Goal: Transaction & Acquisition: Purchase product/service

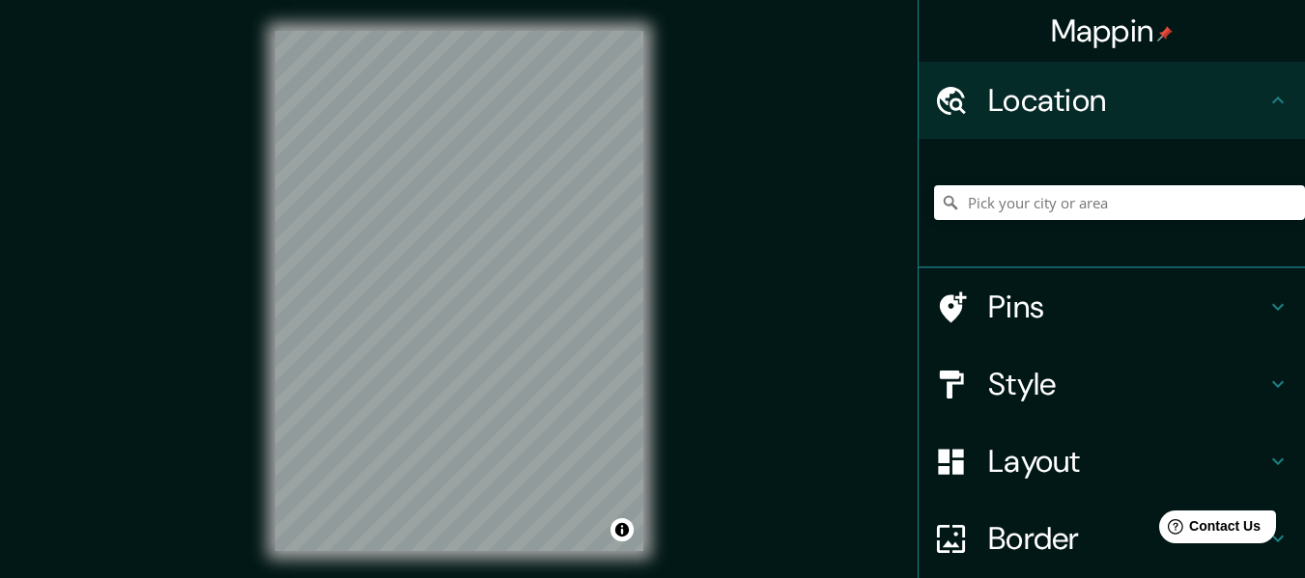
click at [1037, 377] on h4 "Style" at bounding box center [1127, 384] width 278 height 39
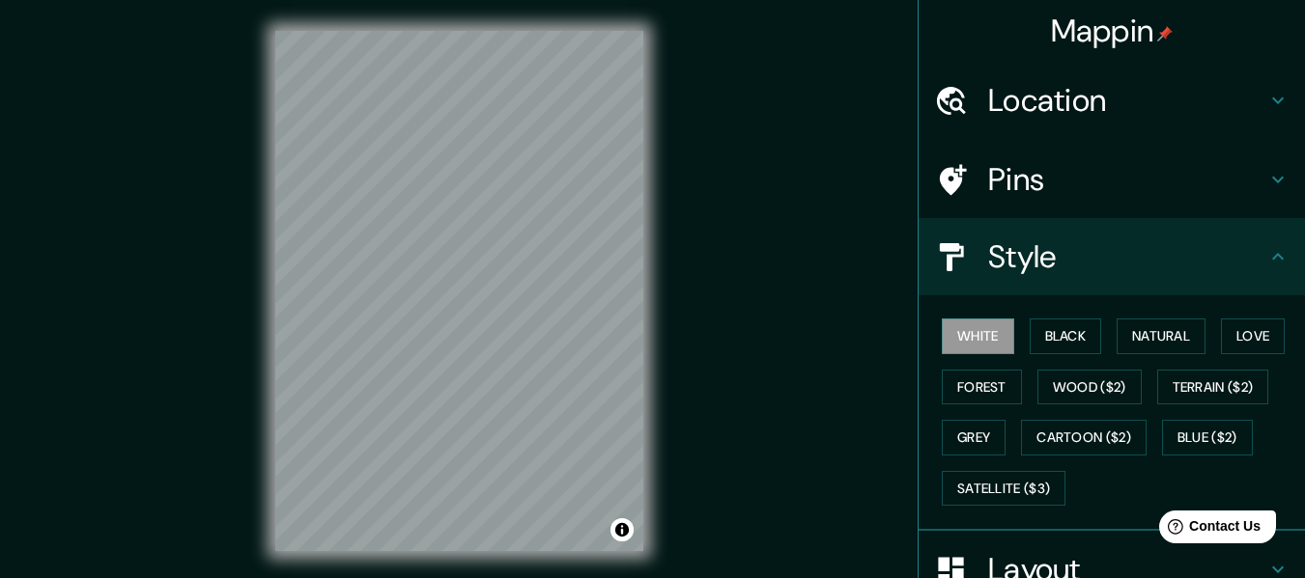
click at [1100, 339] on div "White Black Natural Love Forest Wood ($2) Terrain ($2) Grey Cartoon ($2) Blue (…" at bounding box center [1119, 412] width 371 height 203
click at [1062, 344] on button "Black" at bounding box center [1065, 337] width 72 height 36
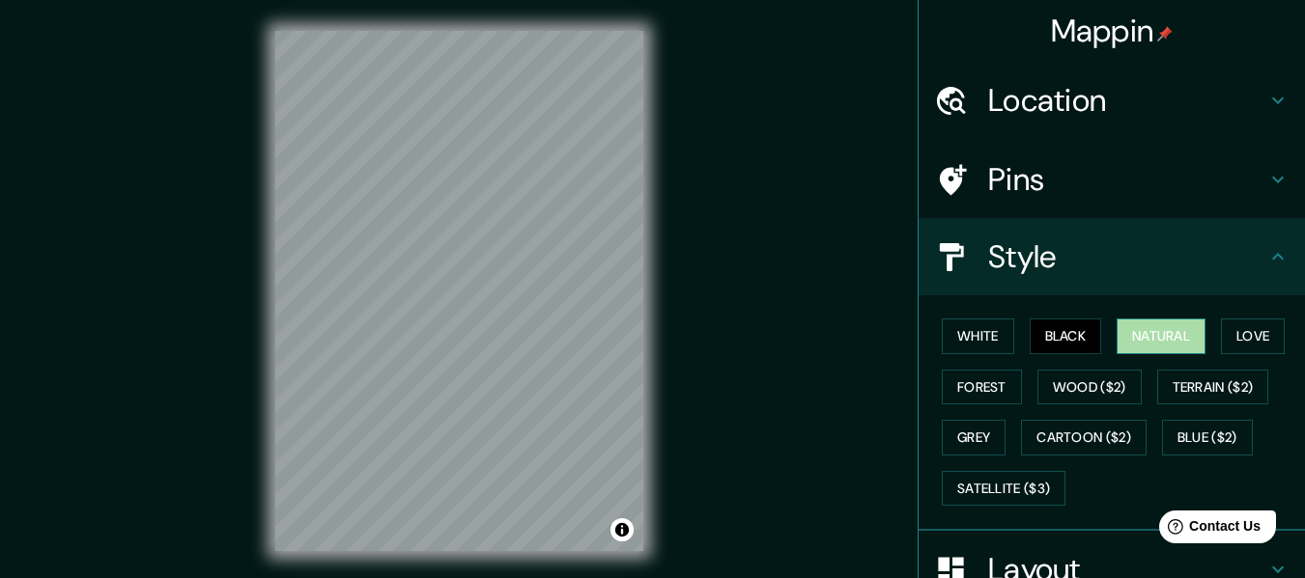
click at [1137, 338] on button "Natural" at bounding box center [1160, 337] width 89 height 36
click at [1022, 388] on button "Forest" at bounding box center [982, 388] width 80 height 36
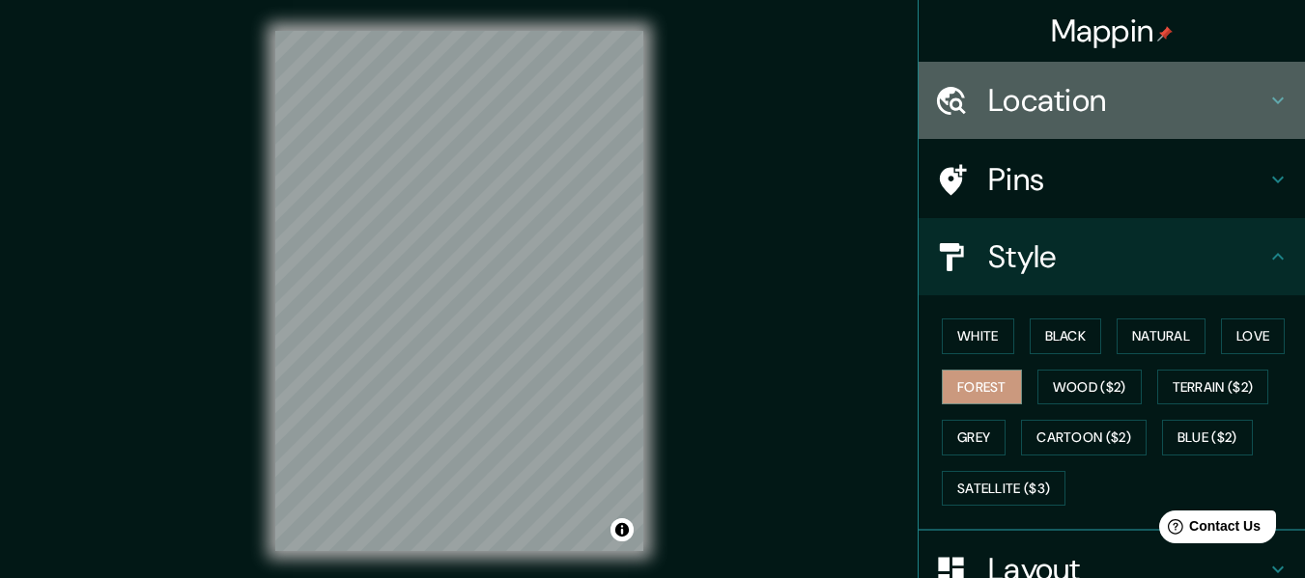
click at [1124, 119] on h4 "Location" at bounding box center [1127, 100] width 278 height 39
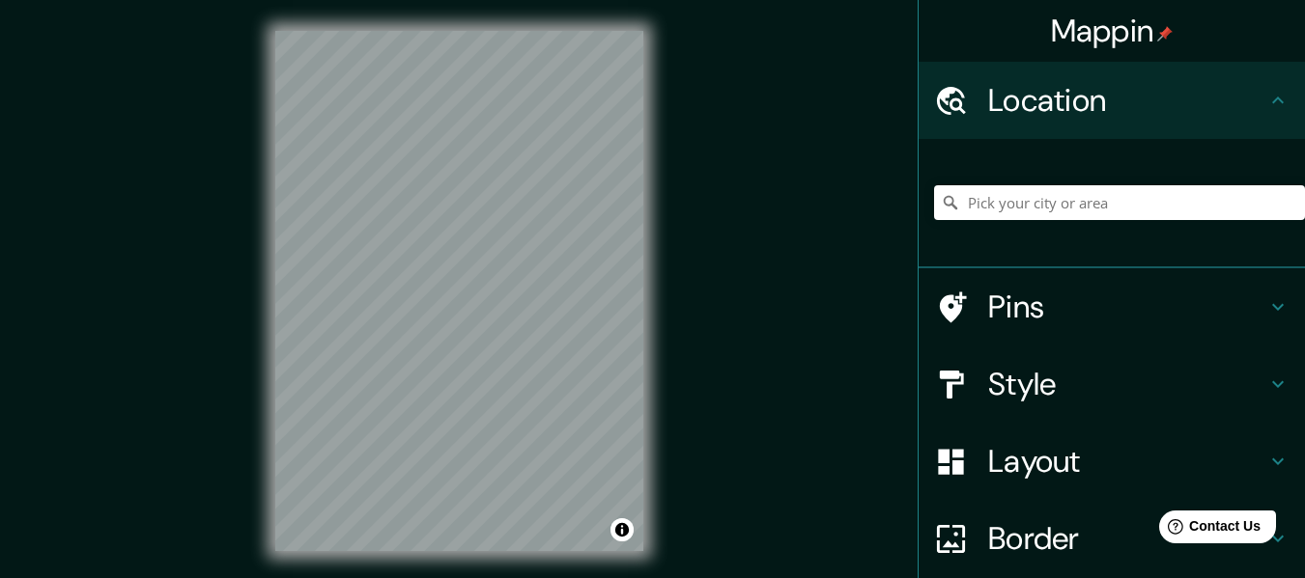
click at [1272, 99] on icon at bounding box center [1278, 100] width 12 height 7
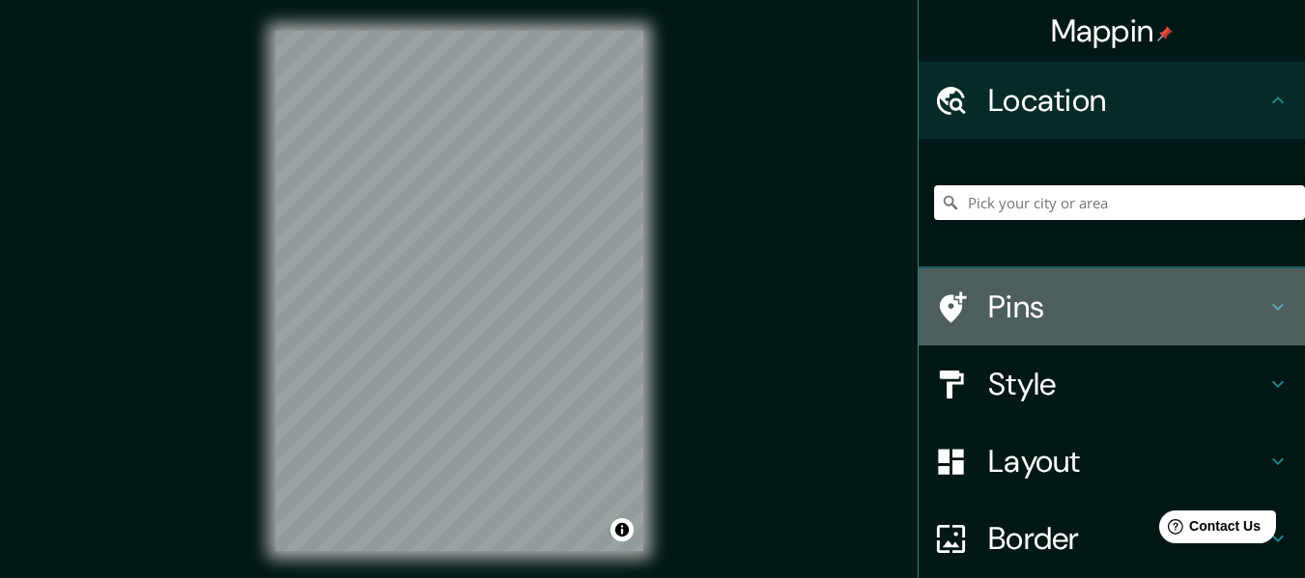
click at [1266, 296] on icon at bounding box center [1277, 307] width 23 height 23
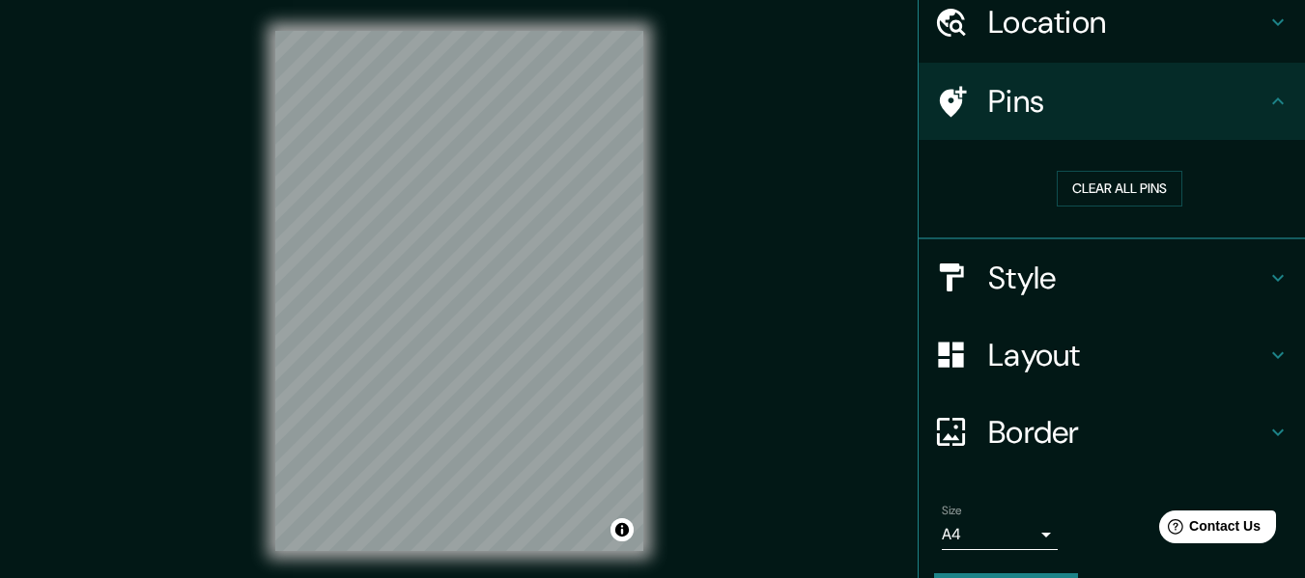
scroll to position [131, 0]
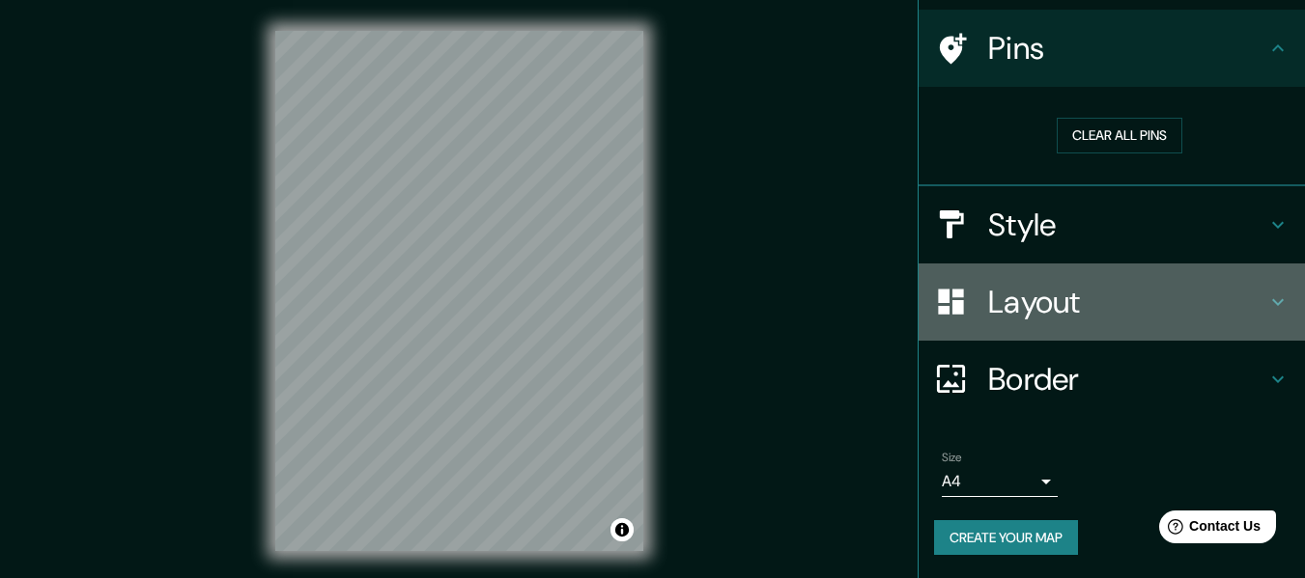
click at [1266, 296] on icon at bounding box center [1277, 302] width 23 height 23
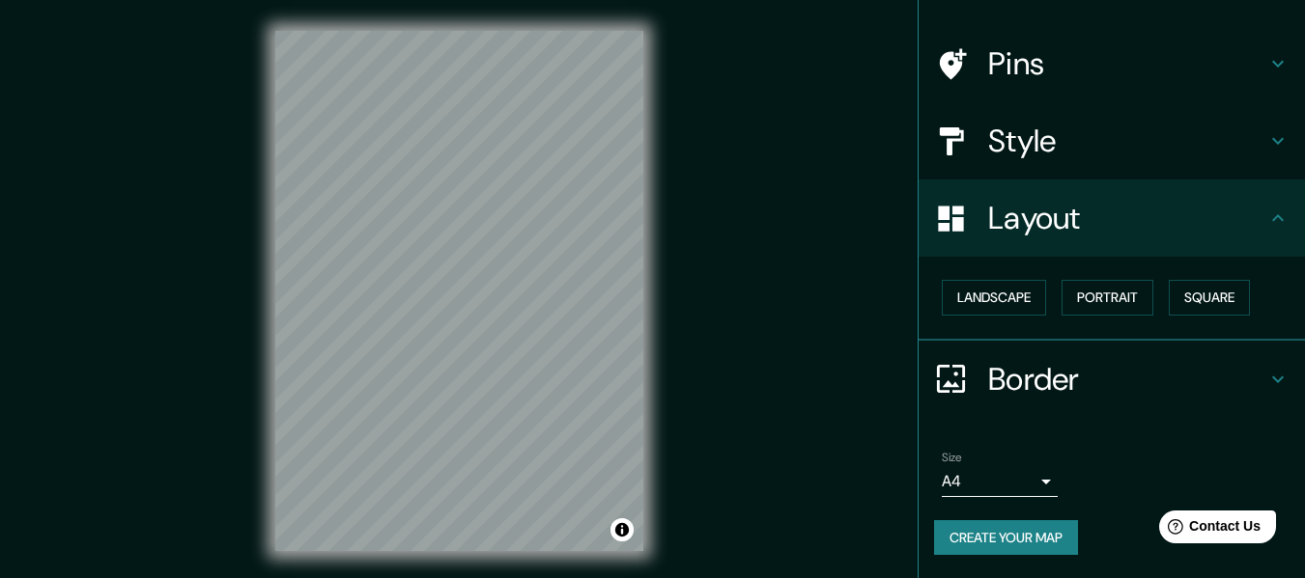
scroll to position [116, 0]
click at [1097, 292] on button "Portrait" at bounding box center [1107, 298] width 92 height 36
click at [1014, 292] on button "Landscape" at bounding box center [994, 298] width 104 height 36
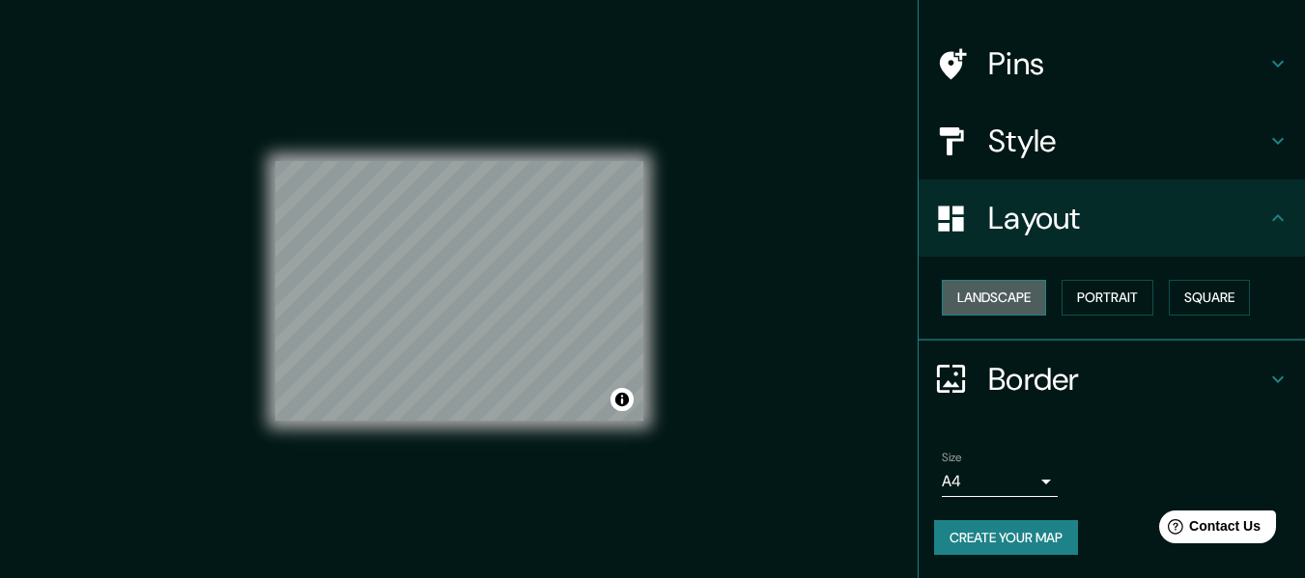
click at [1014, 292] on button "Landscape" at bounding box center [994, 298] width 104 height 36
click at [1069, 151] on h4 "Style" at bounding box center [1127, 141] width 278 height 39
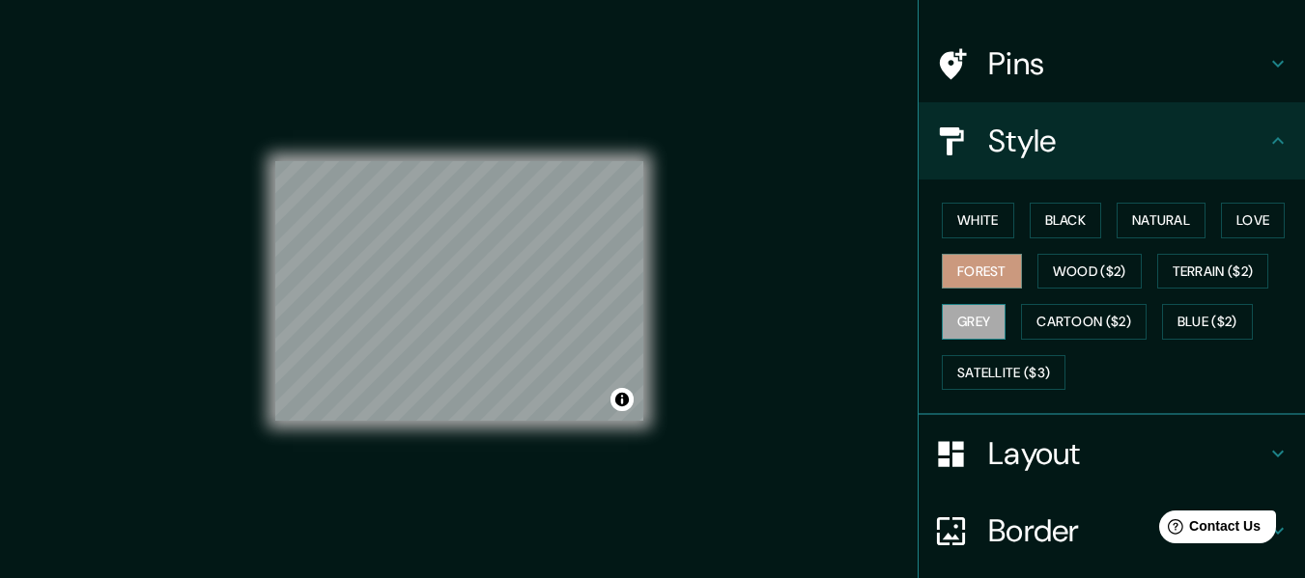
click at [1005, 324] on button "Grey" at bounding box center [974, 322] width 64 height 36
click at [1141, 272] on button "Wood ($2)" at bounding box center [1089, 272] width 104 height 36
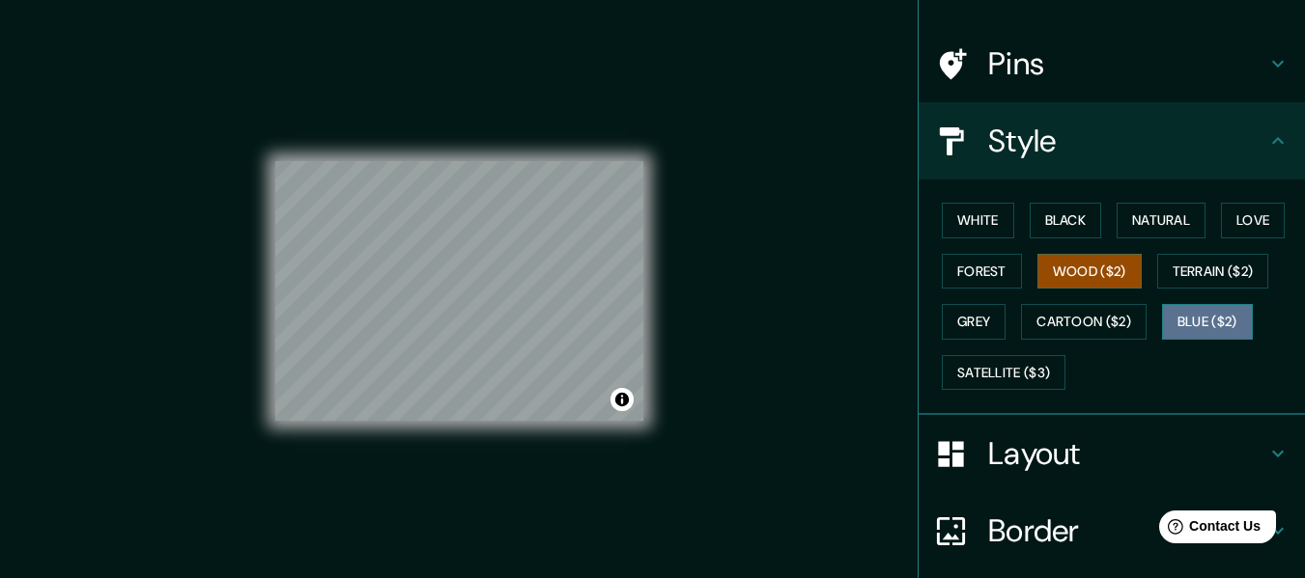
click at [1162, 340] on button "Blue ($2)" at bounding box center [1207, 322] width 91 height 36
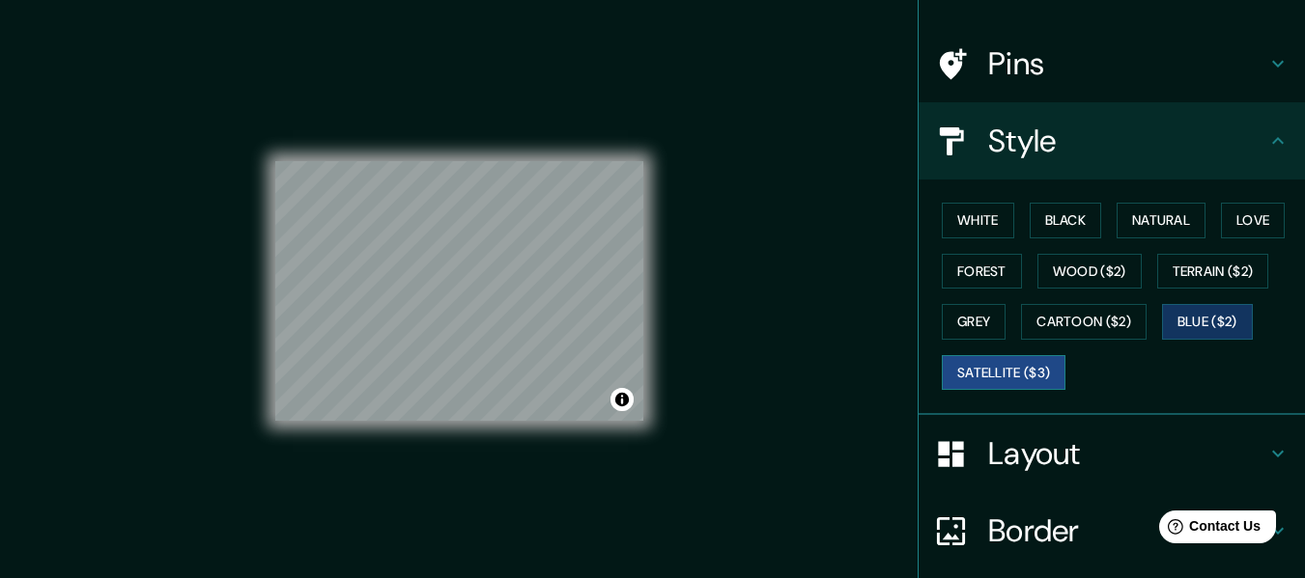
click at [1065, 368] on button "Satellite ($3)" at bounding box center [1004, 373] width 124 height 36
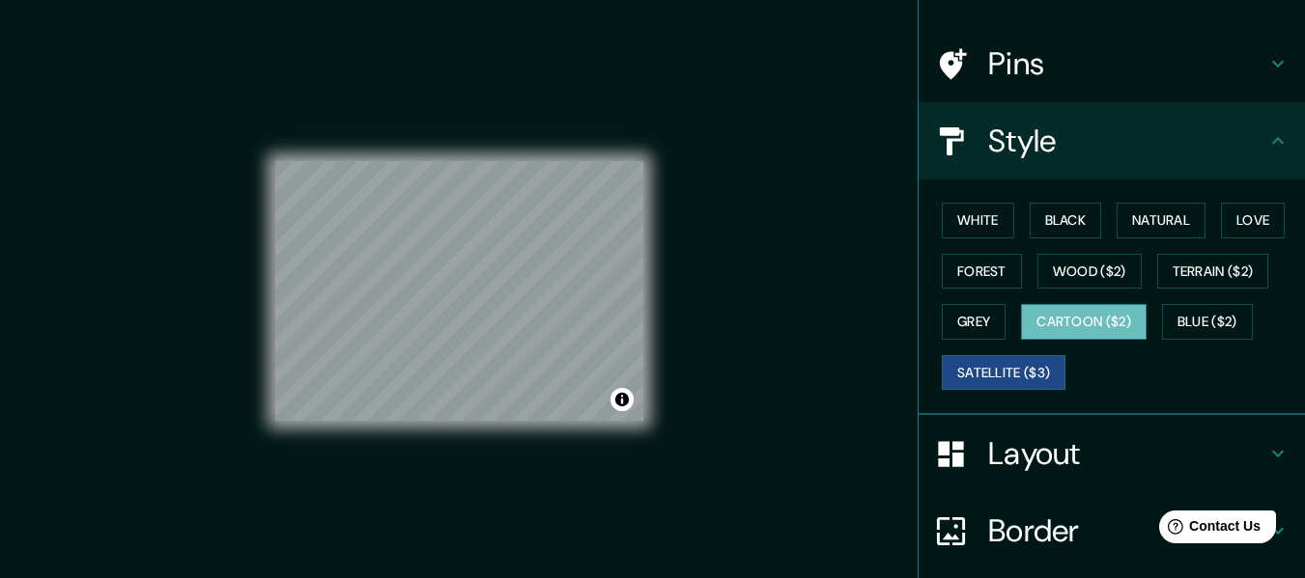
click at [1146, 329] on button "Cartoon ($2)" at bounding box center [1084, 322] width 126 height 36
click at [1221, 239] on button "Love" at bounding box center [1253, 221] width 64 height 36
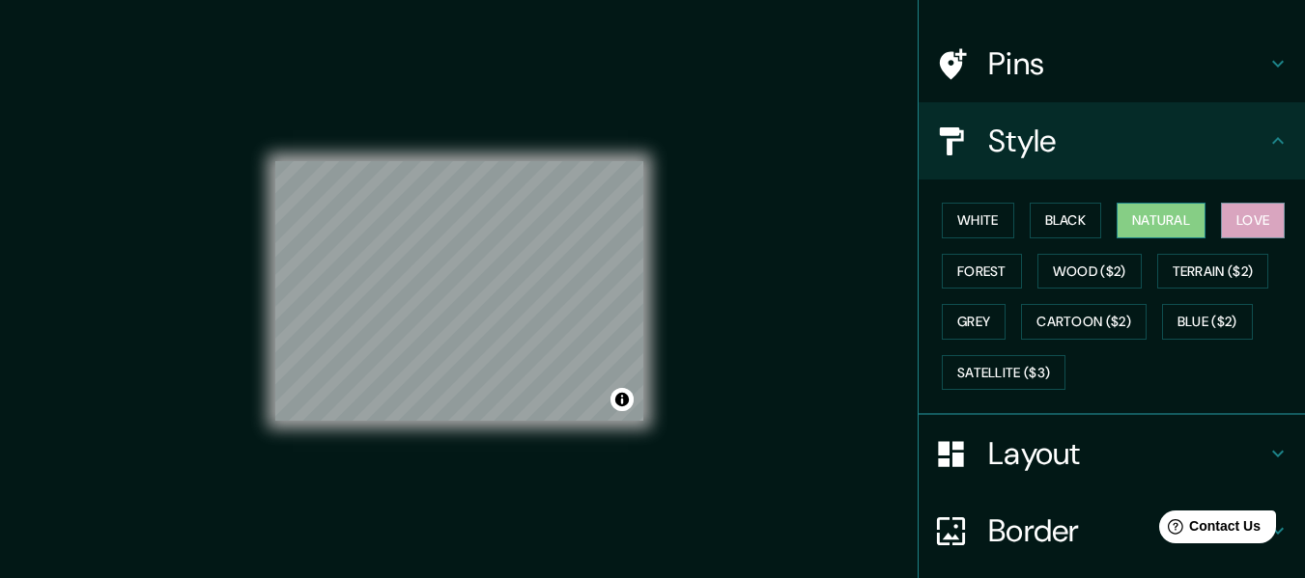
click at [1148, 217] on button "Natural" at bounding box center [1160, 221] width 89 height 36
click at [983, 224] on button "White" at bounding box center [978, 221] width 72 height 36
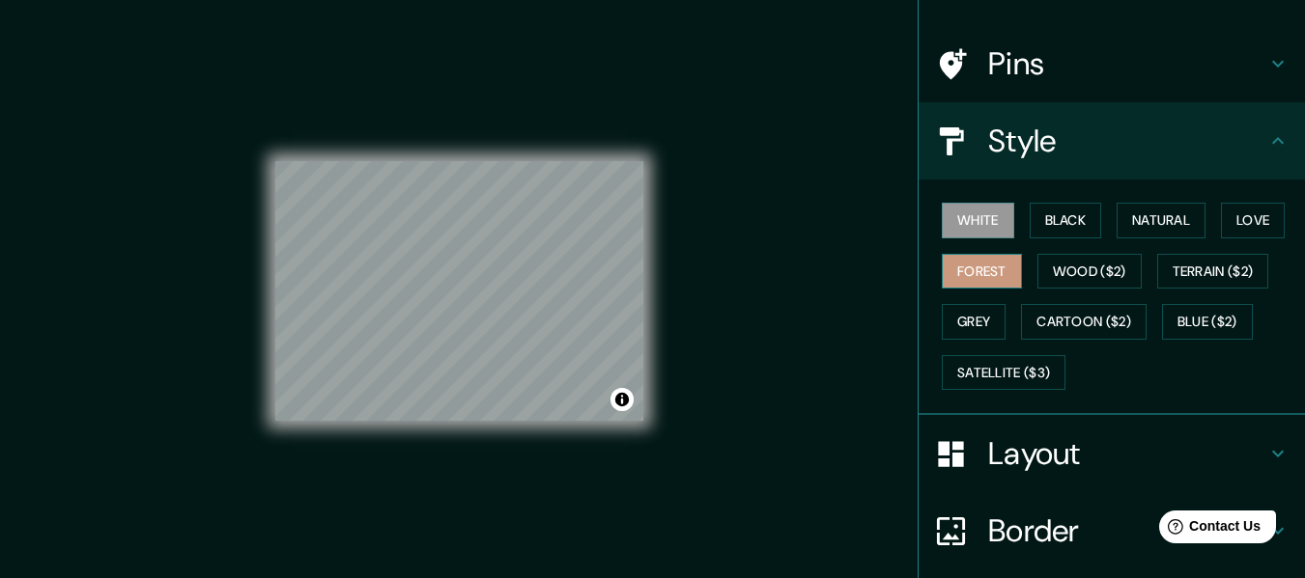
click at [1022, 271] on button "Forest" at bounding box center [982, 272] width 80 height 36
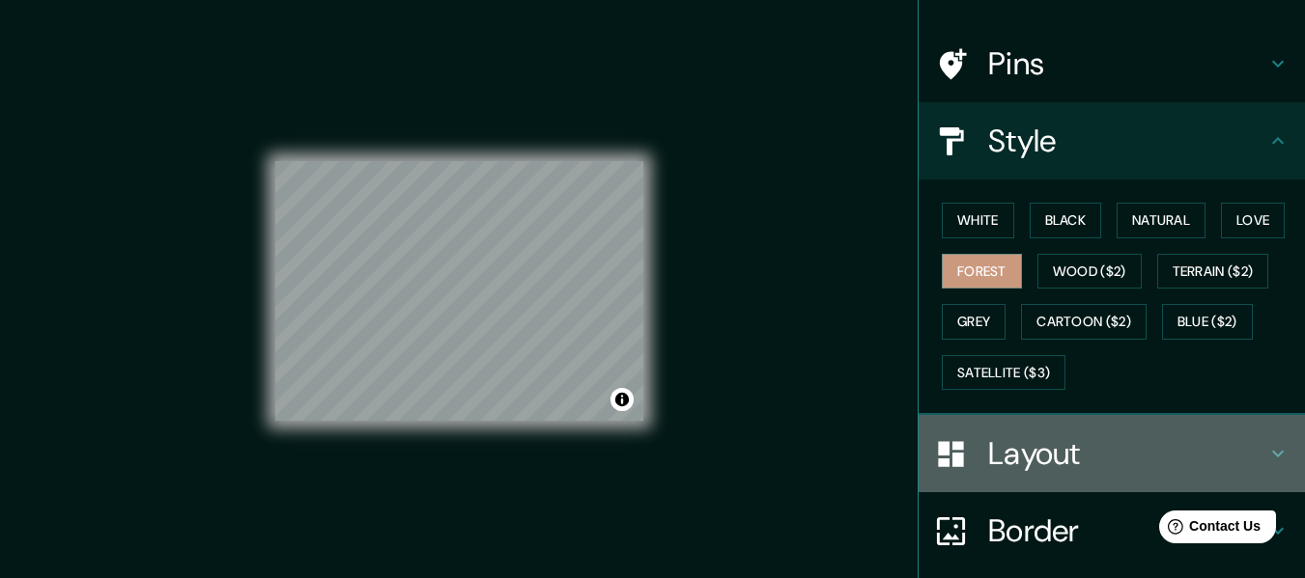
click at [1059, 457] on h4 "Layout" at bounding box center [1127, 454] width 278 height 39
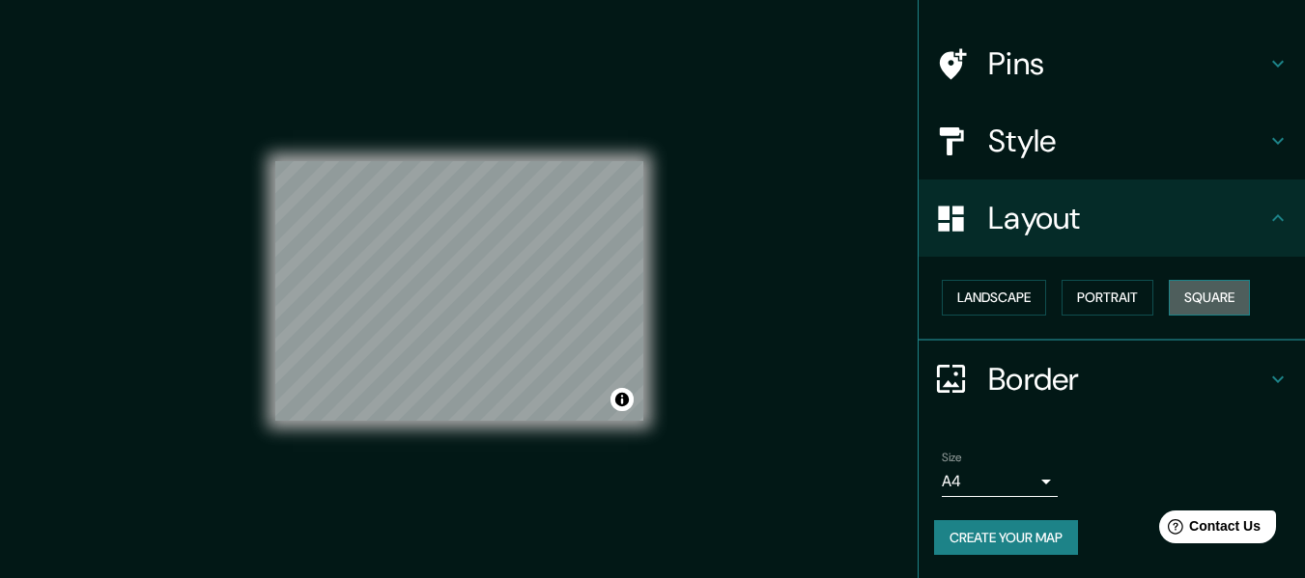
click at [1198, 306] on button "Square" at bounding box center [1209, 298] width 81 height 36
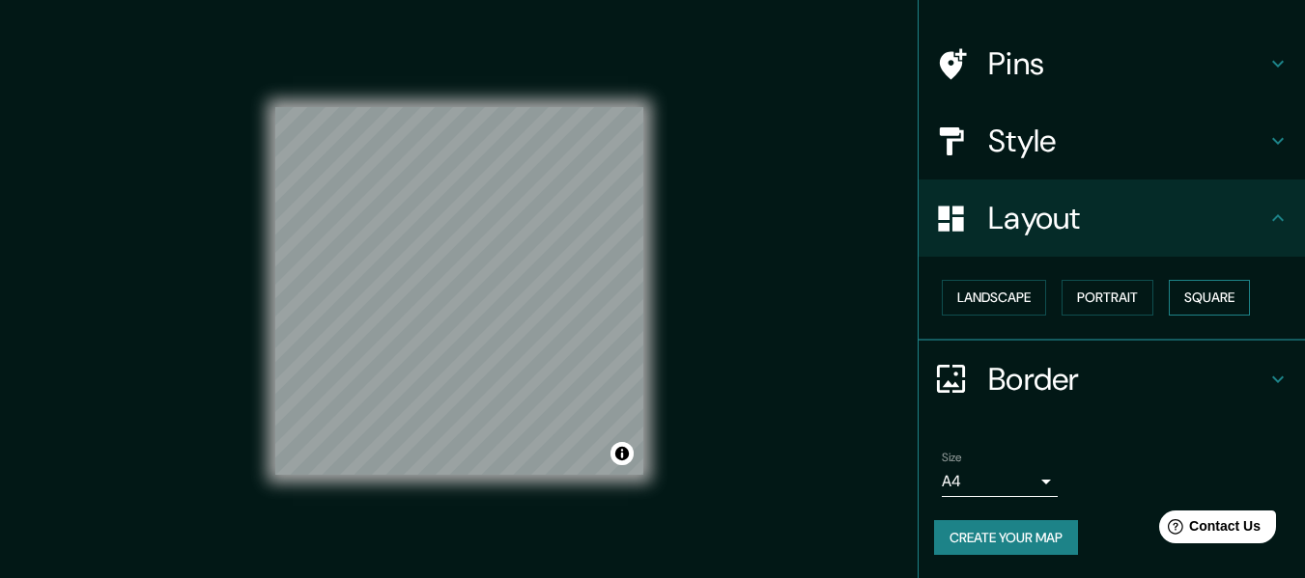
click at [1198, 306] on button "Square" at bounding box center [1209, 298] width 81 height 36
click at [1035, 295] on button "Landscape" at bounding box center [994, 298] width 104 height 36
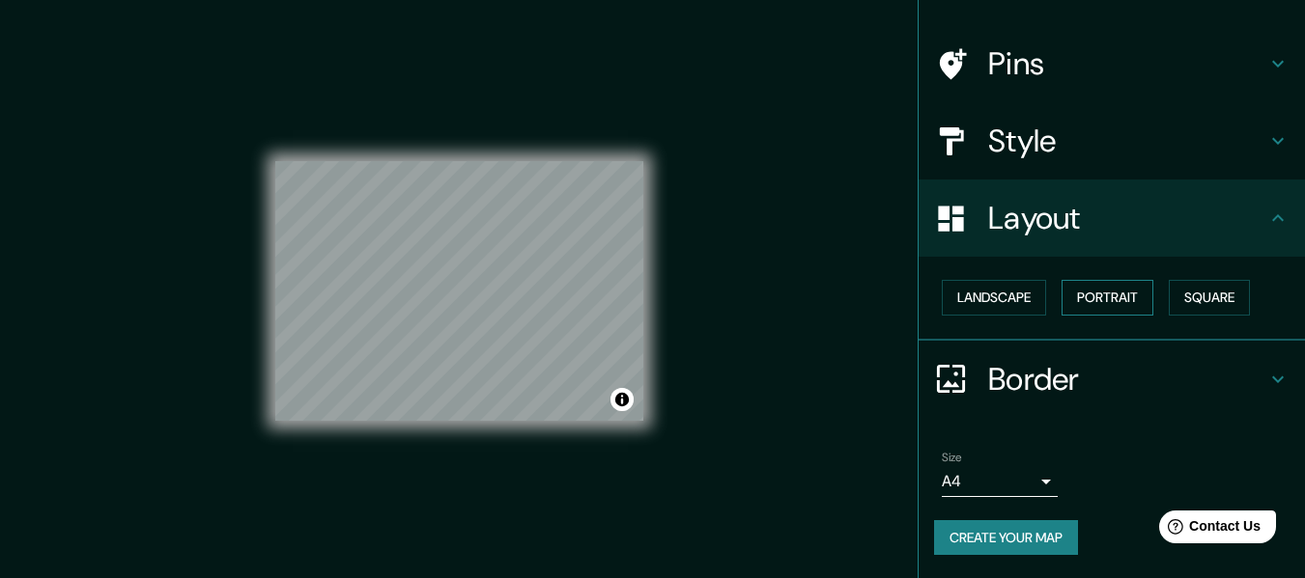
click at [1137, 301] on button "Portrait" at bounding box center [1107, 298] width 92 height 36
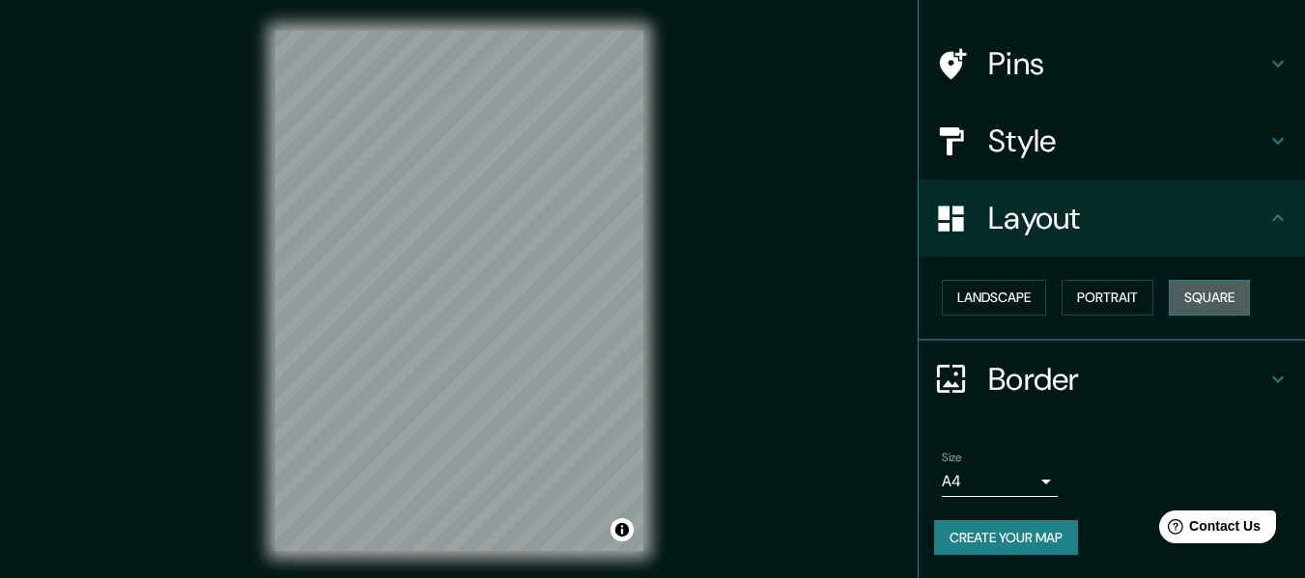
click at [1228, 303] on button "Square" at bounding box center [1209, 298] width 81 height 36
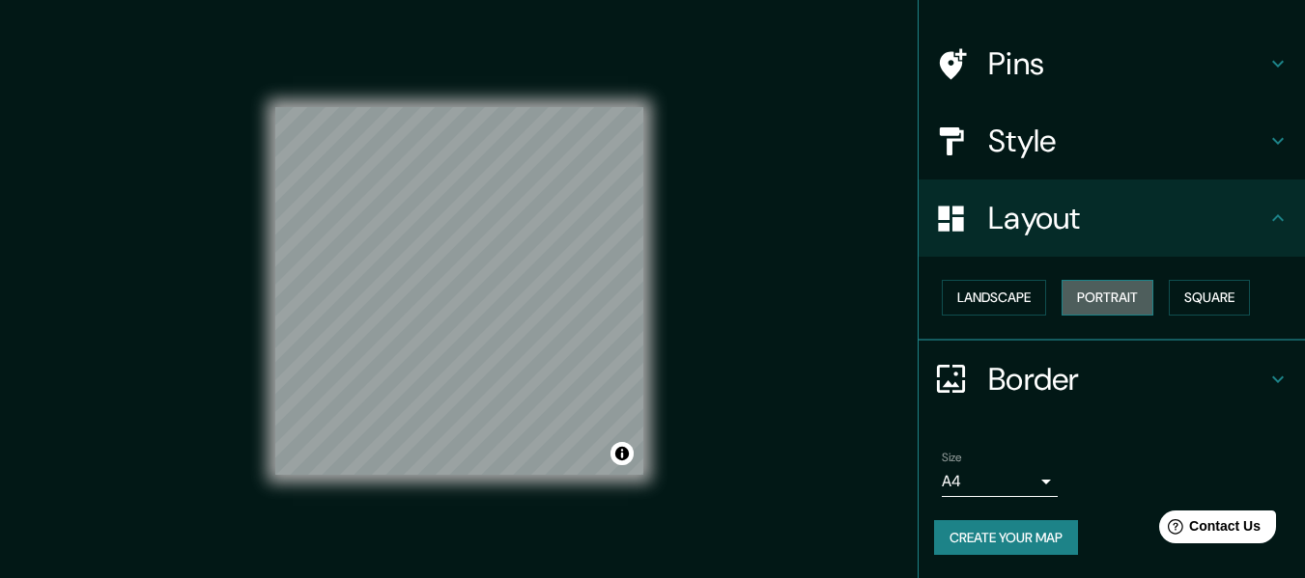
click at [1118, 297] on button "Portrait" at bounding box center [1107, 298] width 92 height 36
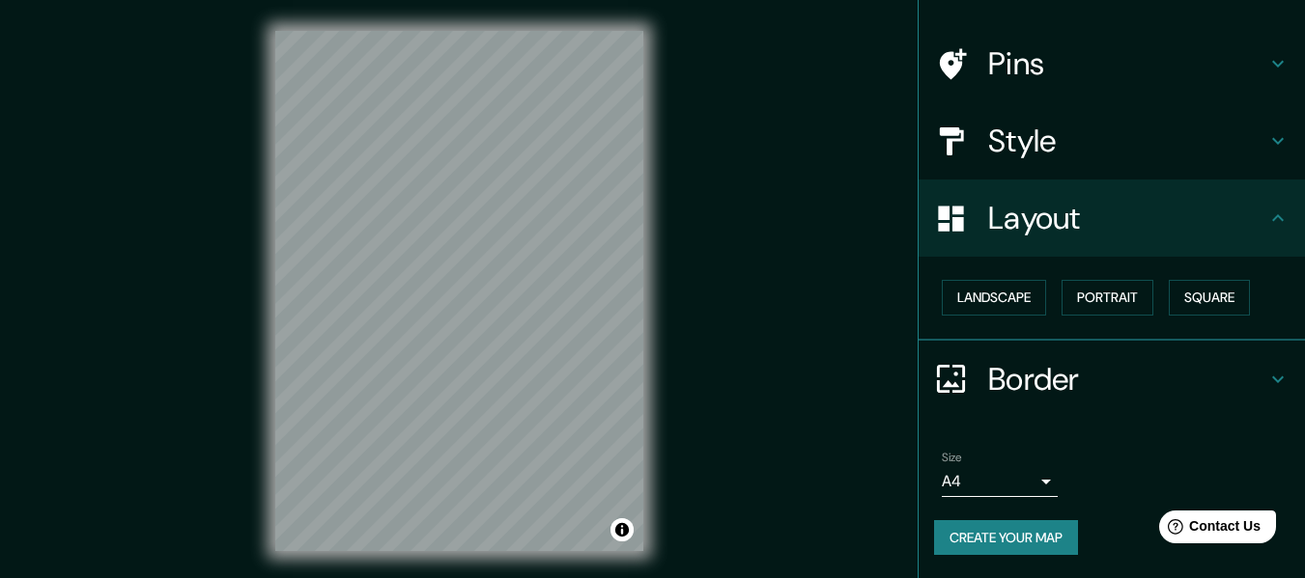
click at [1235, 361] on h4 "Border" at bounding box center [1127, 379] width 278 height 39
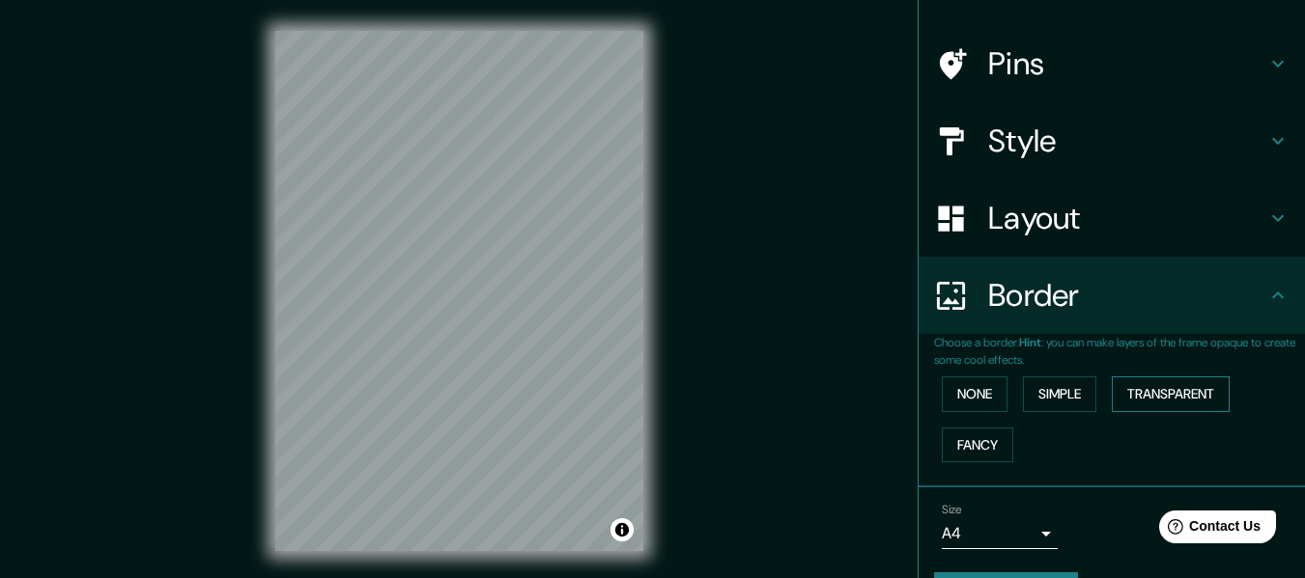
click at [1129, 400] on button "Transparent" at bounding box center [1171, 395] width 118 height 36
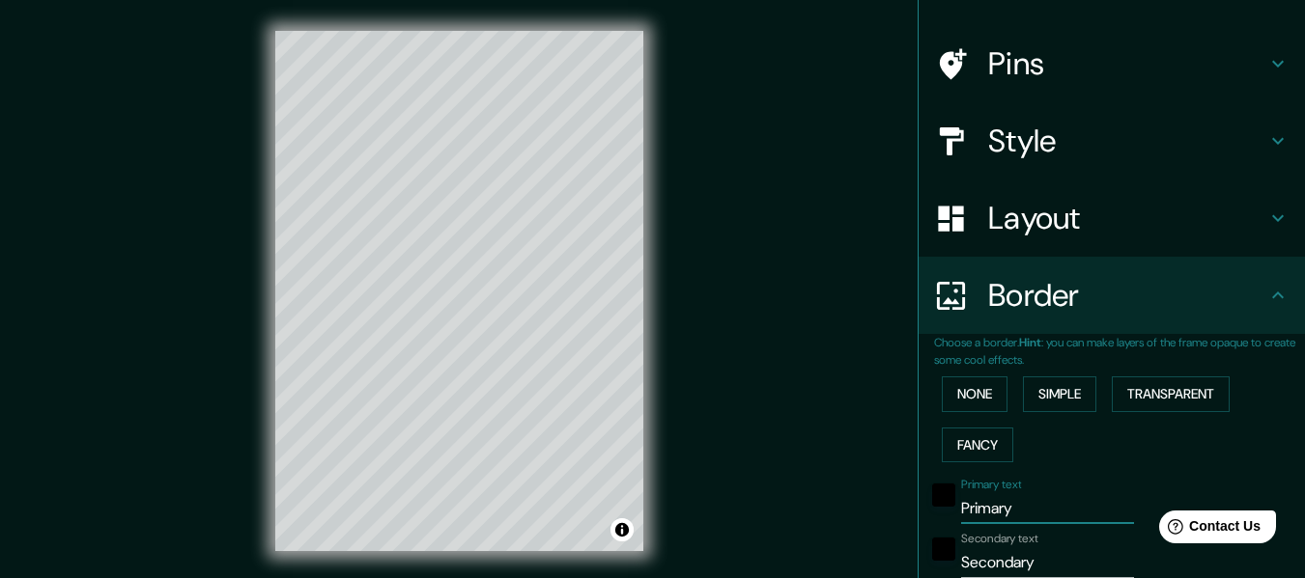
click at [1018, 507] on input "Primary" at bounding box center [1047, 508] width 173 height 31
drag, startPoint x: 1018, startPoint y: 507, endPoint x: 934, endPoint y: 510, distance: 84.1
click at [934, 510] on div "Primary text Primary" at bounding box center [1084, 501] width 317 height 46
type input "L"
type input "183"
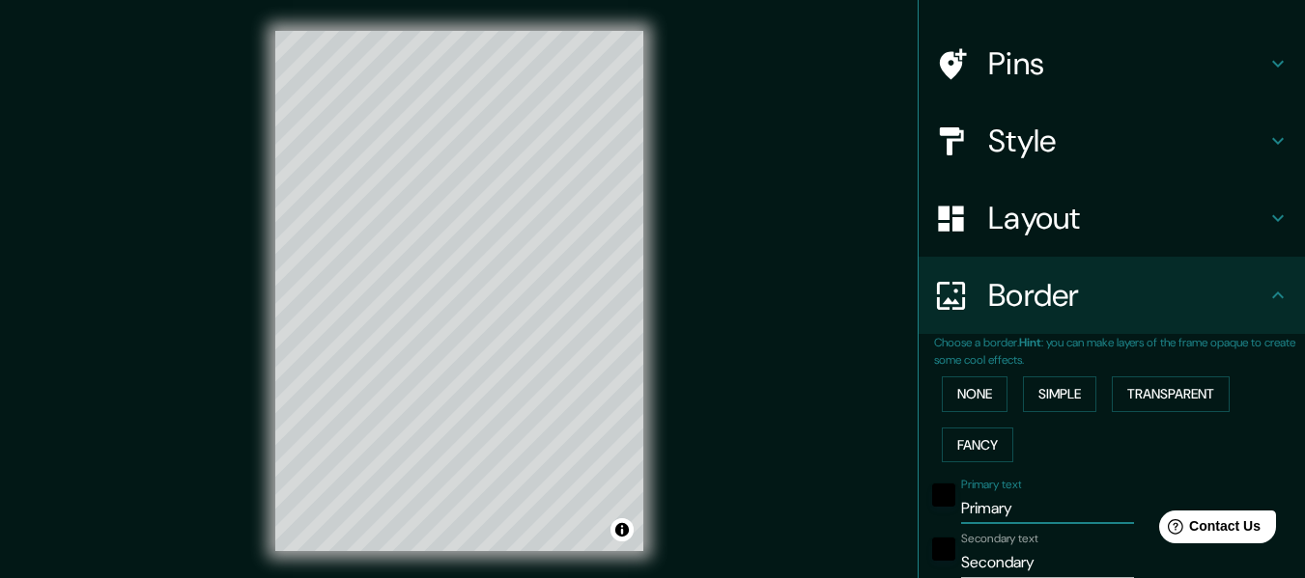
type input "30"
type input "LA"
type input "183"
type input "30"
type input "LAS"
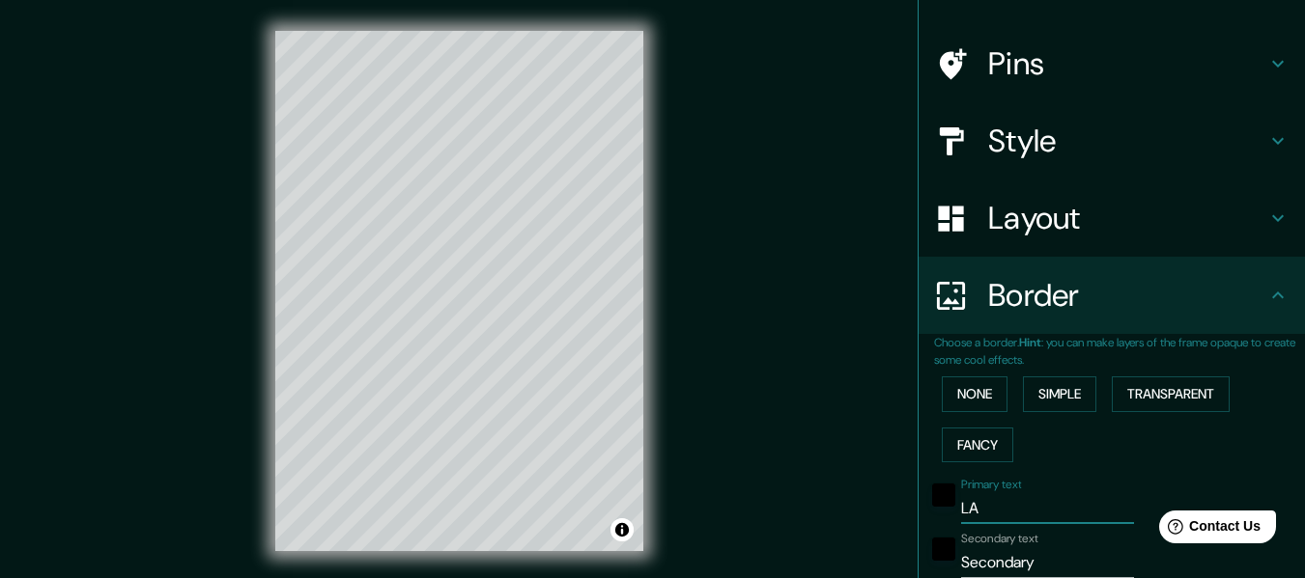
type input "183"
type input "30"
type input "LAS"
type input "183"
type input "30"
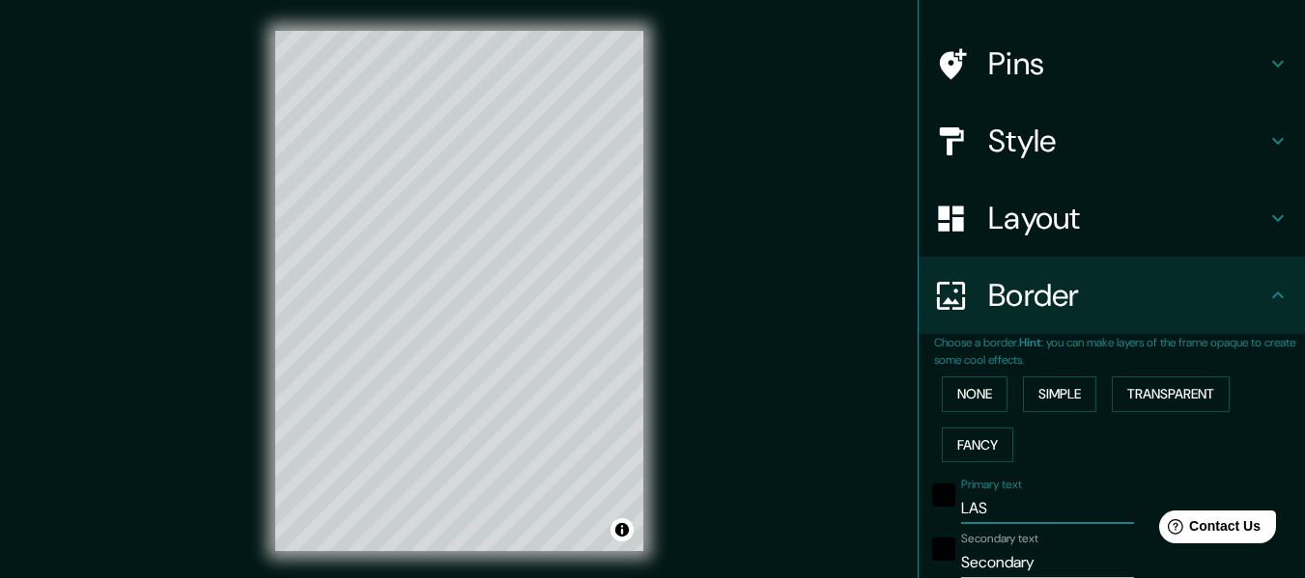
type input "LAS F"
type input "183"
type input "30"
type input "LAS FL"
type input "183"
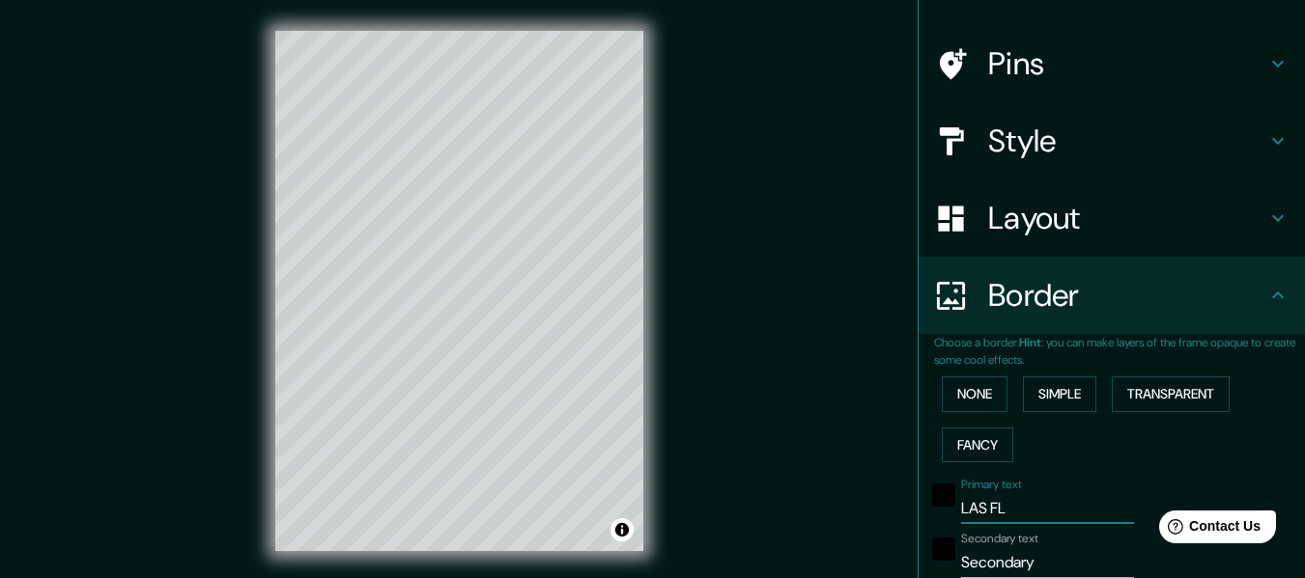
type input "30"
type input "LAS FLO"
type input "183"
type input "30"
type input "LAS [PERSON_NAME]"
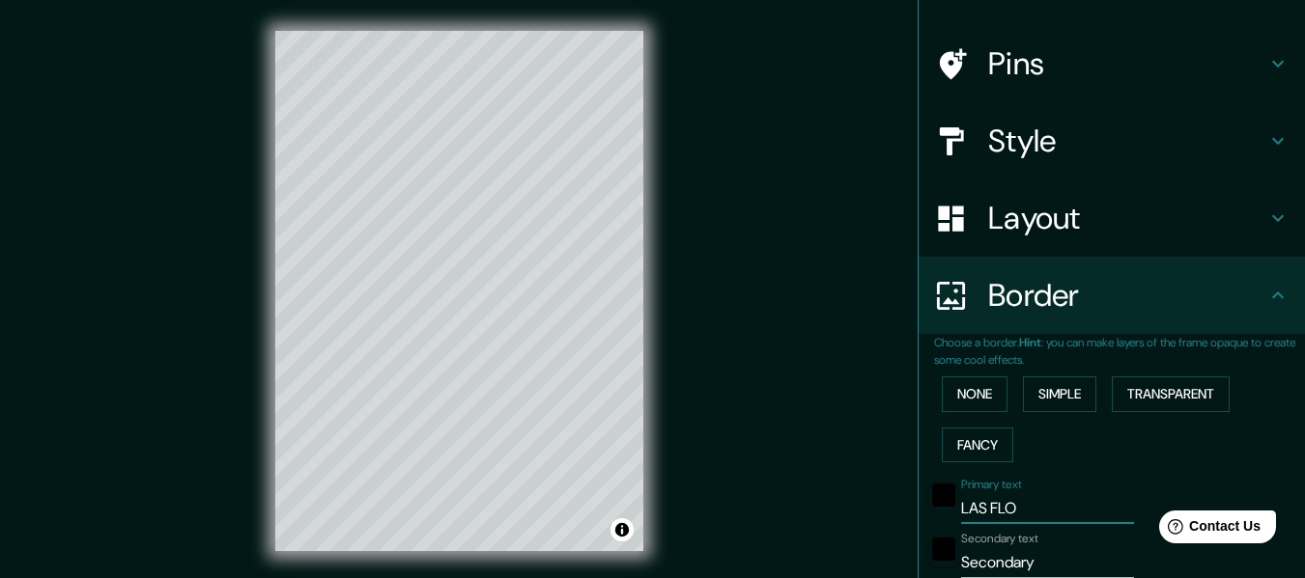
type input "183"
type input "30"
type input "LAS FLORE"
type input "183"
type input "30"
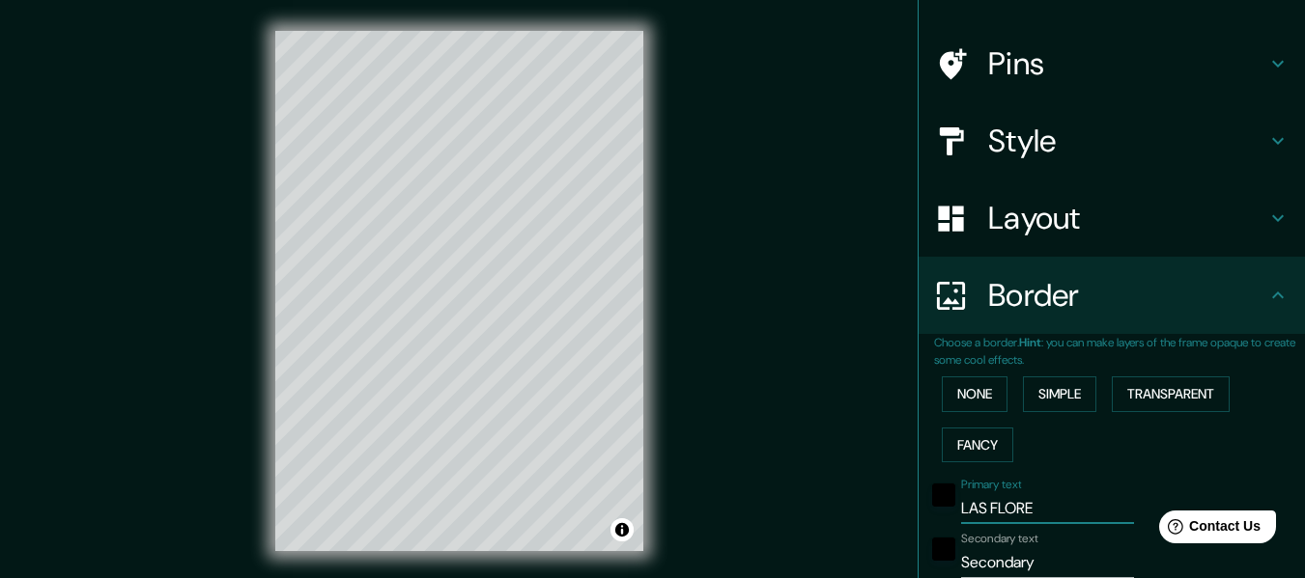
type input "LAS FLORES"
type input "183"
type input "30"
type input "LAS FLORES"
click at [1004, 557] on input "Secondary" at bounding box center [1047, 563] width 173 height 31
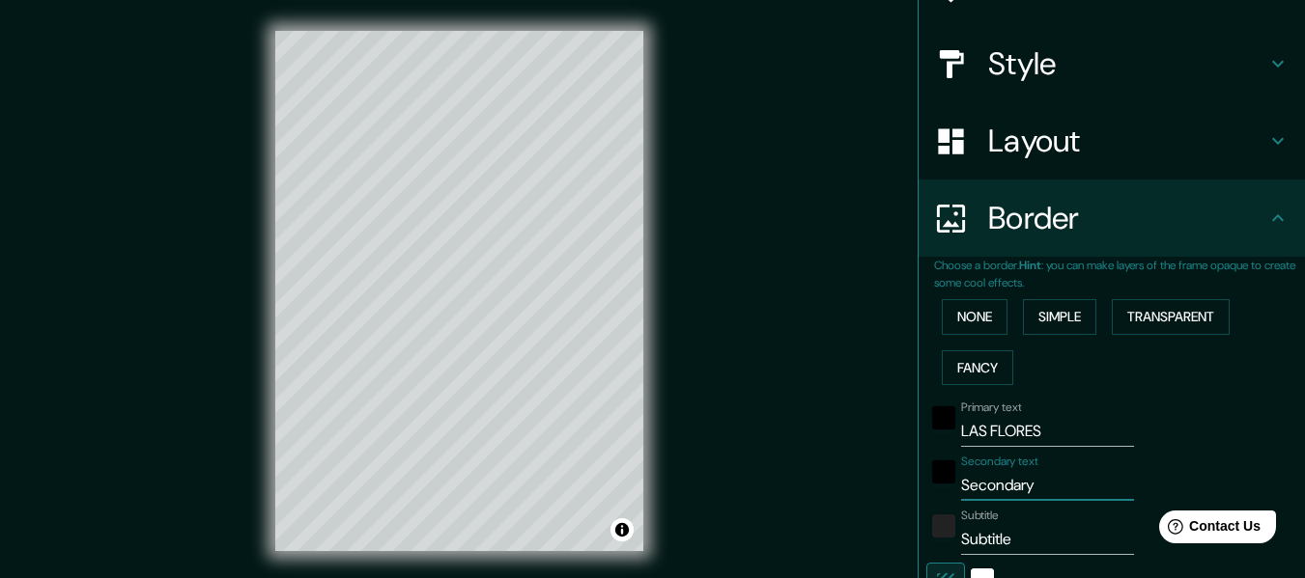
scroll to position [195, 0]
drag, startPoint x: 1025, startPoint y: 561, endPoint x: 914, endPoint y: 530, distance: 115.3
click at [934, 530] on div "Primary text LAS [PERSON_NAME] Secondary text Secondary Subtitle Subtitle Add f…" at bounding box center [1088, 567] width 309 height 352
type input "B"
type input "183"
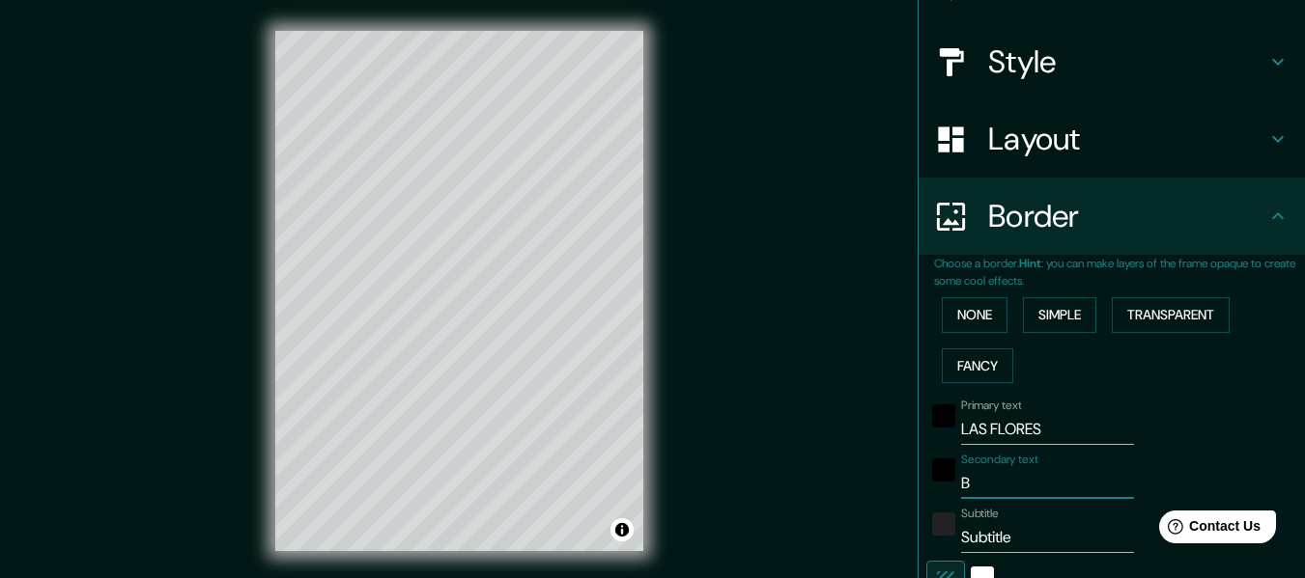
type input "30"
type input "BA"
type input "183"
type input "30"
type input "BAR"
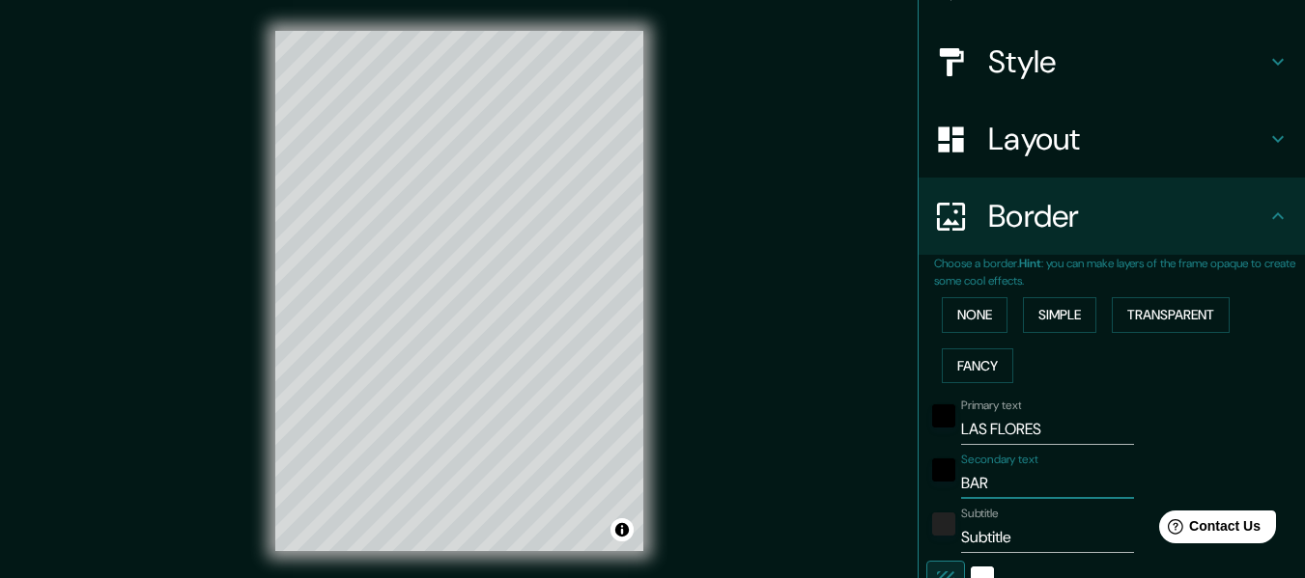
type input "183"
type input "30"
type input "[PERSON_NAME]"
type input "183"
type input "30"
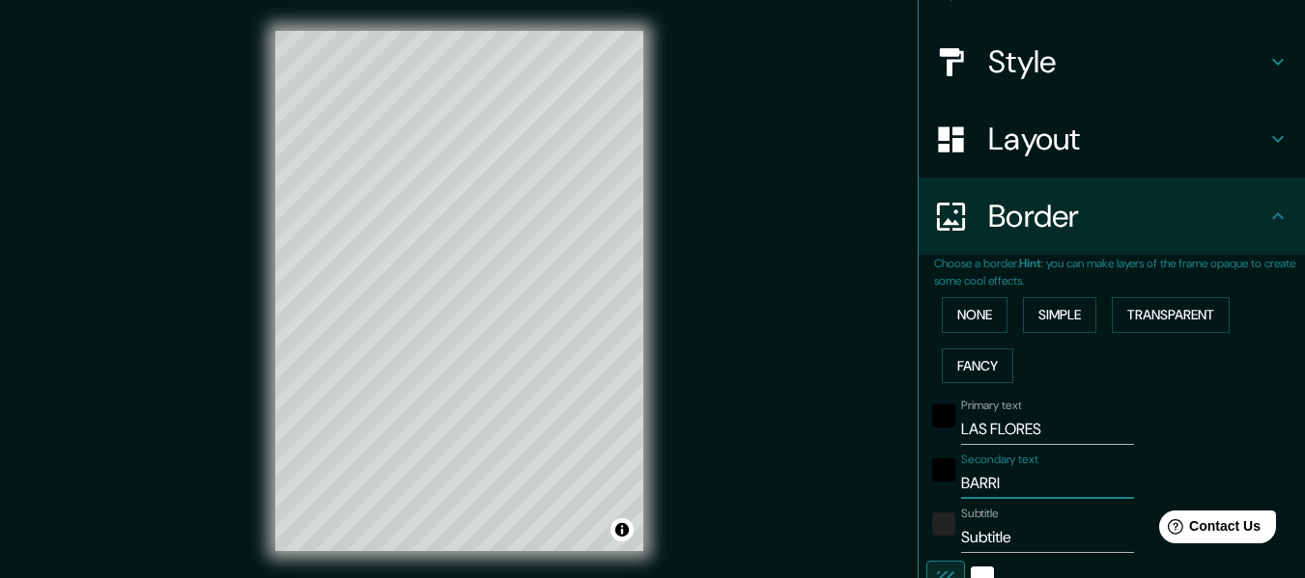
type input "BARRIO"
type input "183"
type input "30"
type input "BARRIO"
drag, startPoint x: 1000, startPoint y: 536, endPoint x: 941, endPoint y: 542, distance: 59.2
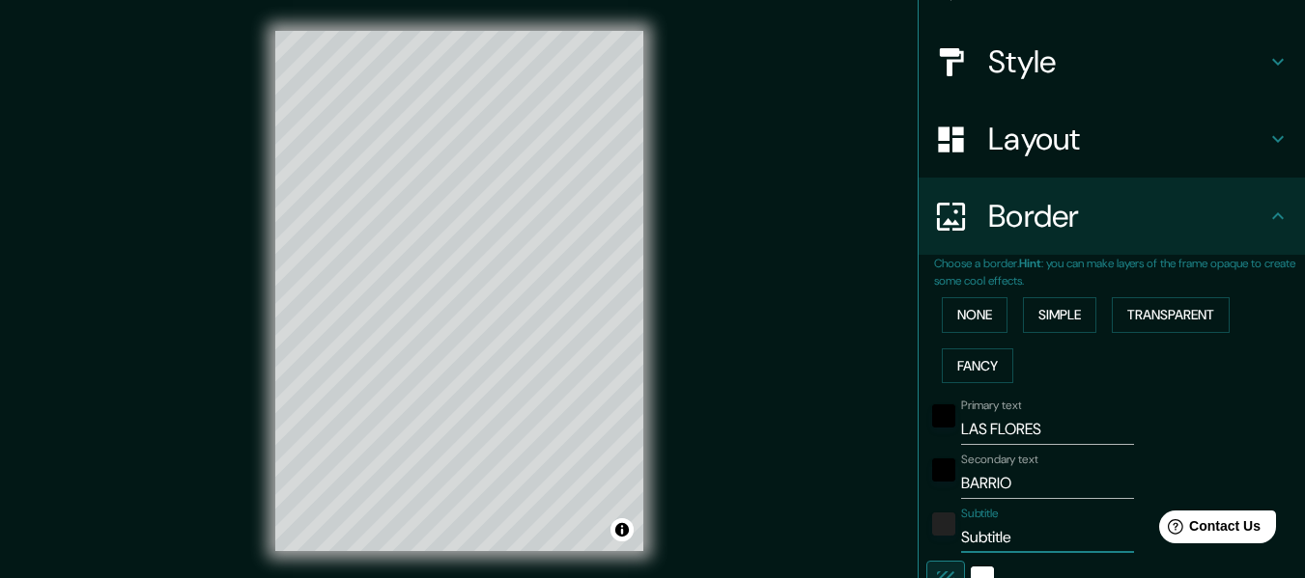
click at [941, 542] on div "Subtitle Subtitle" at bounding box center [1084, 530] width 317 height 46
type input "2"
type input "183"
type input "30"
type input "183"
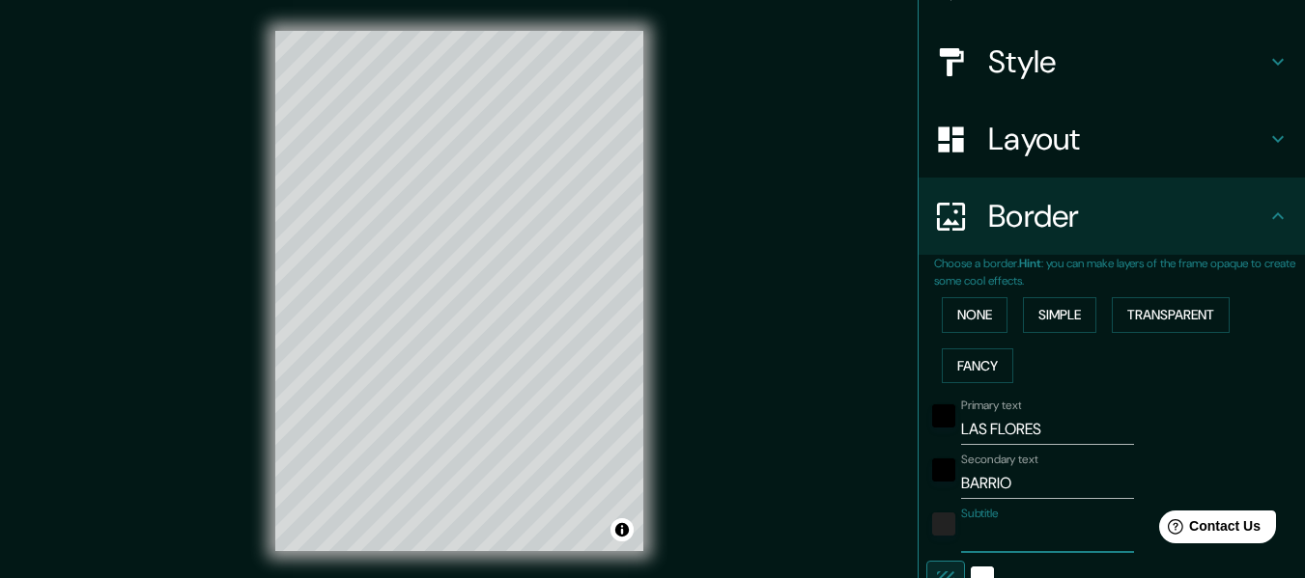
type input "30"
type input "P"
type input "183"
type input "30"
type input "PR"
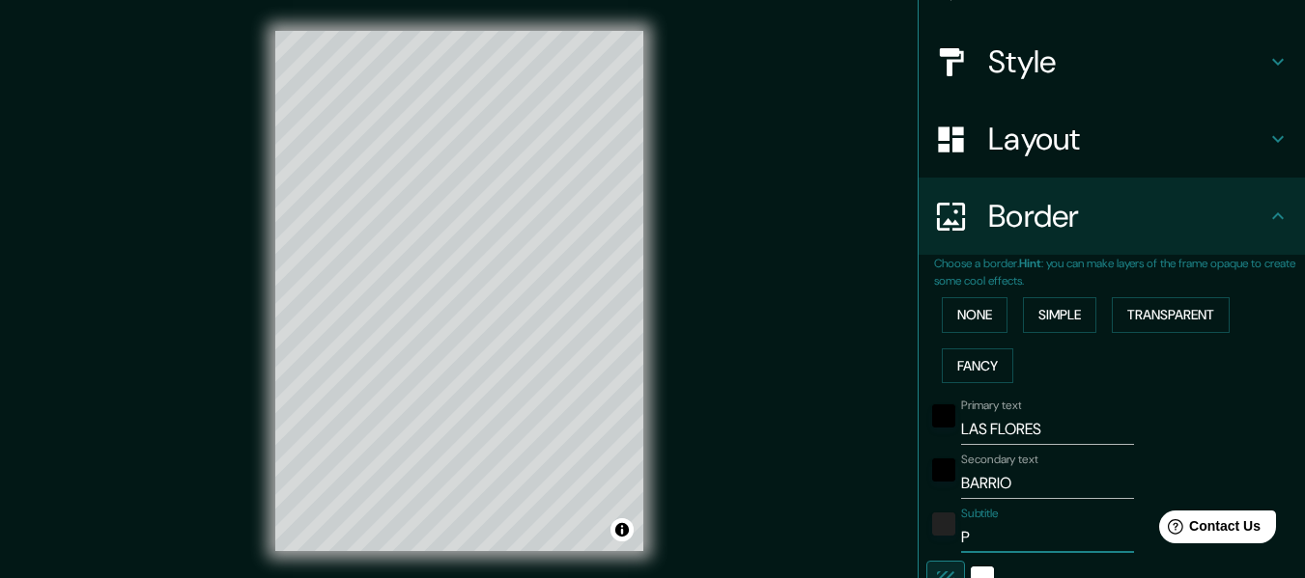
type input "183"
type input "30"
type input "PRO"
type input "183"
type input "30"
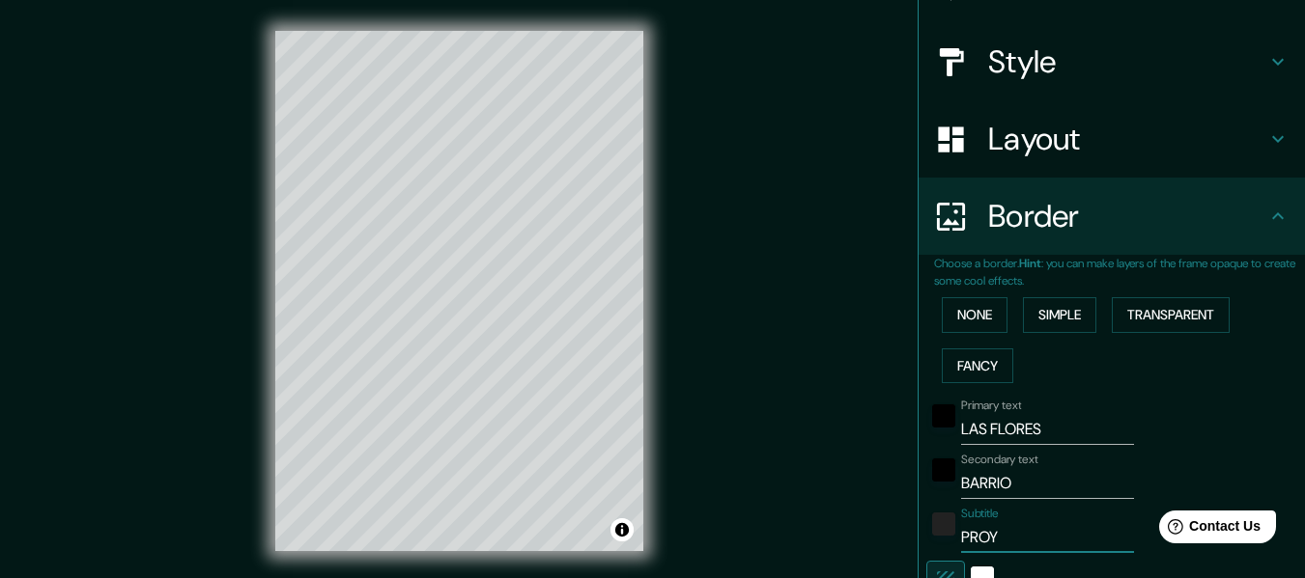
type input "PROYE"
type input "183"
type input "30"
type input "PROYEC"
type input "183"
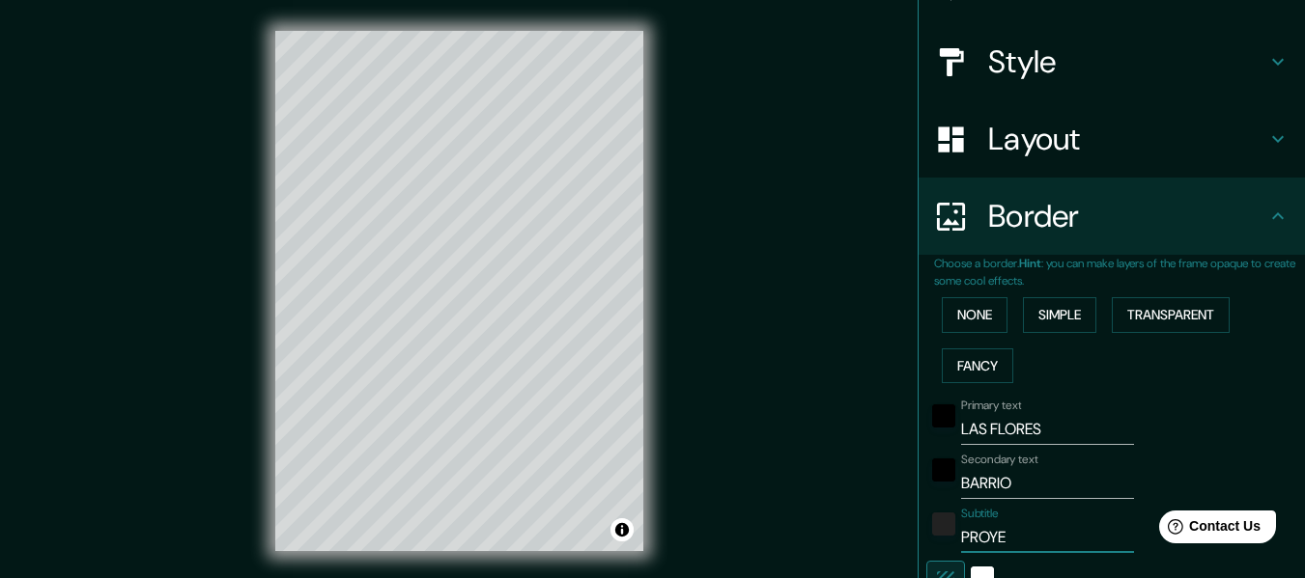
type input "30"
type input "PROYECT"
type input "183"
type input "30"
type input "PROYECTI"
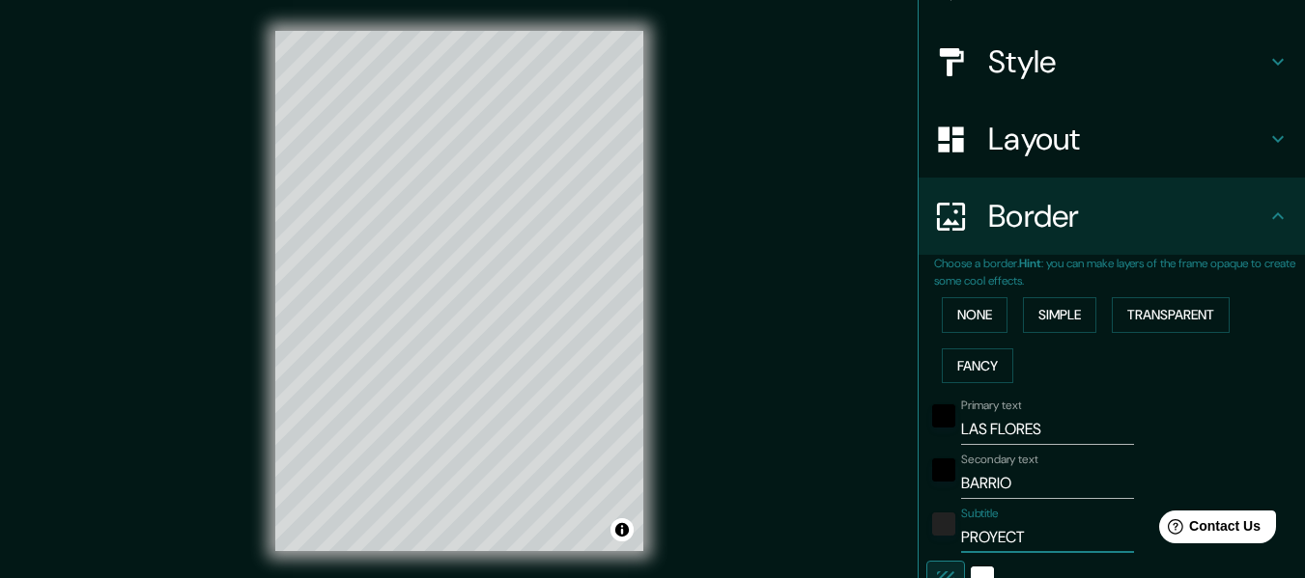
type input "183"
type input "30"
type input "PROYECTI"
type input "183"
type input "30"
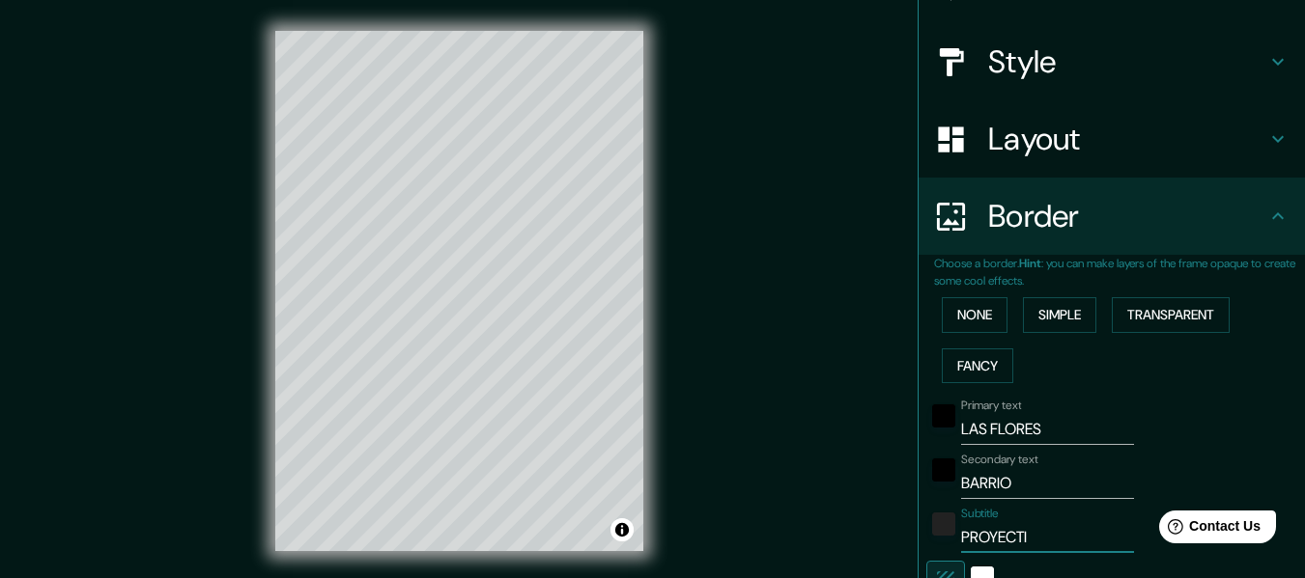
type input "PROYECTI"
type input "183"
type input "30"
type input "PROYECT"
type input "183"
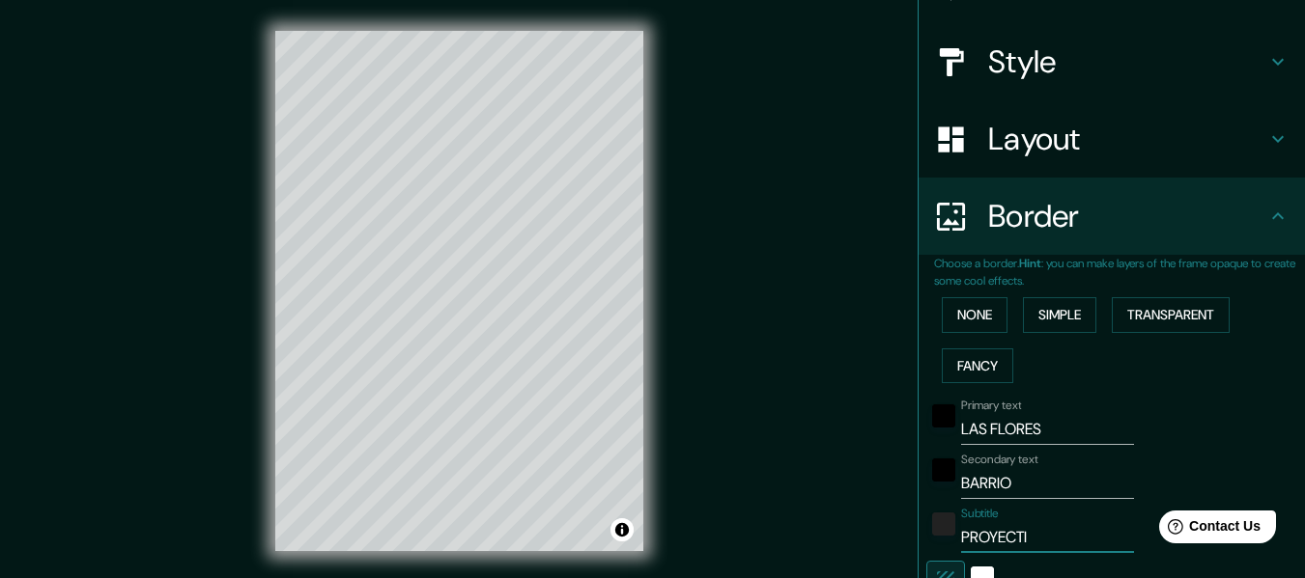
type input "30"
type input "PROYECTO"
type input "183"
type input "30"
type input "PROYECTO"
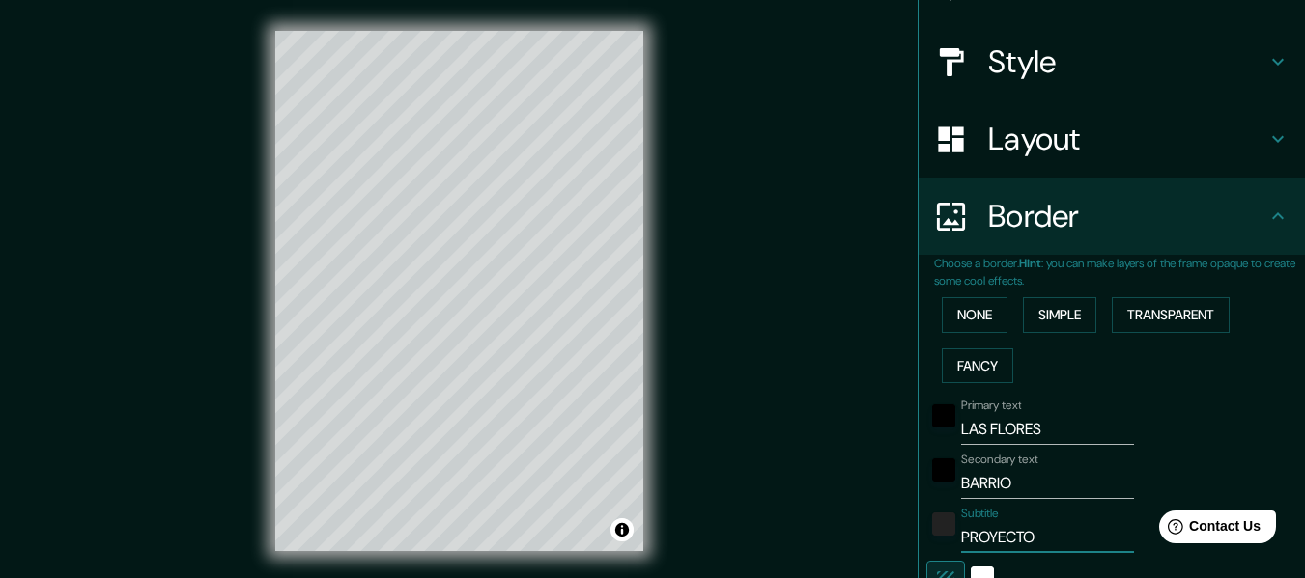
type input "183"
type input "30"
type input "PROYECTO 4"
type input "183"
type input "30"
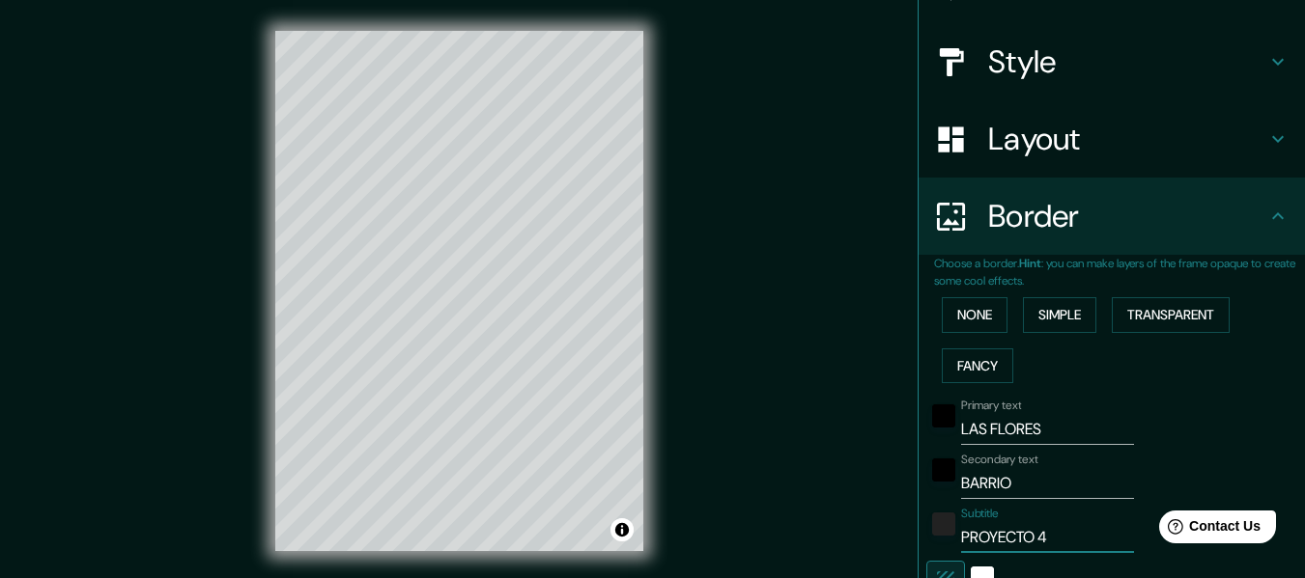
type input "PROYECTO 4°"
type input "183"
type input "30"
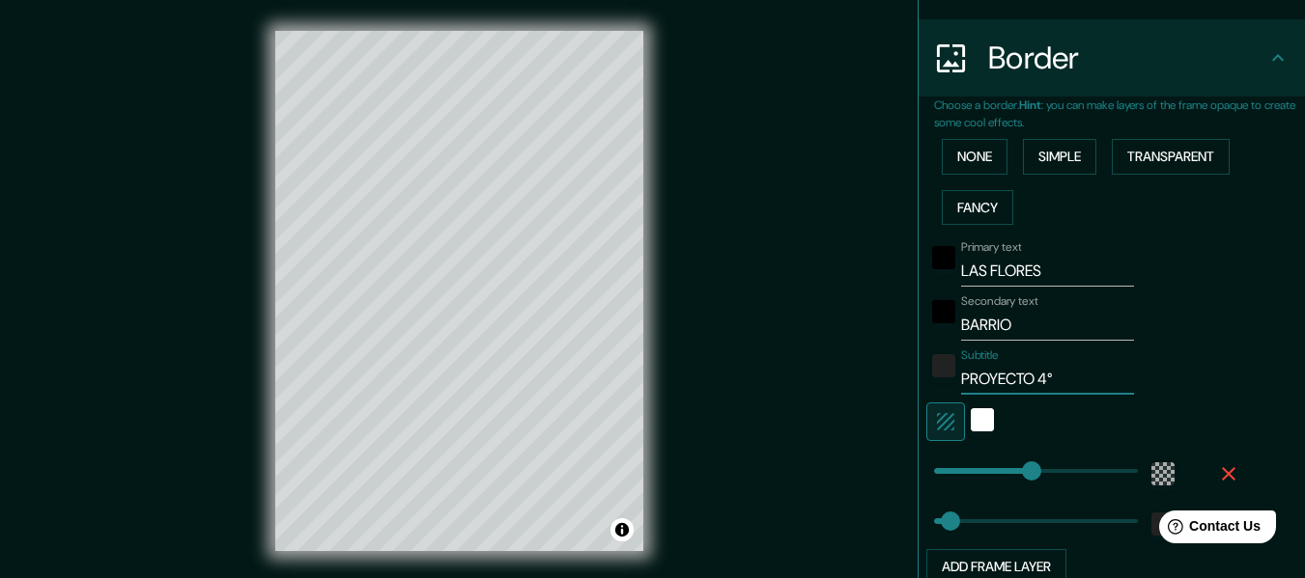
scroll to position [343, 0]
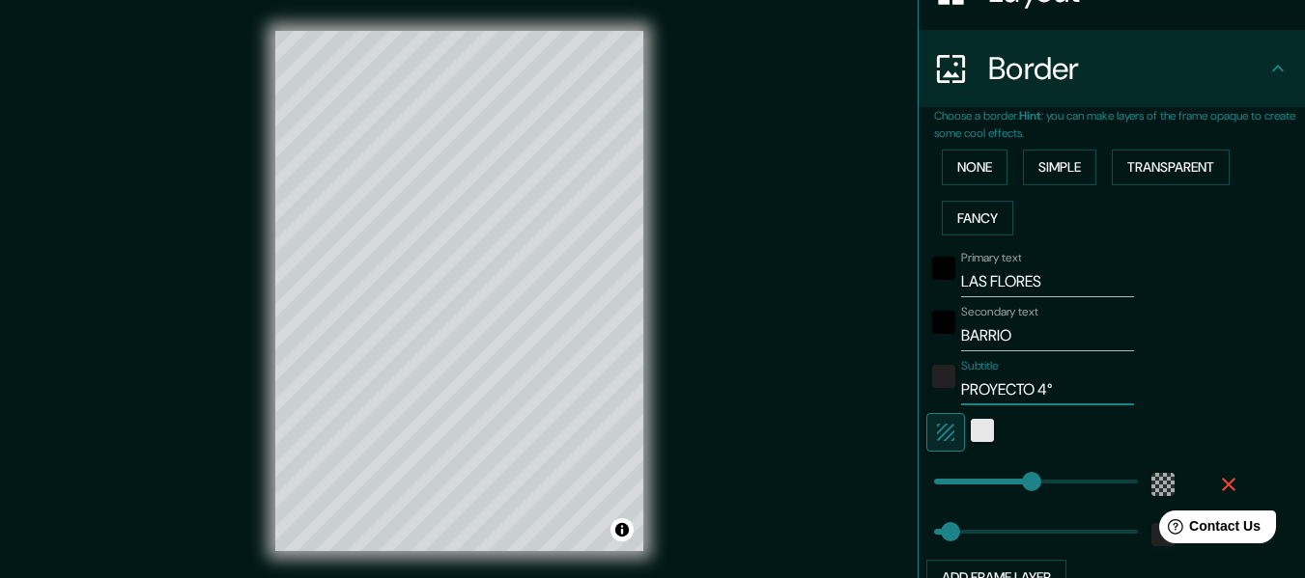
type input "PROYECTO 4°"
click at [971, 431] on div "white" at bounding box center [982, 430] width 23 height 23
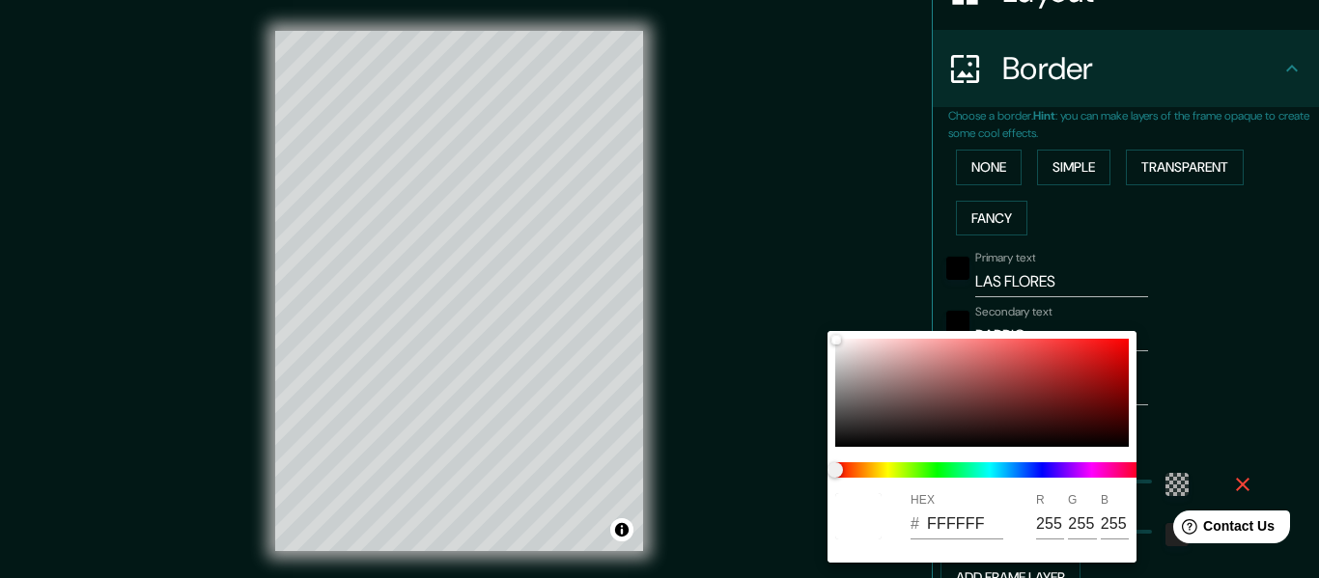
click at [761, 449] on div at bounding box center [659, 289] width 1319 height 578
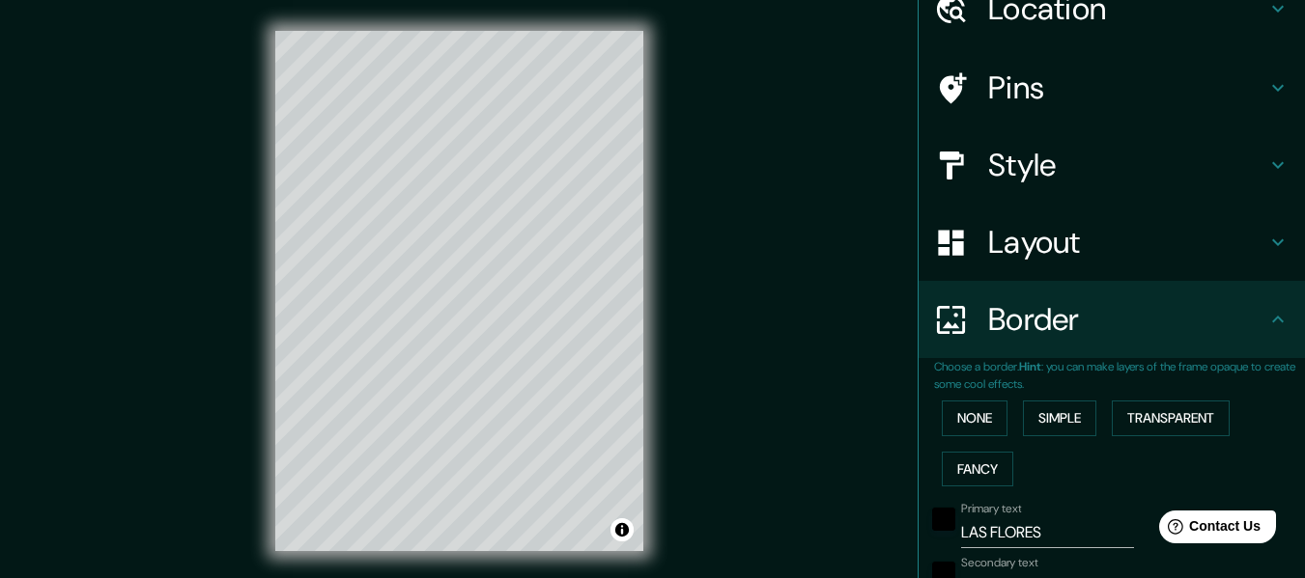
scroll to position [44, 0]
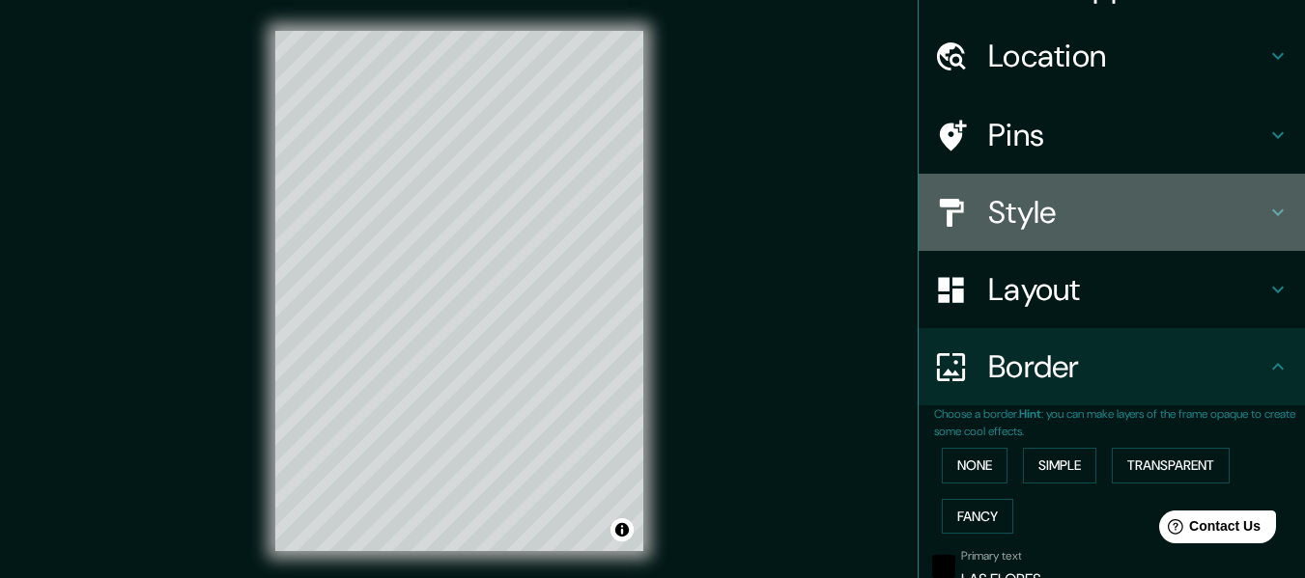
click at [1107, 212] on h4 "Style" at bounding box center [1127, 212] width 278 height 39
type input "183"
type input "30"
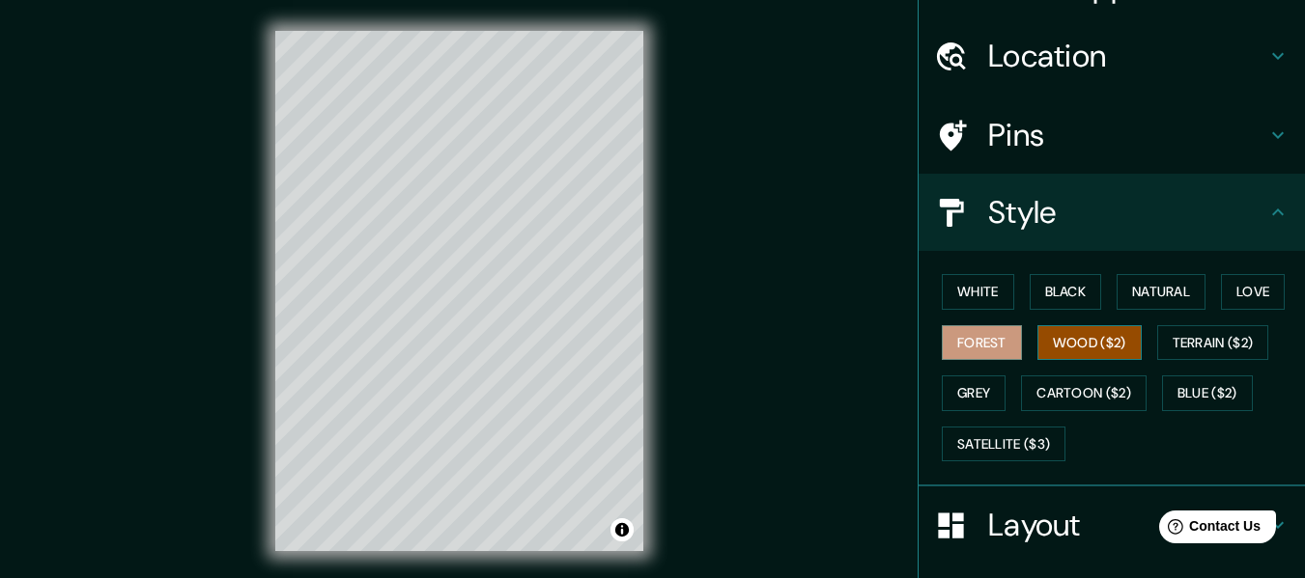
click at [1140, 331] on button "Wood ($2)" at bounding box center [1089, 343] width 104 height 36
click at [1022, 352] on button "Forest" at bounding box center [982, 343] width 80 height 36
click at [1141, 340] on button "Wood ($2)" at bounding box center [1089, 343] width 104 height 36
click at [1162, 411] on button "Blue ($2)" at bounding box center [1207, 394] width 91 height 36
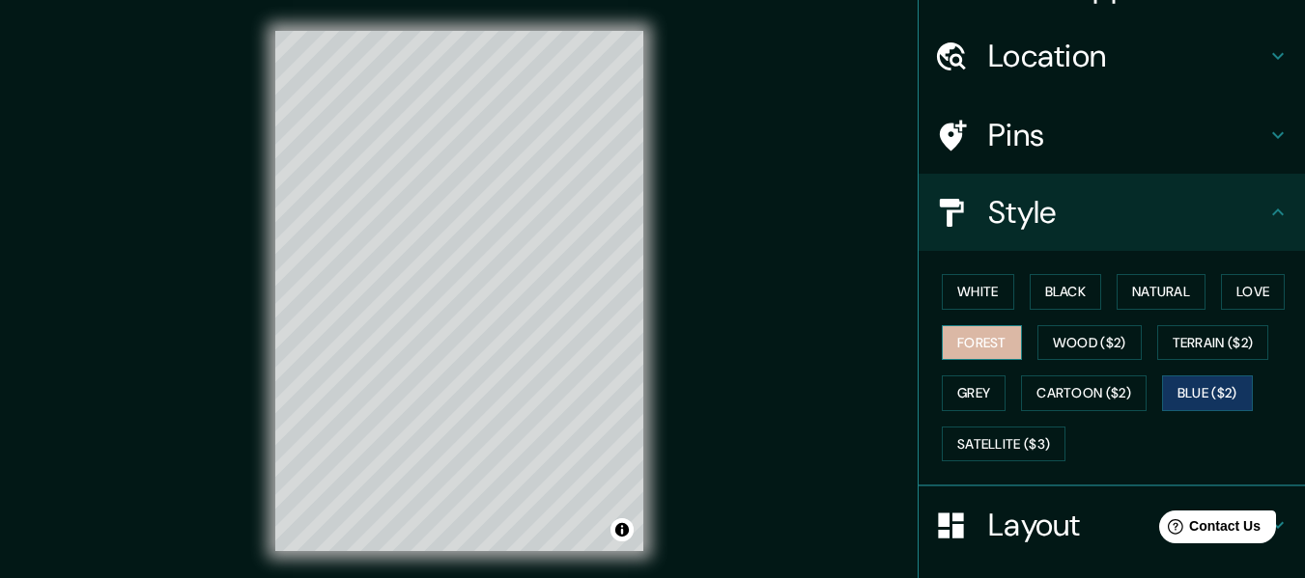
click at [1022, 339] on button "Forest" at bounding box center [982, 343] width 80 height 36
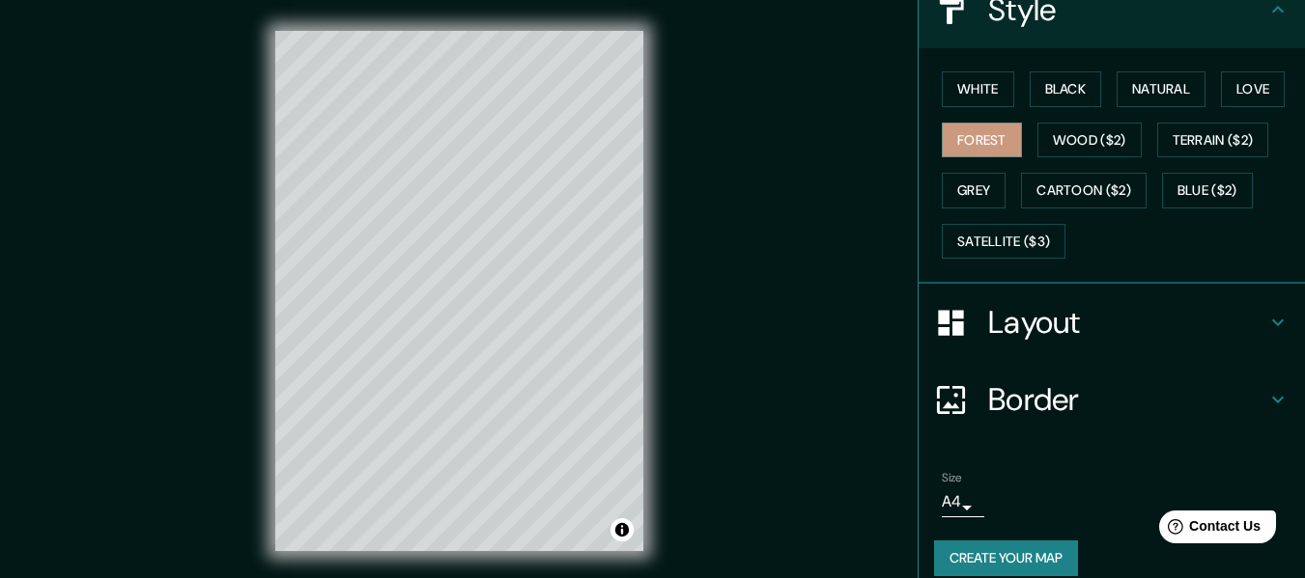
scroll to position [268, 0]
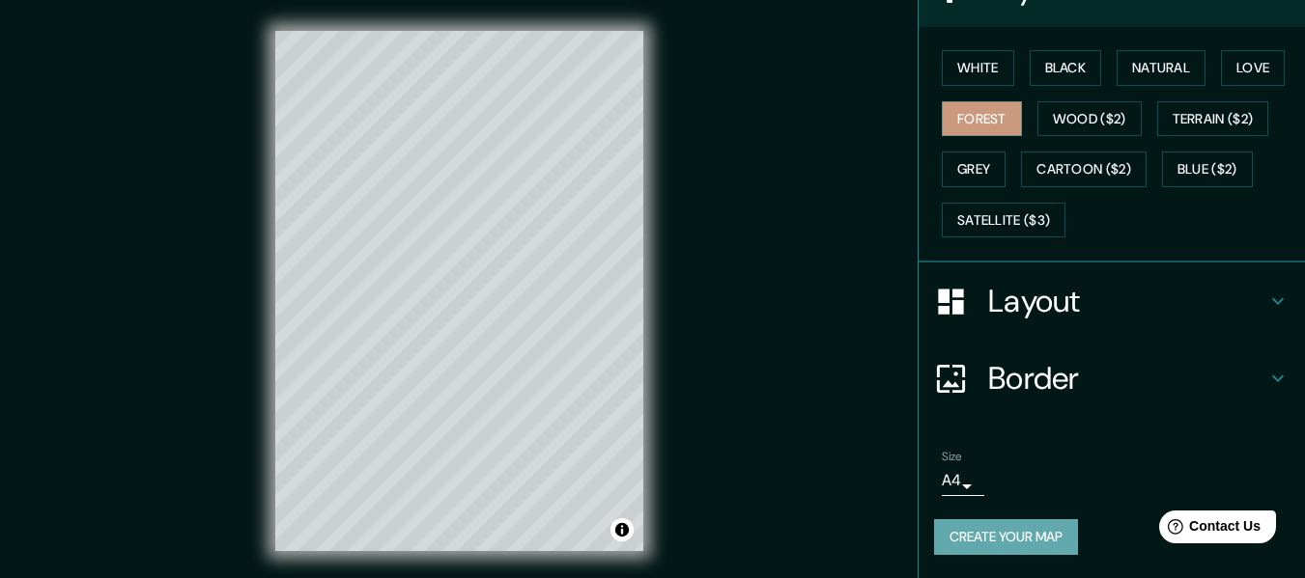
click at [1042, 532] on button "Create your map" at bounding box center [1006, 538] width 144 height 36
click at [1010, 306] on h4 "Layout" at bounding box center [1127, 301] width 278 height 39
type input "183"
type input "30"
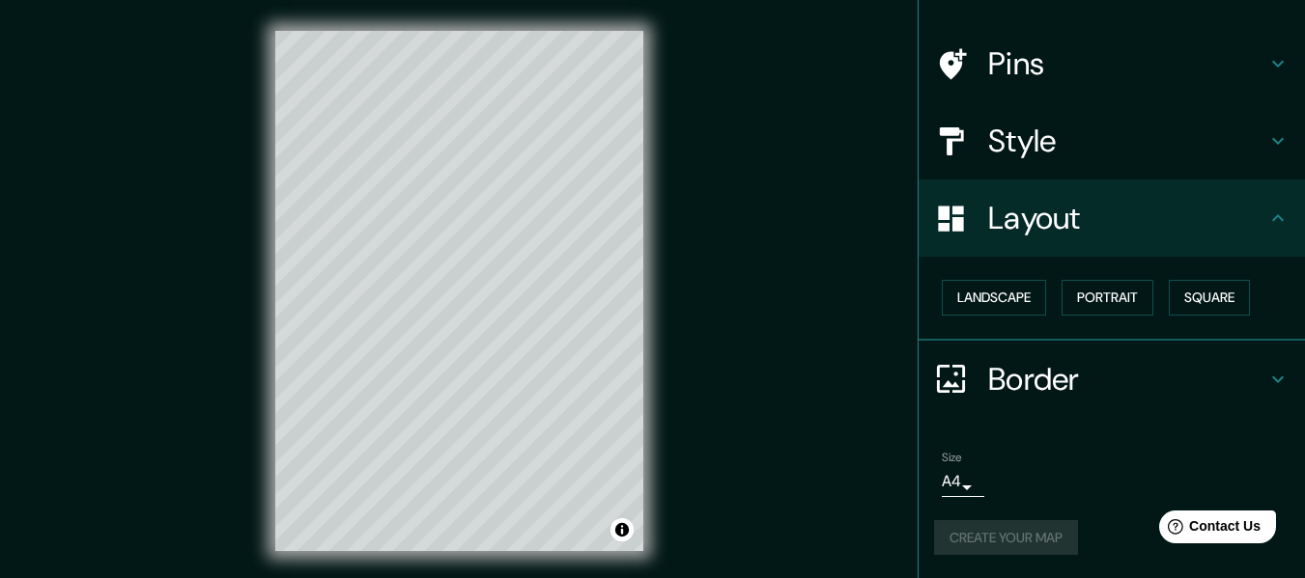
scroll to position [116, 0]
click at [1098, 297] on button "Portrait" at bounding box center [1107, 298] width 92 height 36
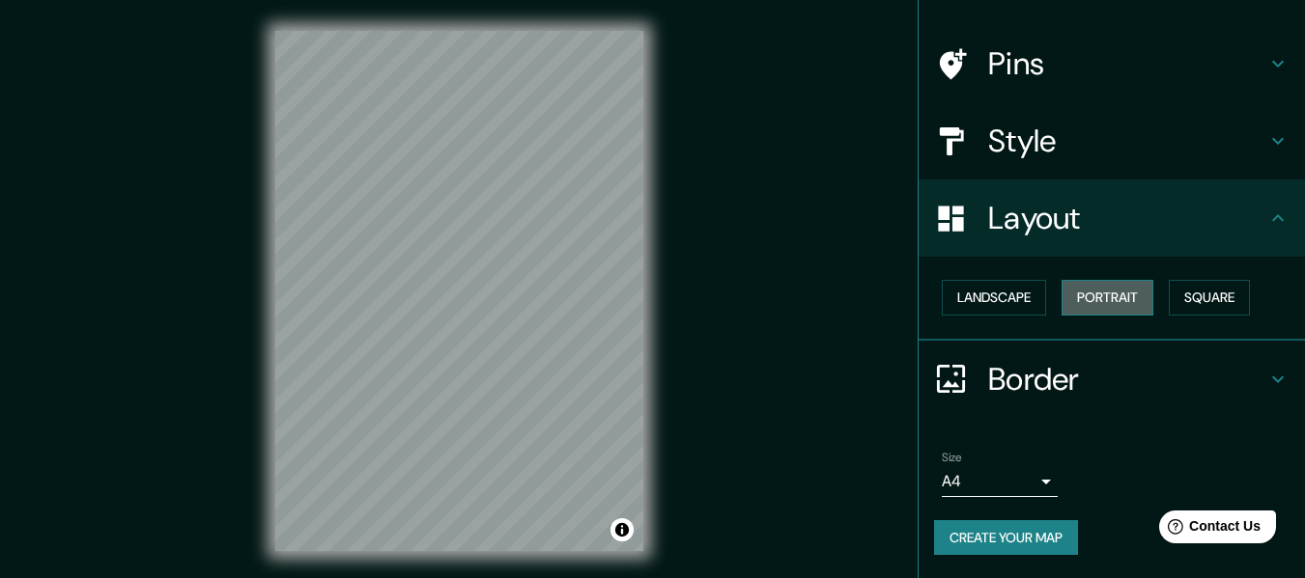
click at [1130, 305] on button "Portrait" at bounding box center [1107, 298] width 92 height 36
click at [1227, 297] on button "Square" at bounding box center [1209, 298] width 81 height 36
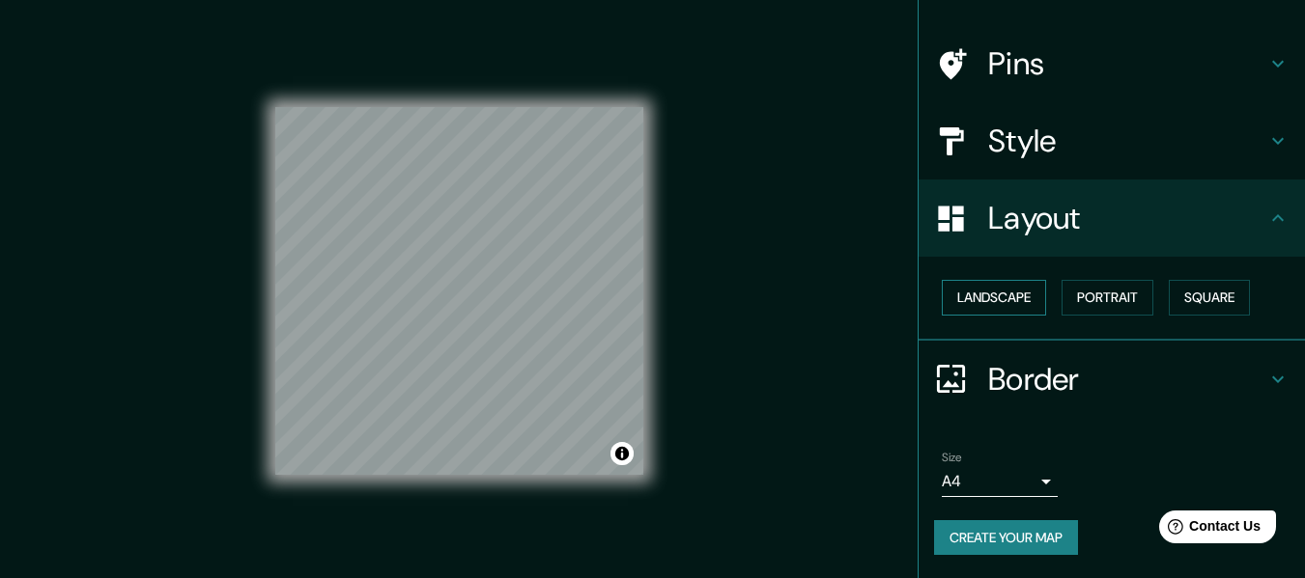
click at [1009, 305] on button "Landscape" at bounding box center [994, 298] width 104 height 36
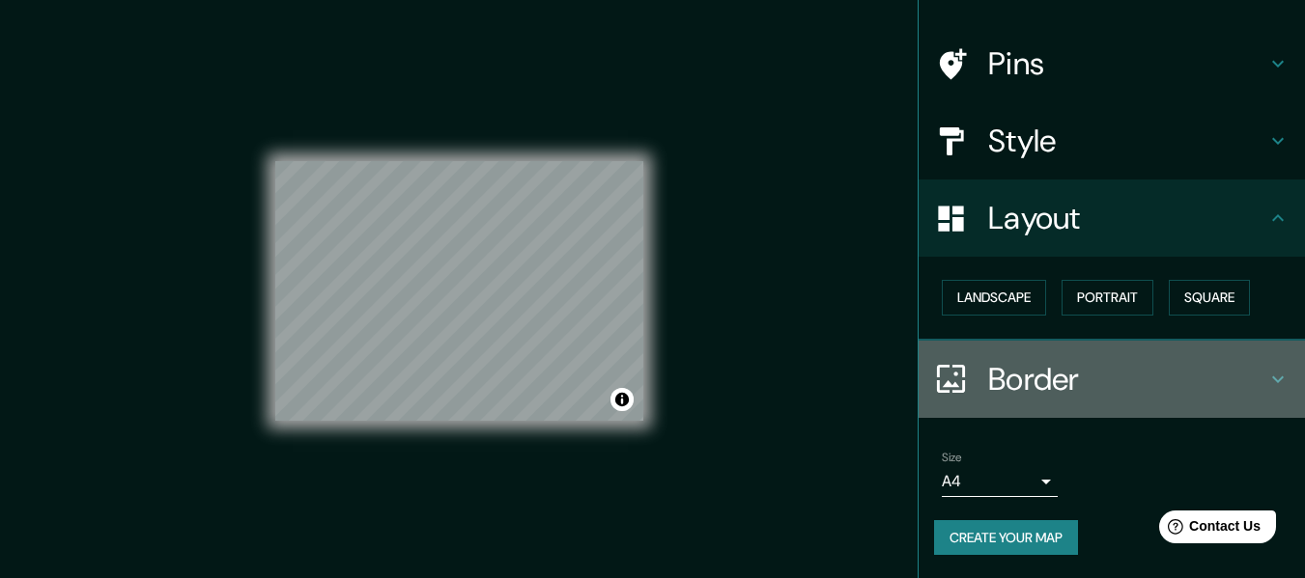
click at [1085, 372] on h4 "Border" at bounding box center [1127, 379] width 278 height 39
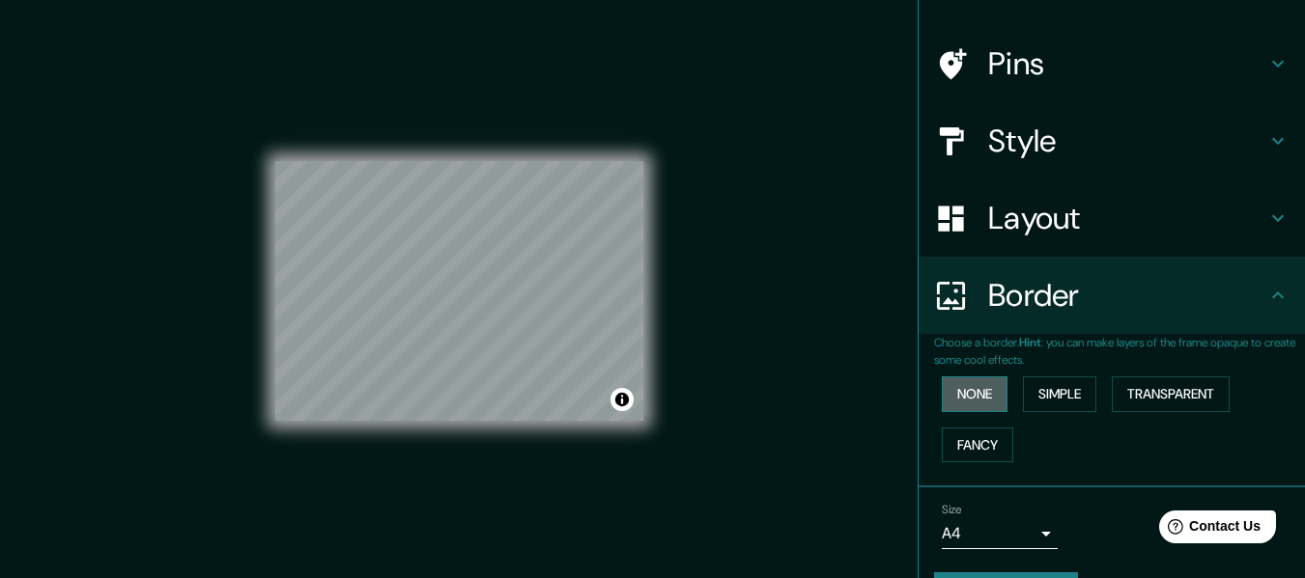
click at [972, 400] on button "None" at bounding box center [975, 395] width 66 height 36
click at [1043, 394] on button "Simple" at bounding box center [1059, 395] width 73 height 36
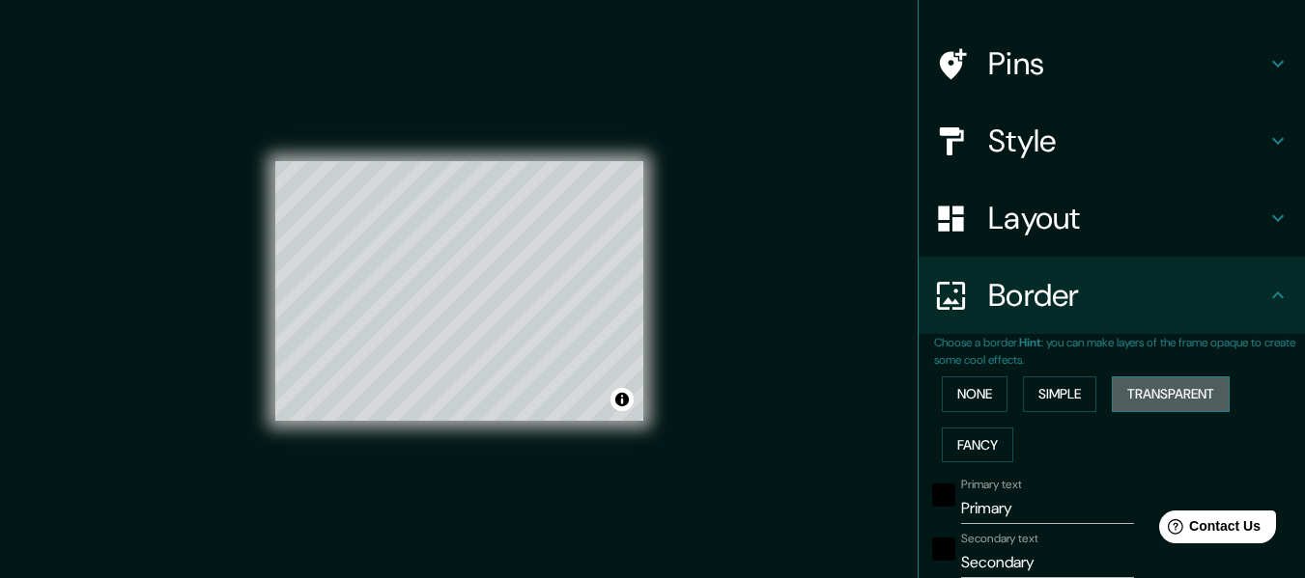
click at [1165, 396] on button "Transparent" at bounding box center [1171, 395] width 118 height 36
click at [975, 442] on button "Fancy" at bounding box center [977, 446] width 71 height 36
click at [980, 396] on button "None" at bounding box center [975, 395] width 66 height 36
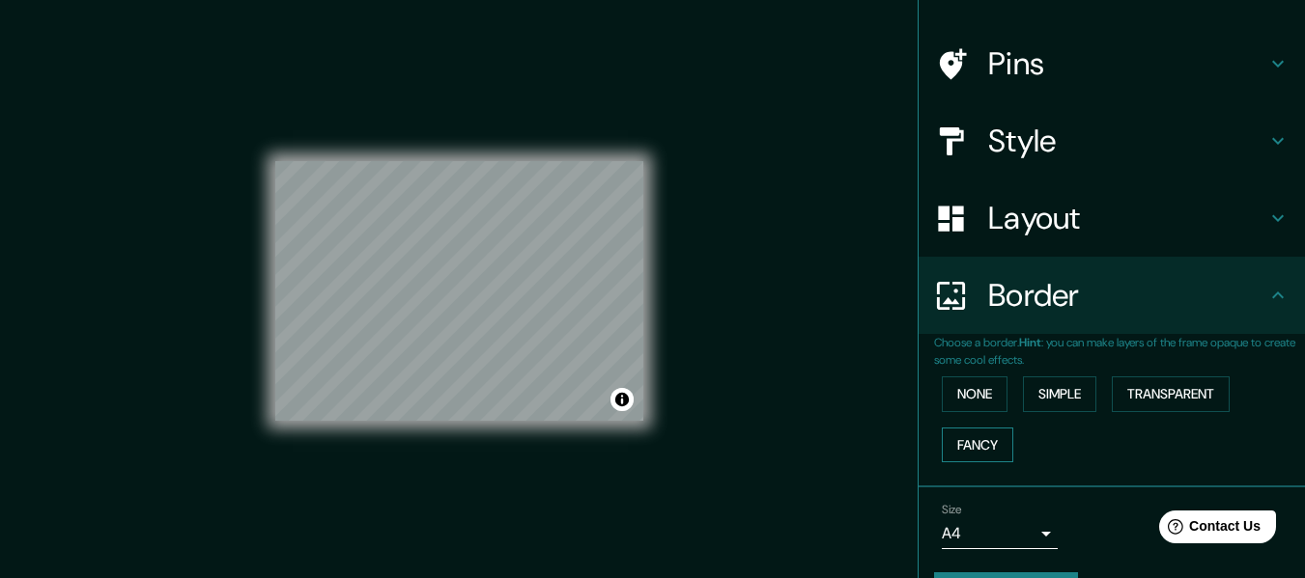
click at [980, 433] on button "Fancy" at bounding box center [977, 446] width 71 height 36
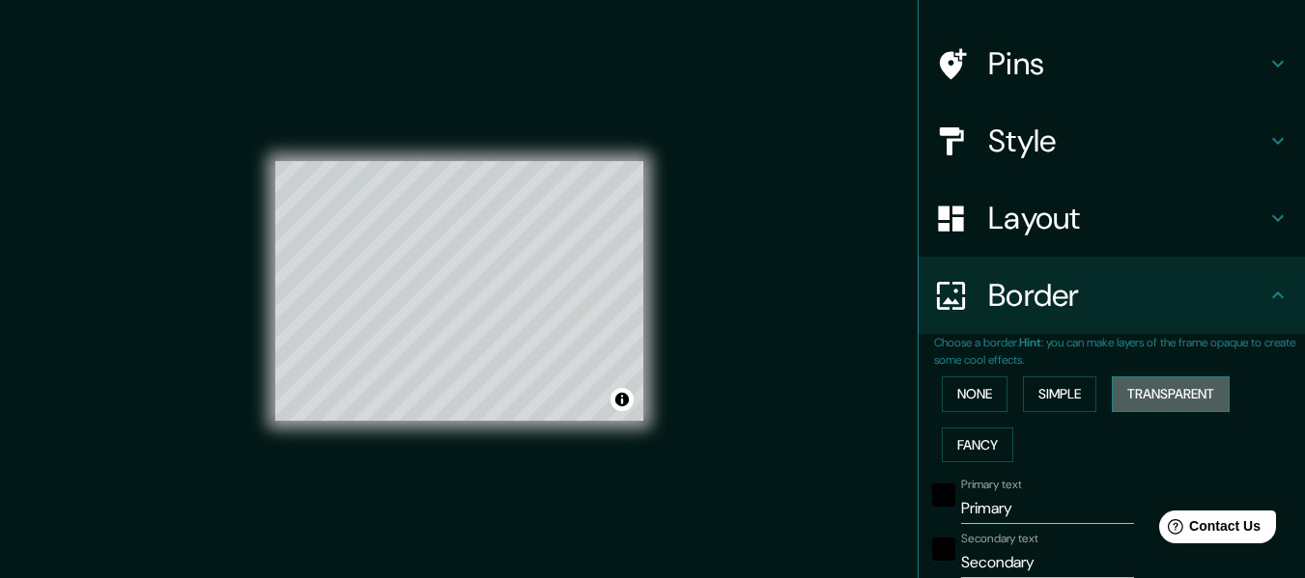
click at [1155, 393] on button "Transparent" at bounding box center [1171, 395] width 118 height 36
click at [1040, 510] on input "Primary" at bounding box center [1047, 508] width 173 height 31
type input "Primar"
type input "183"
type input "30"
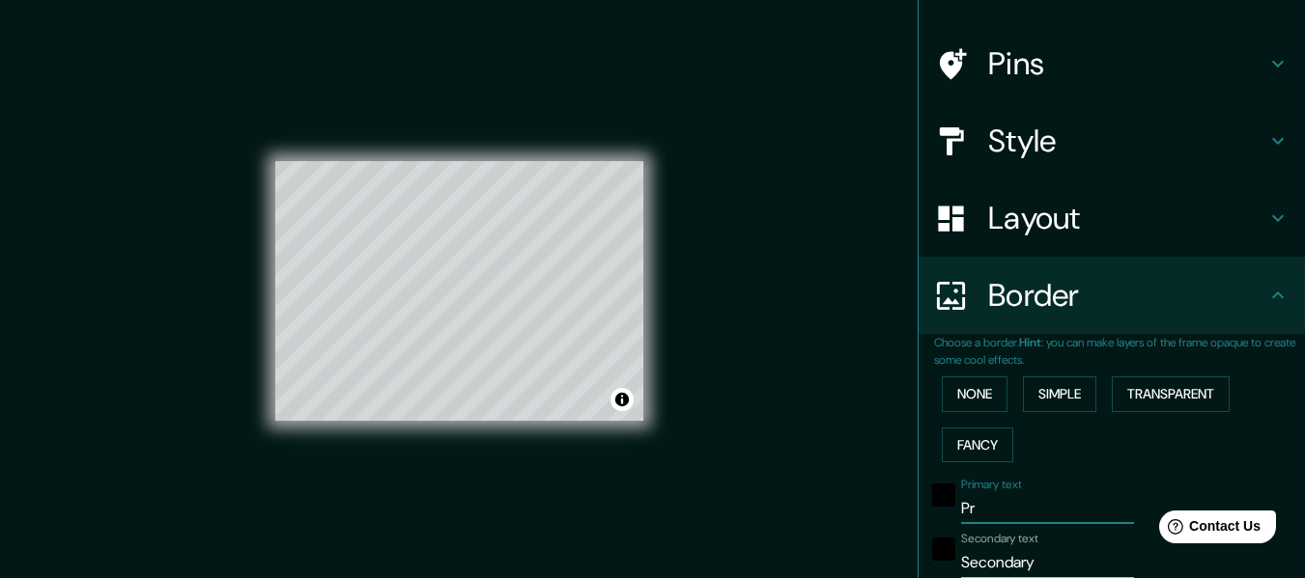
type input "P"
type input "183"
type input "30"
type input "LO"
type input "183"
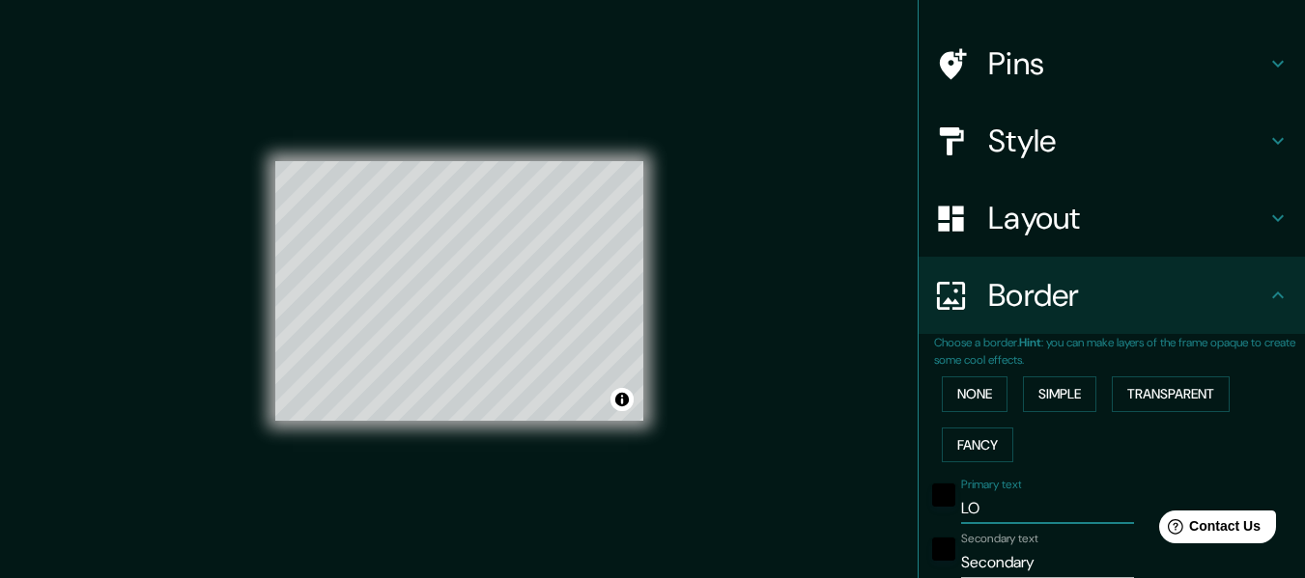
type input "30"
type input "LOL"
type input "183"
type input "30"
type input "LOLA"
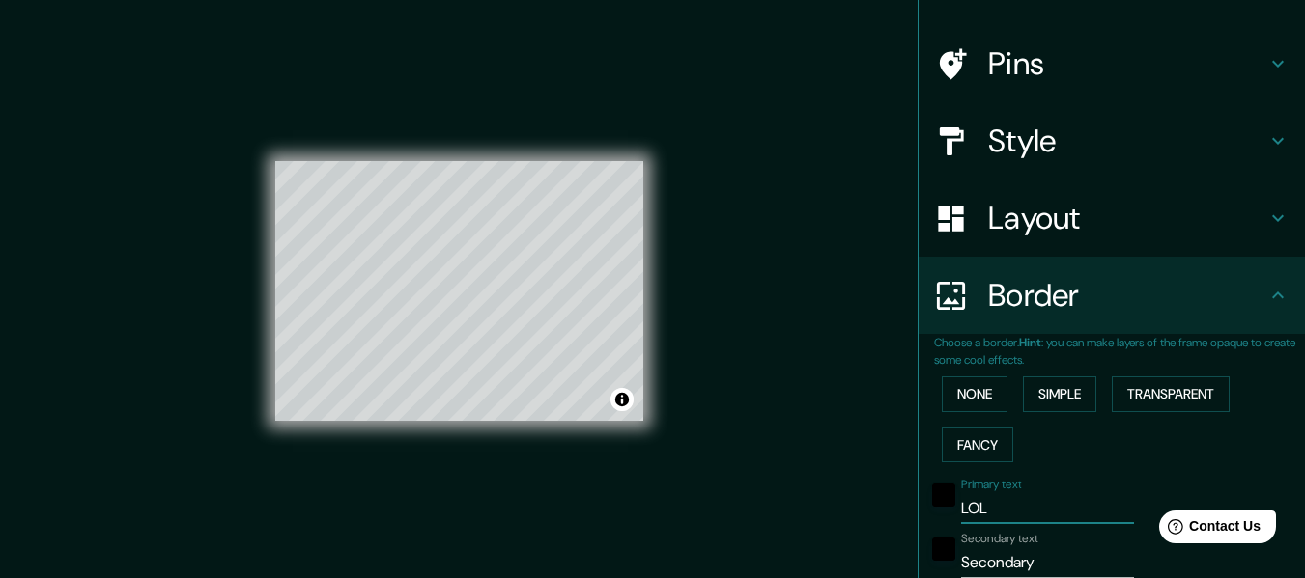
type input "183"
type input "30"
type input "LOLAS"
type input "183"
type input "30"
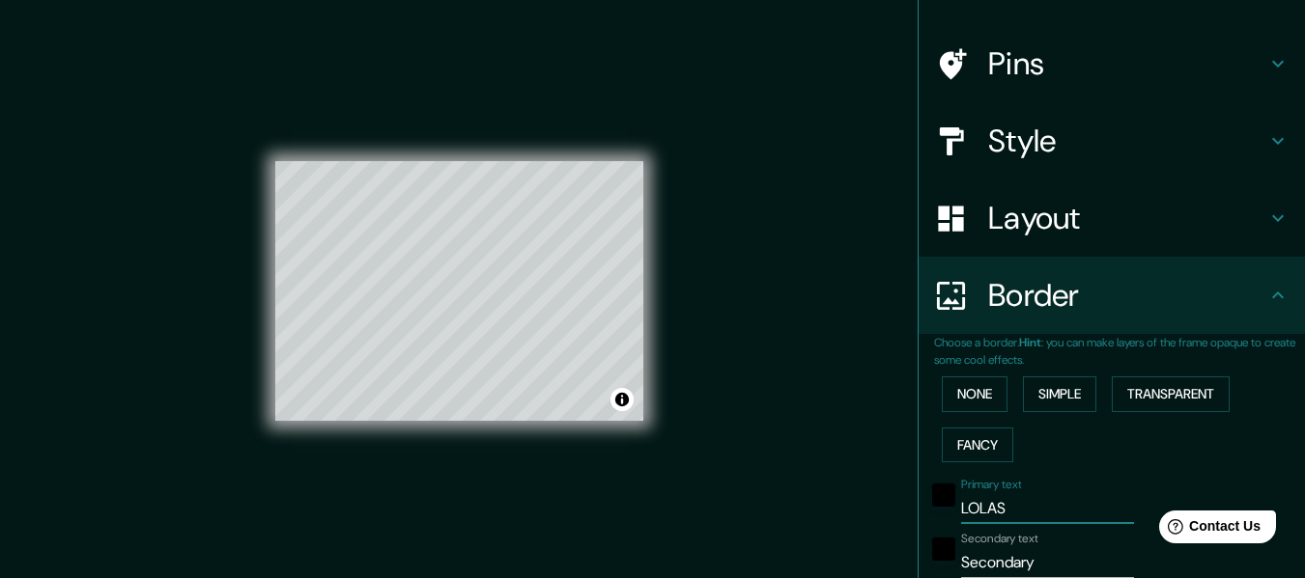
type input "LOLAS"
type input "183"
type input "30"
type input "LOLAS"
type input "183"
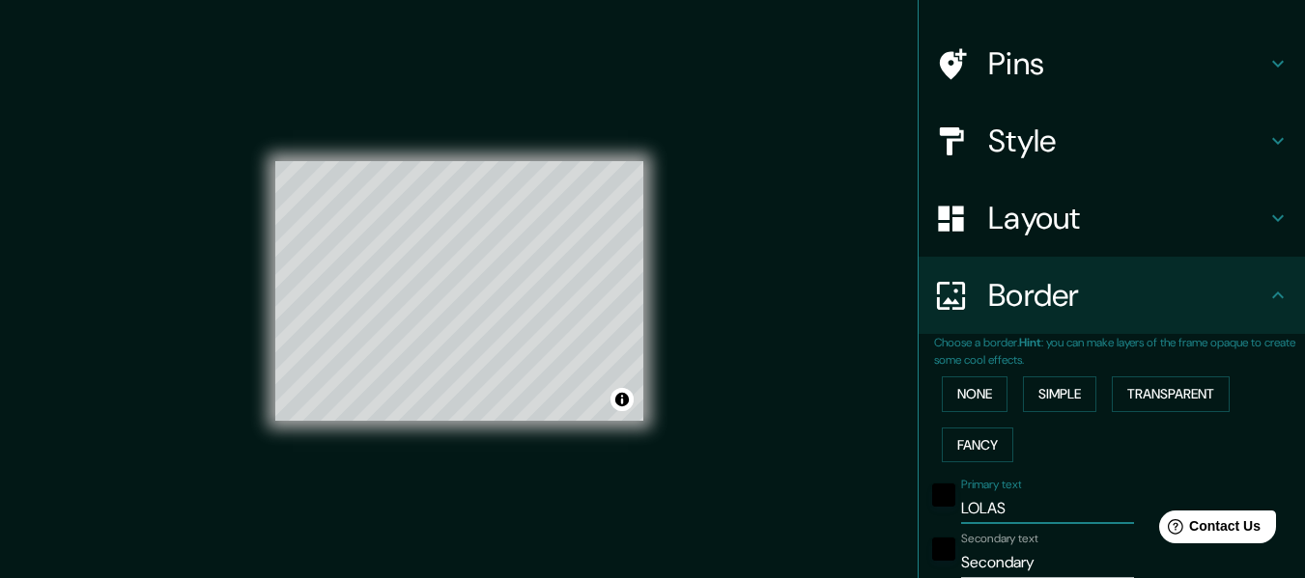
type input "30"
type input "L"
type input "183"
type input "30"
type input "L"
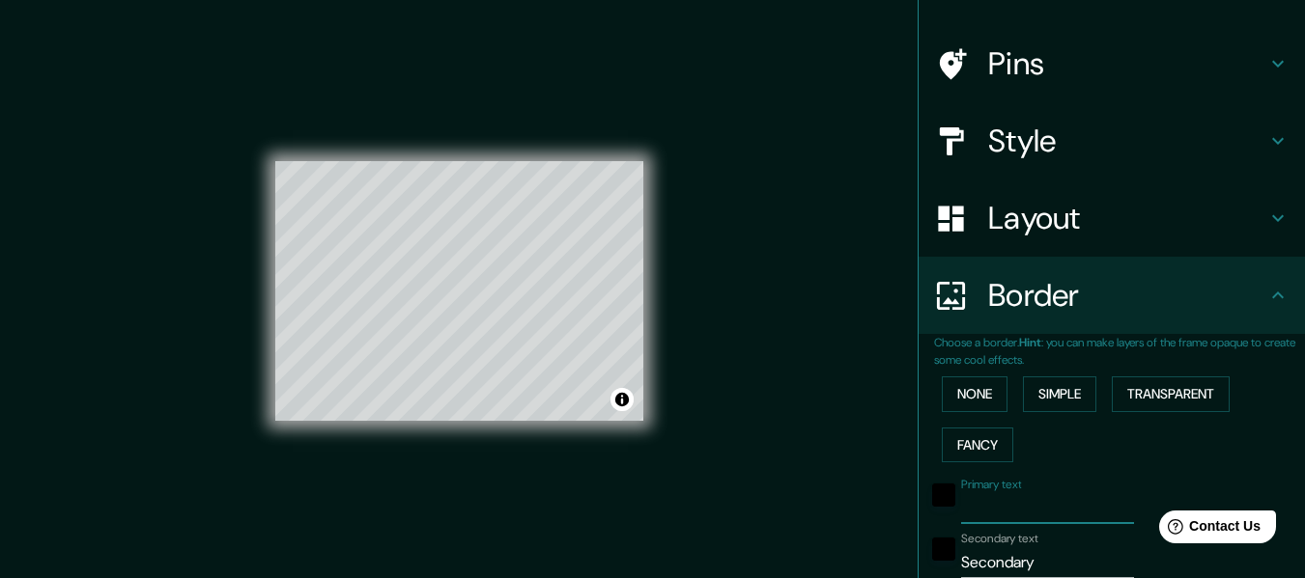
type input "183"
type input "30"
type input "LA"
type input "183"
type input "30"
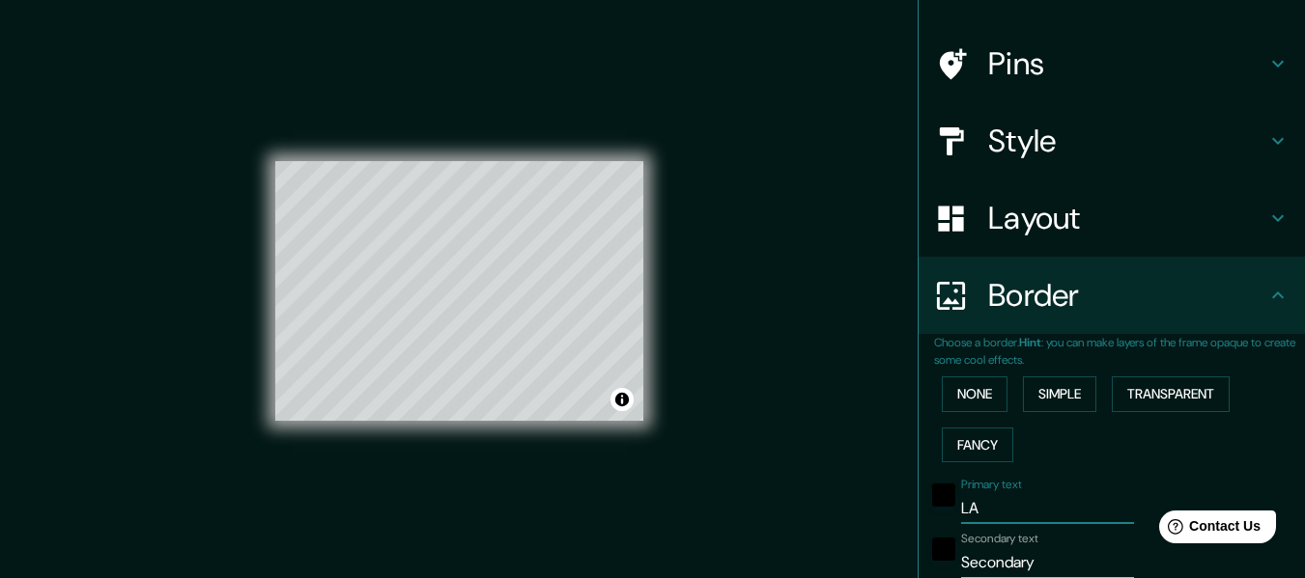
type input "LAS"
type input "183"
type input "30"
type input "LAS"
type input "183"
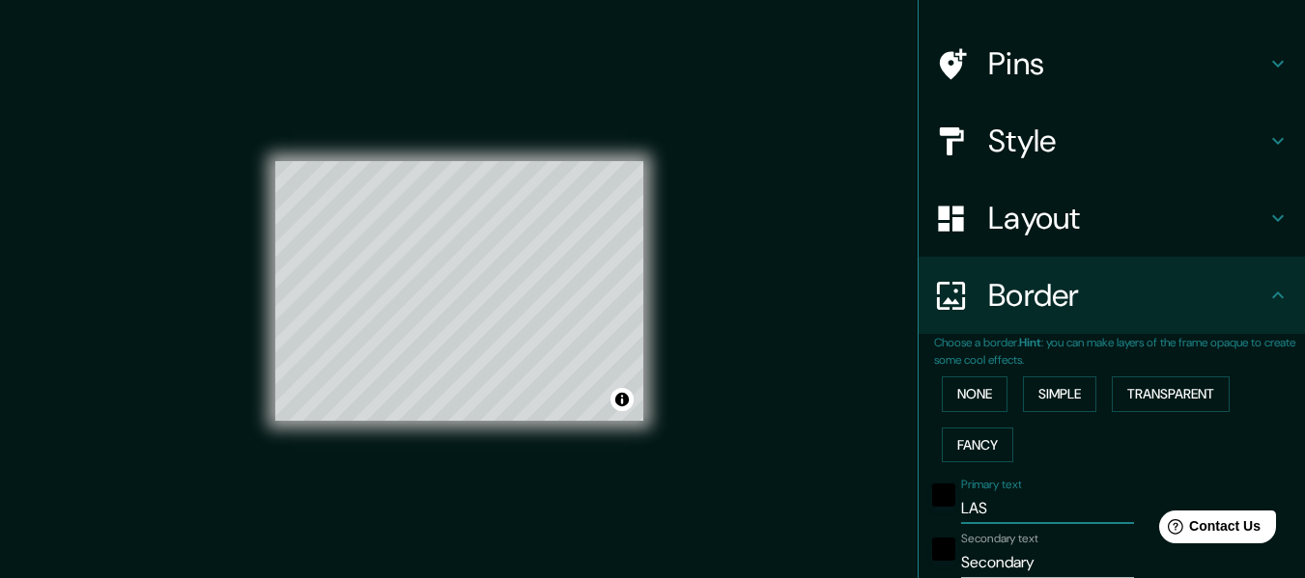
type input "30"
type input "LAS F"
type input "183"
type input "30"
type input "LAS FL"
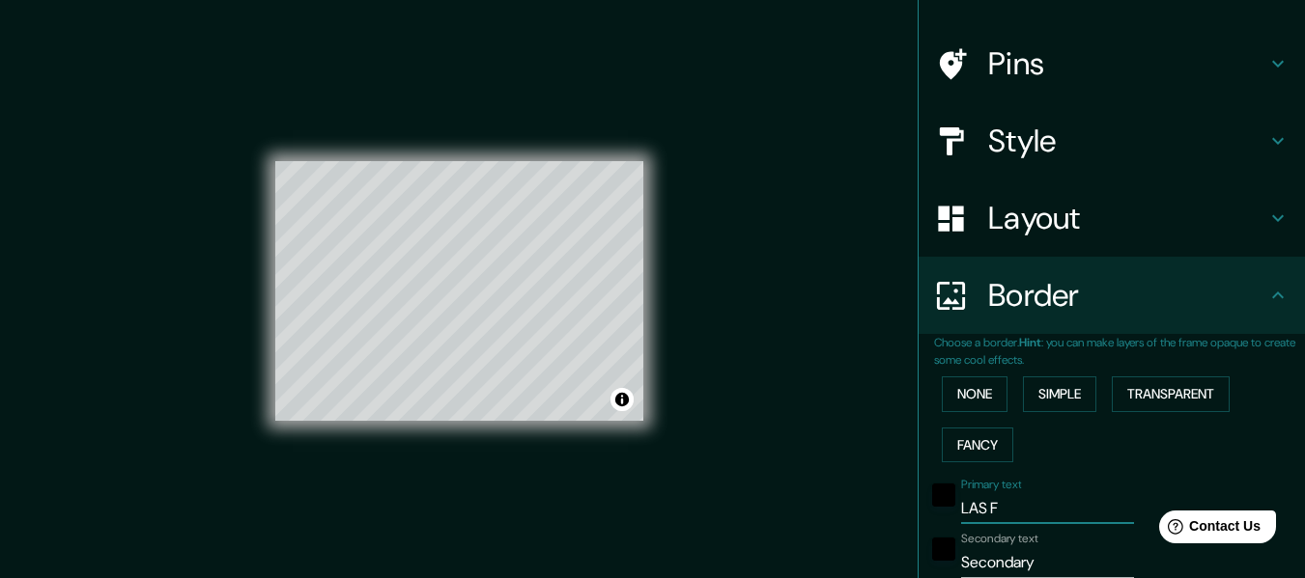
type input "183"
type input "30"
type input "LAS FLO"
type input "183"
type input "30"
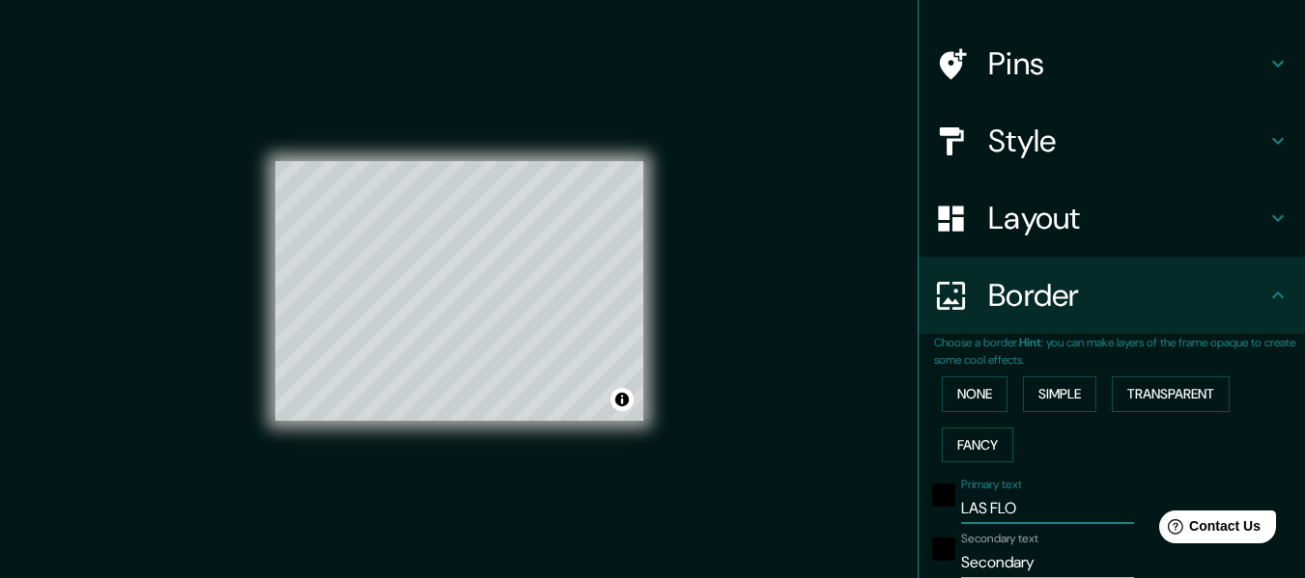
type input "LAS [PERSON_NAME]"
type input "183"
type input "30"
type input "LAS FLORE"
type input "183"
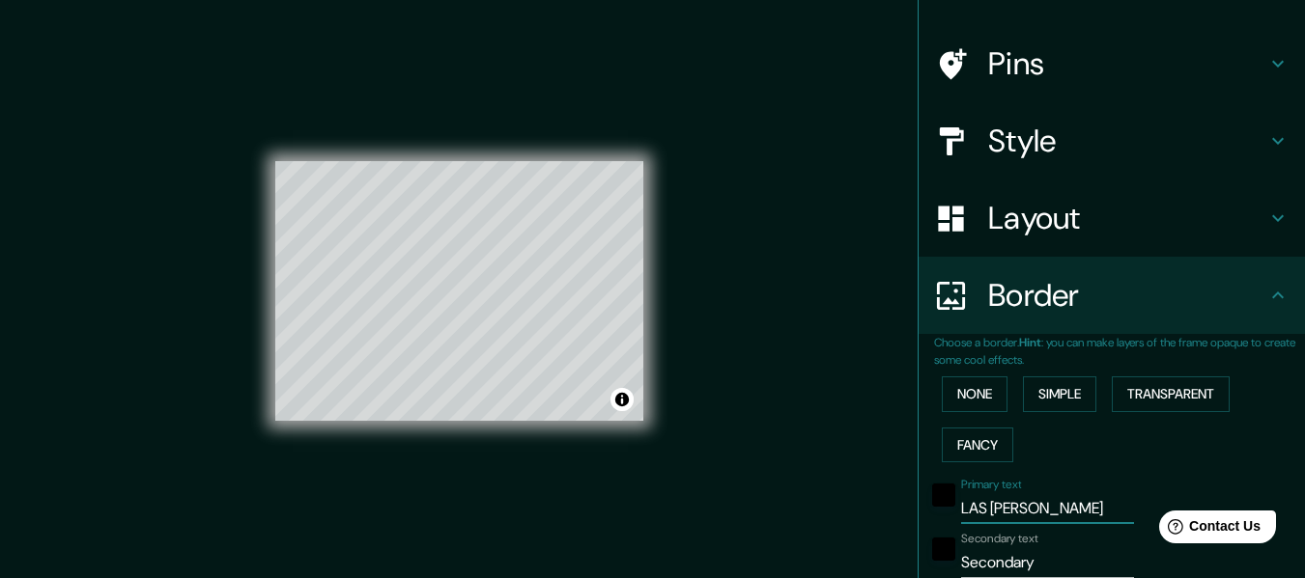
type input "30"
type input "LAS FLORES"
type input "183"
type input "30"
type input "LAS FLORES"
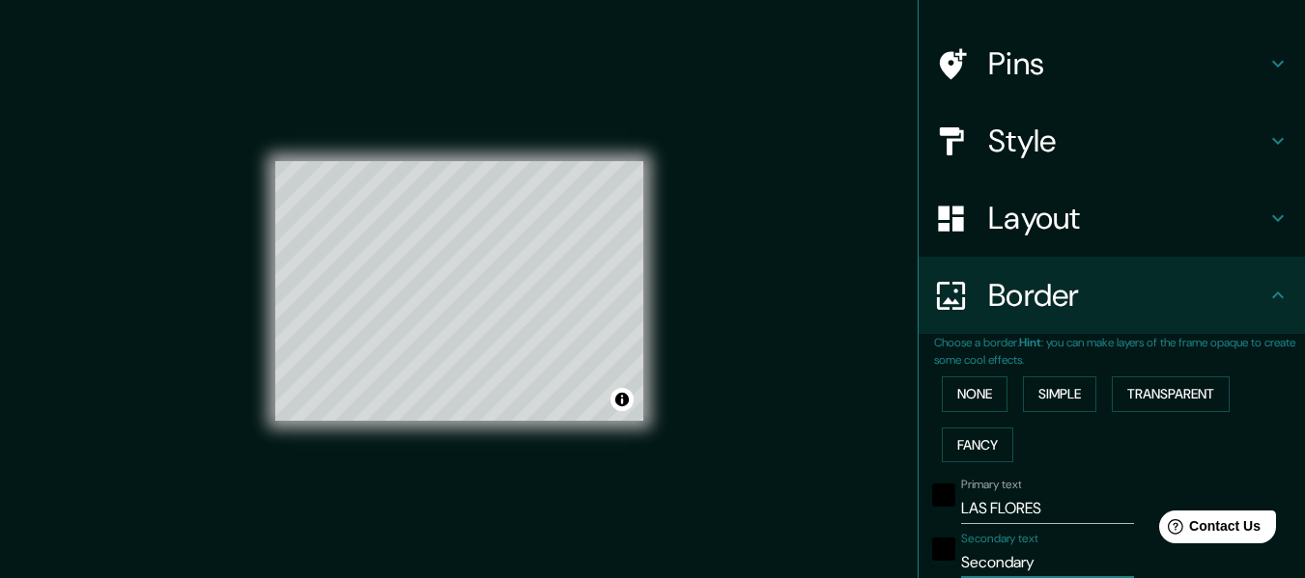
click at [1038, 564] on input "Secondary" at bounding box center [1047, 563] width 173 height 31
type input "Secondar"
type input "183"
type input "30"
type input "S"
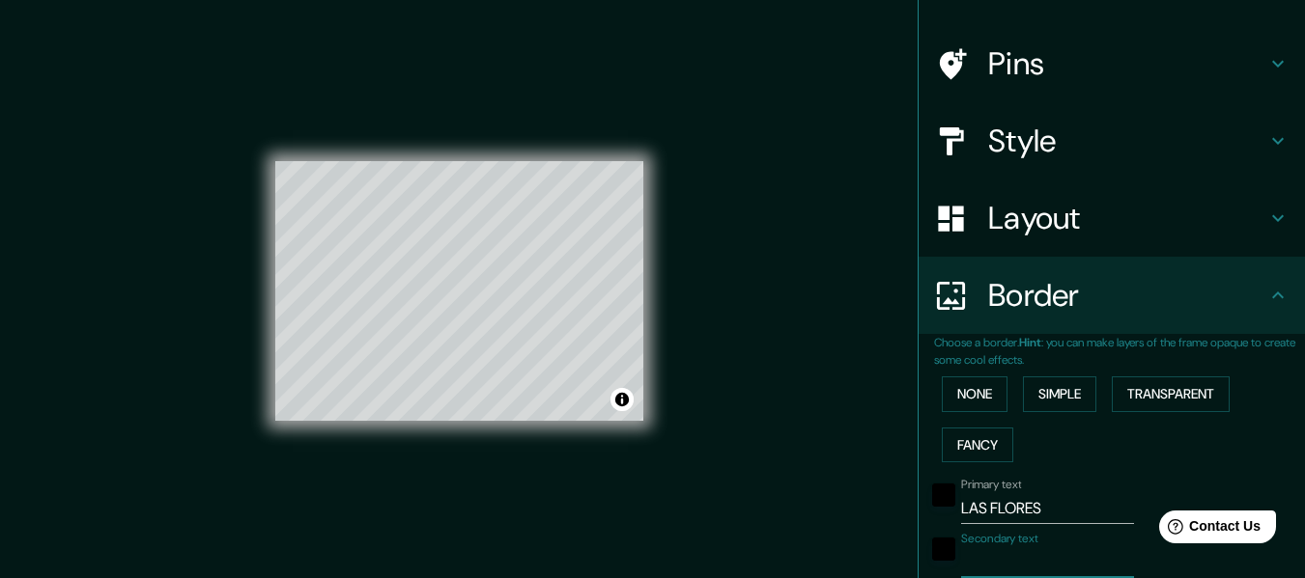
type input "183"
type input "30"
type input "B"
type input "183"
type input "30"
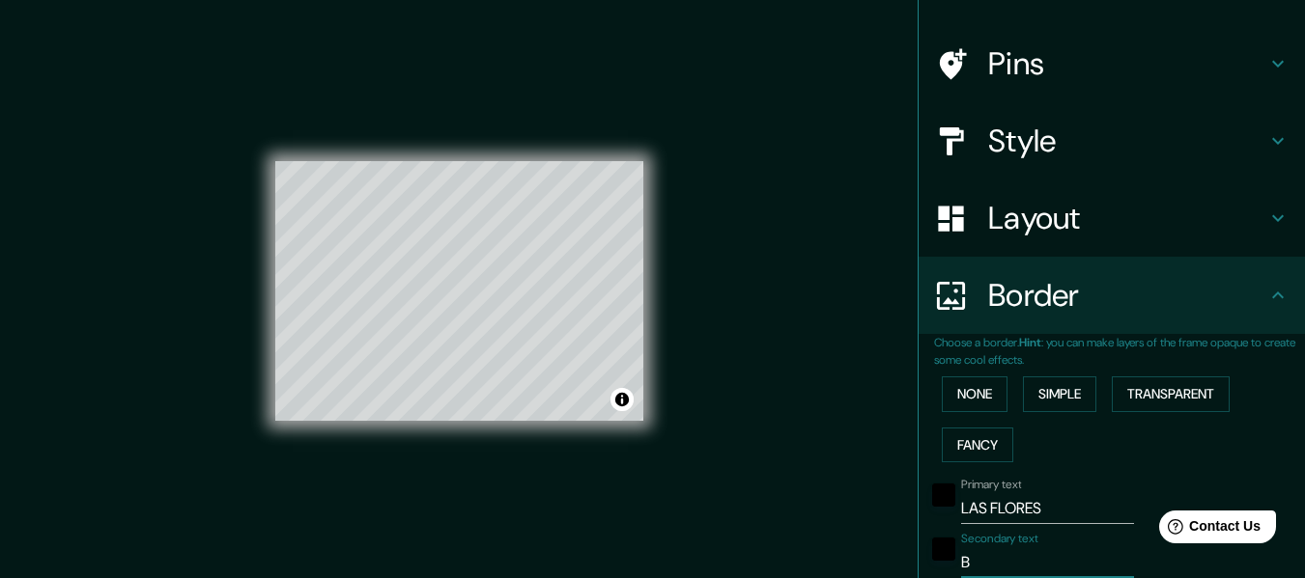
type input "BA"
type input "183"
type input "30"
type input "BAR"
type input "183"
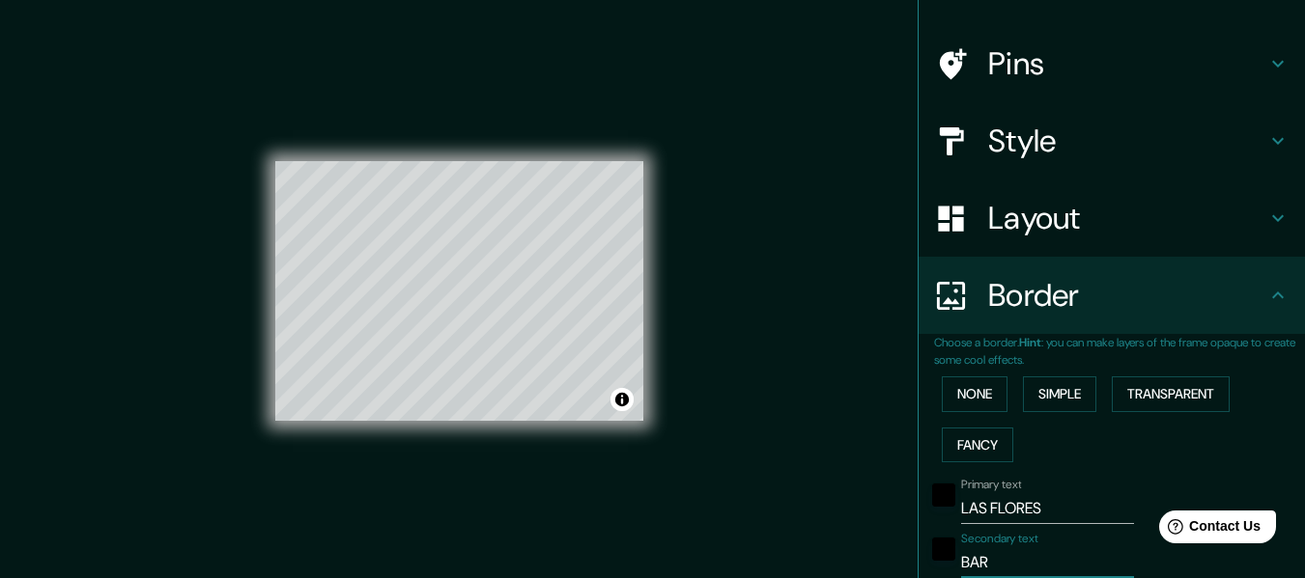
type input "30"
type input "[PERSON_NAME]"
type input "183"
type input "30"
type input "BARRI"
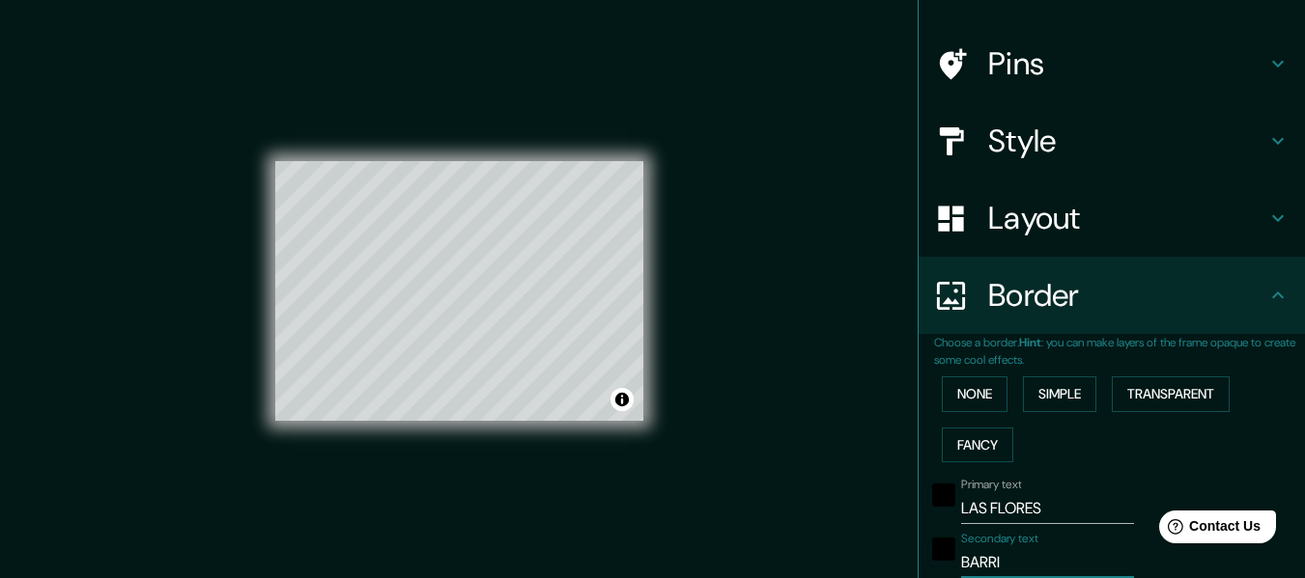
type input "183"
type input "30"
type input "BARRIO"
type input "183"
type input "30"
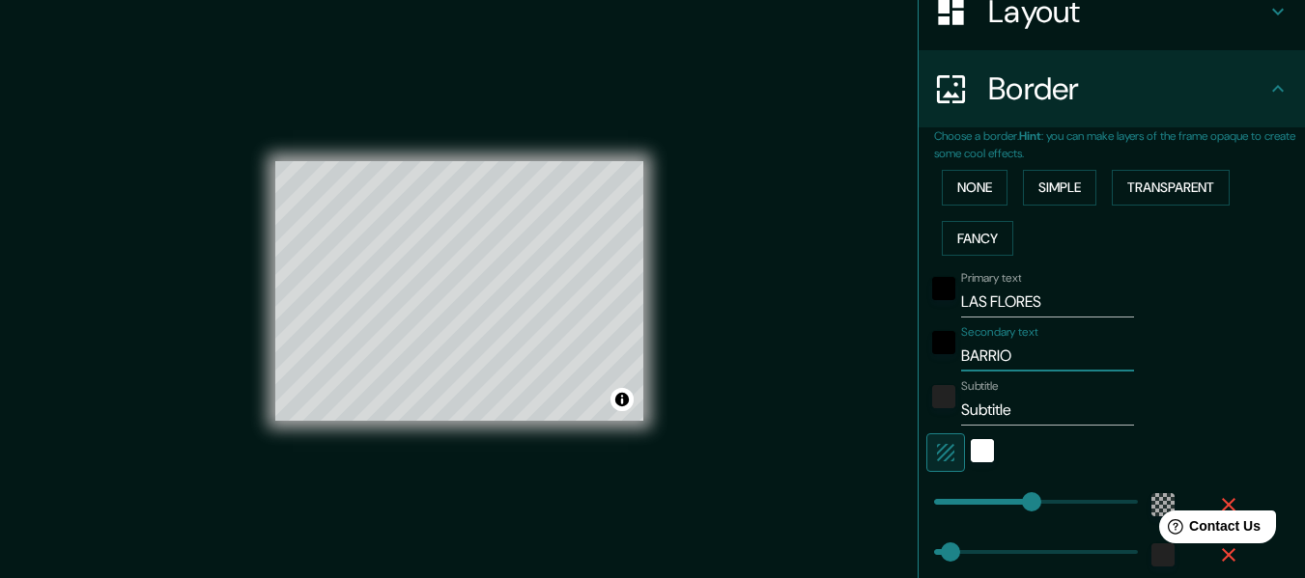
scroll to position [328, 0]
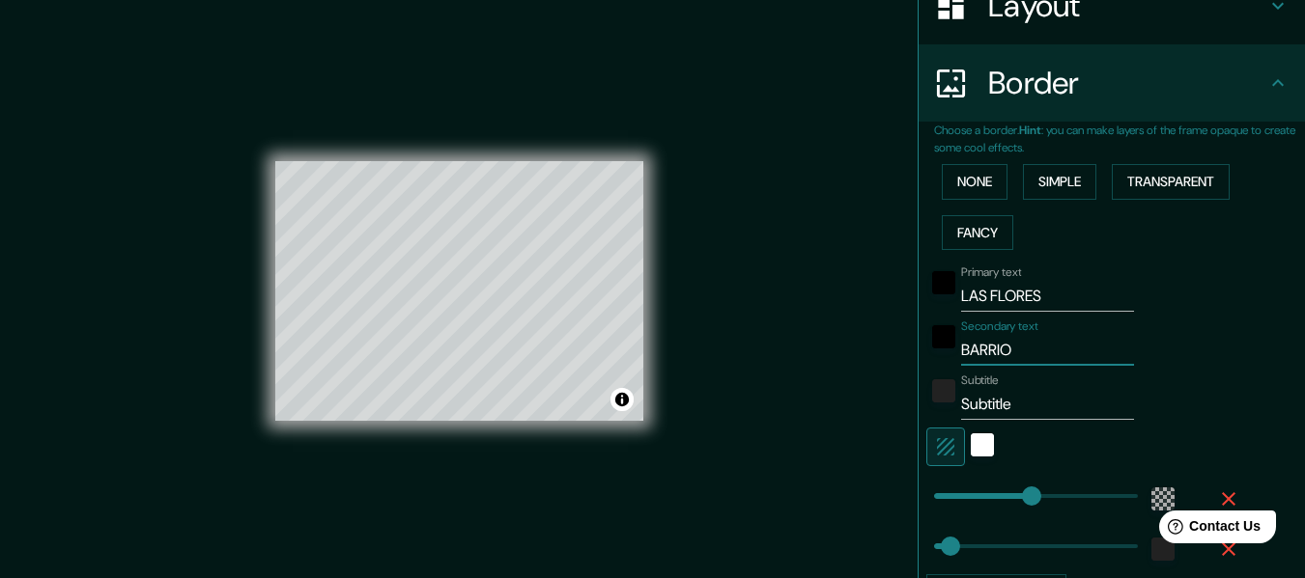
type input "BARRIO"
click at [1035, 403] on input "Subtitle" at bounding box center [1047, 404] width 173 height 31
type input "Subtitl"
type input "183"
type input "30"
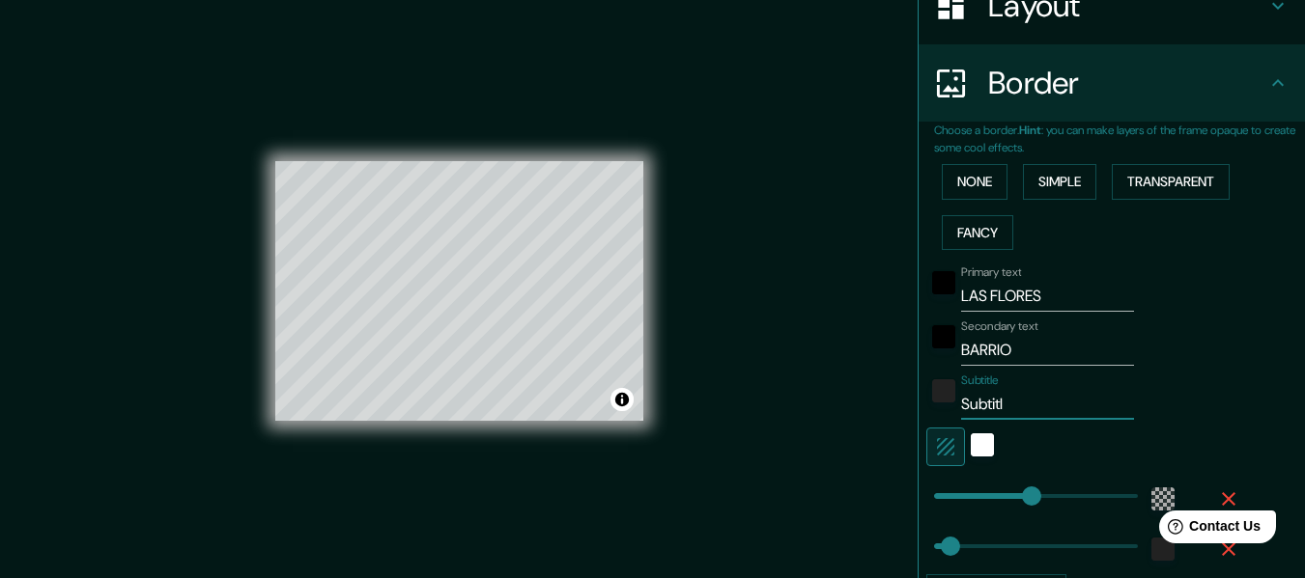
type input "Subtit"
type input "183"
type input "30"
type input "Subti"
type input "183"
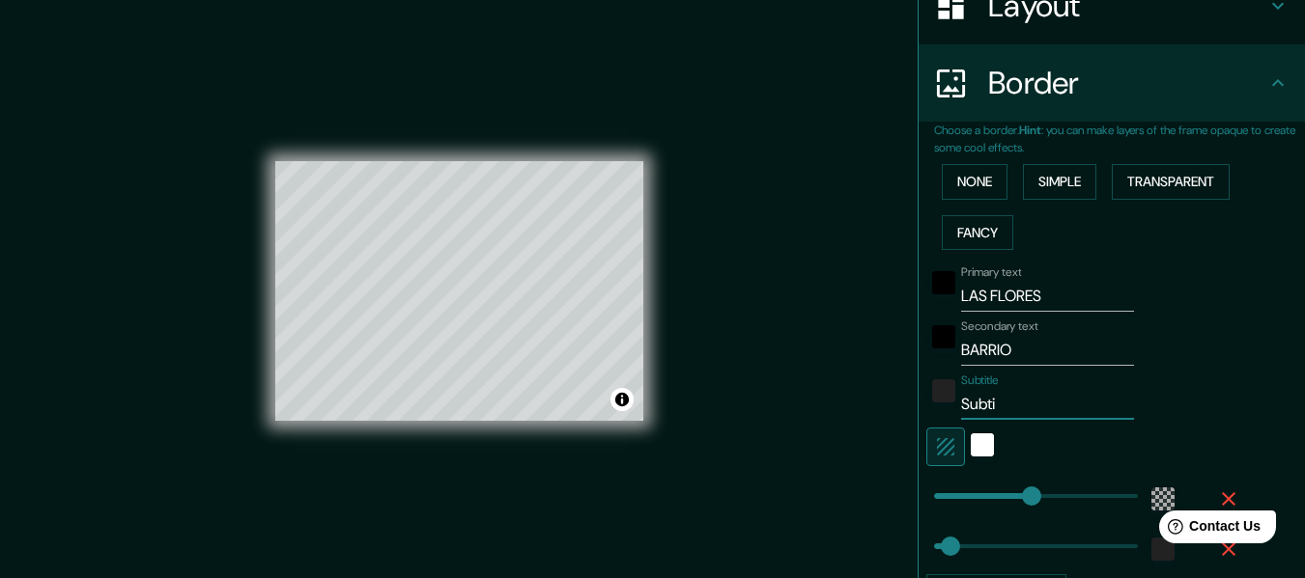
type input "30"
type input "Subt"
type input "183"
type input "30"
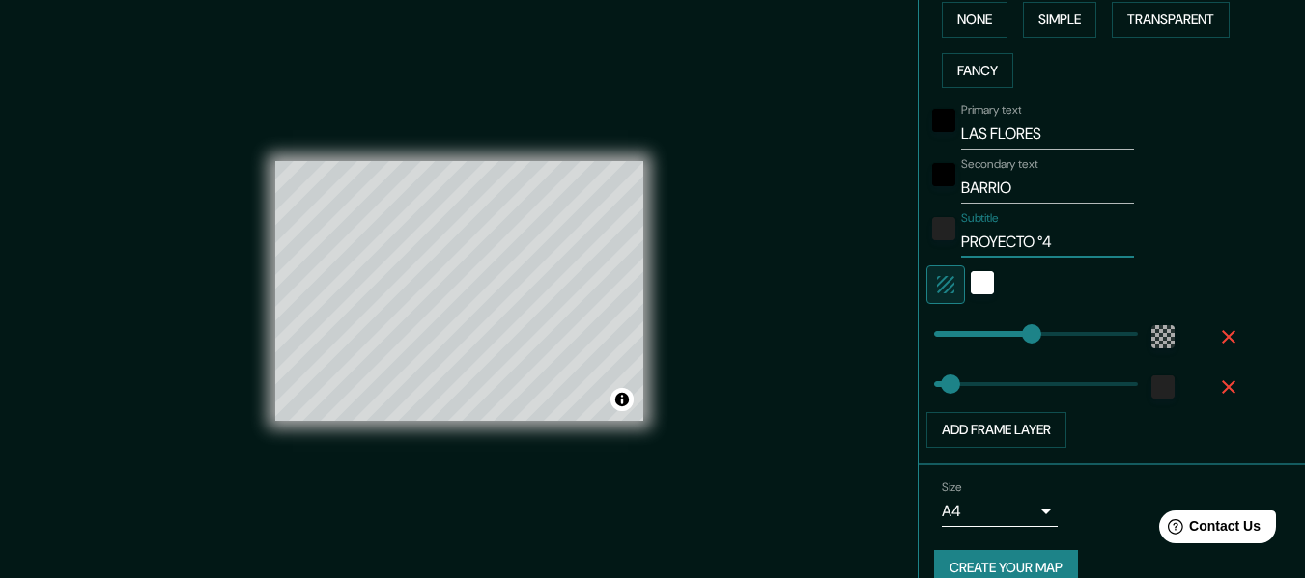
scroll to position [521, 0]
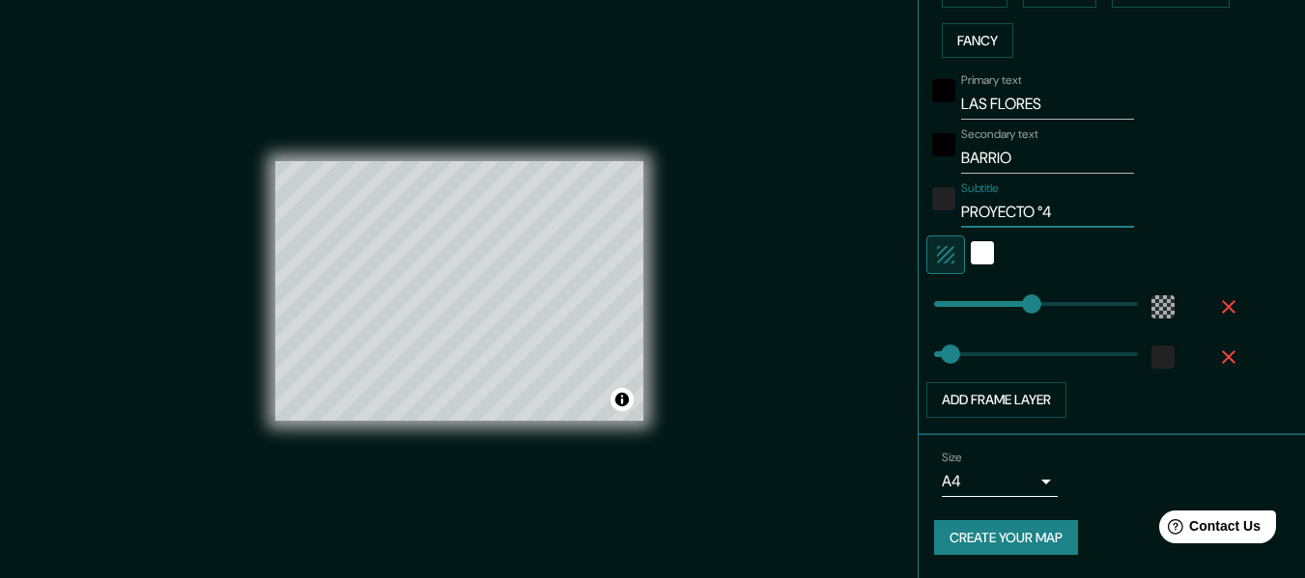
click at [1057, 544] on button "Create your map" at bounding box center [1006, 539] width 144 height 36
click at [970, 545] on button "Create your map" at bounding box center [1006, 539] width 144 height 36
click at [618, 397] on button "Toggle attribution" at bounding box center [621, 399] width 23 height 23
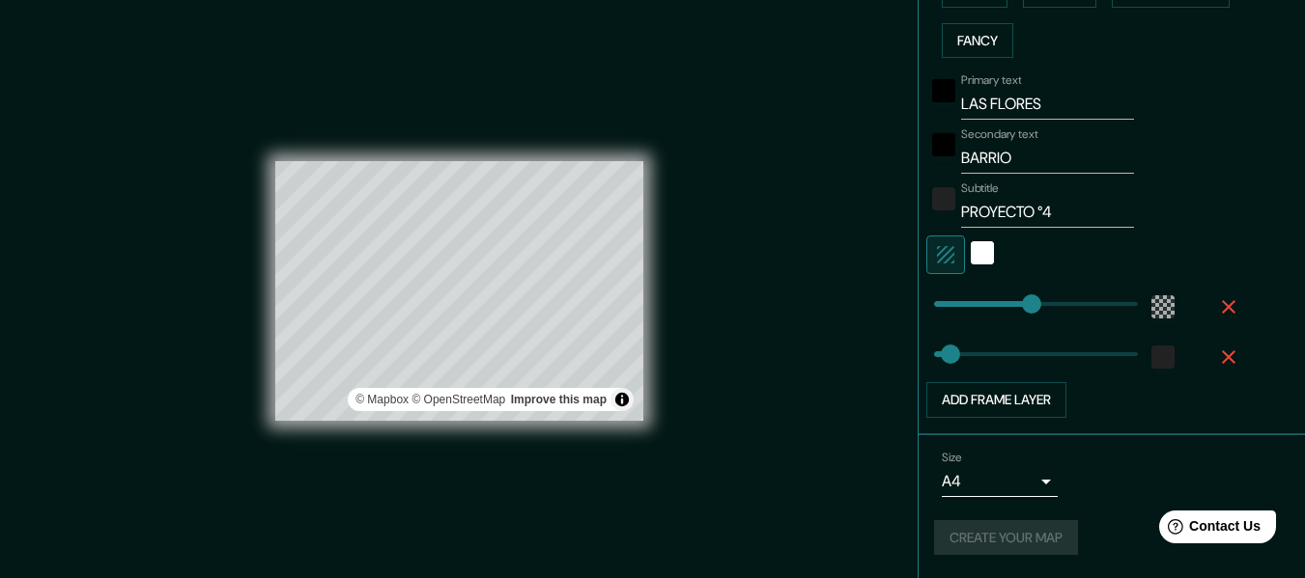
click at [665, 452] on div "© Mapbox © OpenStreetMap Improve this map" at bounding box center [459, 291] width 430 height 582
click at [1025, 567] on div "Size A4 single Create your map" at bounding box center [1111, 507] width 355 height 128
click at [1047, 535] on button "Create your map" at bounding box center [1006, 539] width 144 height 36
click at [1047, 535] on div "Create your map" at bounding box center [1111, 539] width 355 height 36
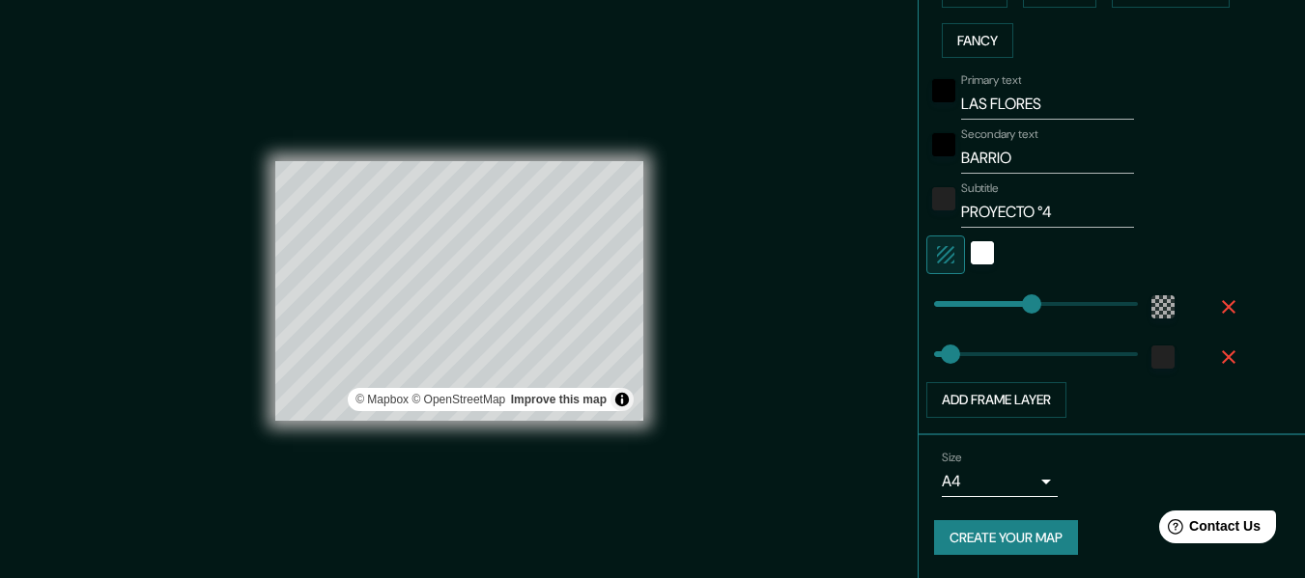
click at [1047, 535] on button "Create your map" at bounding box center [1006, 539] width 144 height 36
click at [1047, 535] on div "Create your map" at bounding box center [1111, 539] width 355 height 36
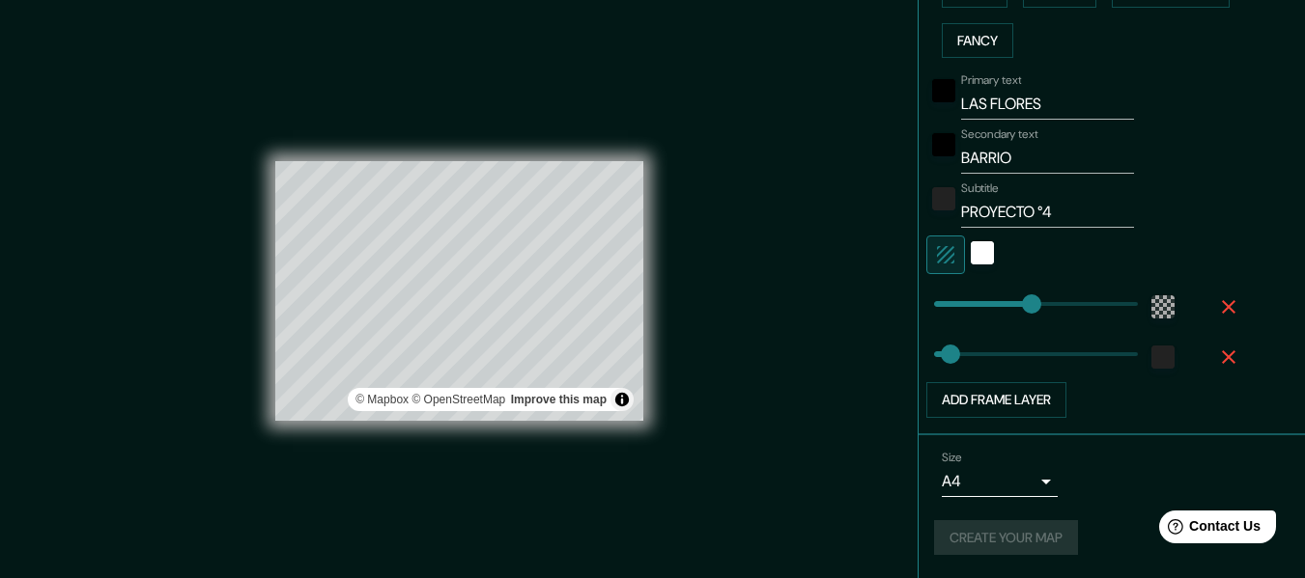
click at [1047, 535] on div "Create your map" at bounding box center [1111, 539] width 355 height 36
click at [621, 402] on button "Toggle attribution" at bounding box center [621, 399] width 23 height 23
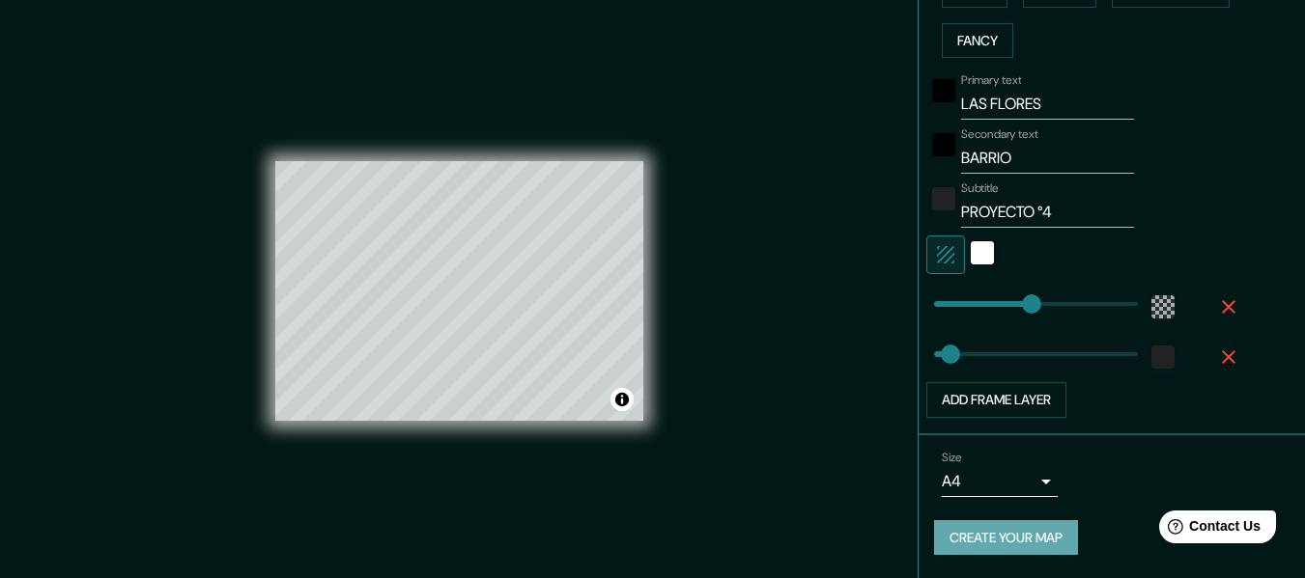
click at [1052, 543] on button "Create your map" at bounding box center [1006, 539] width 144 height 36
click at [1034, 533] on button "Create your map" at bounding box center [1006, 539] width 144 height 36
click at [1018, 551] on button "Create your map" at bounding box center [1006, 539] width 144 height 36
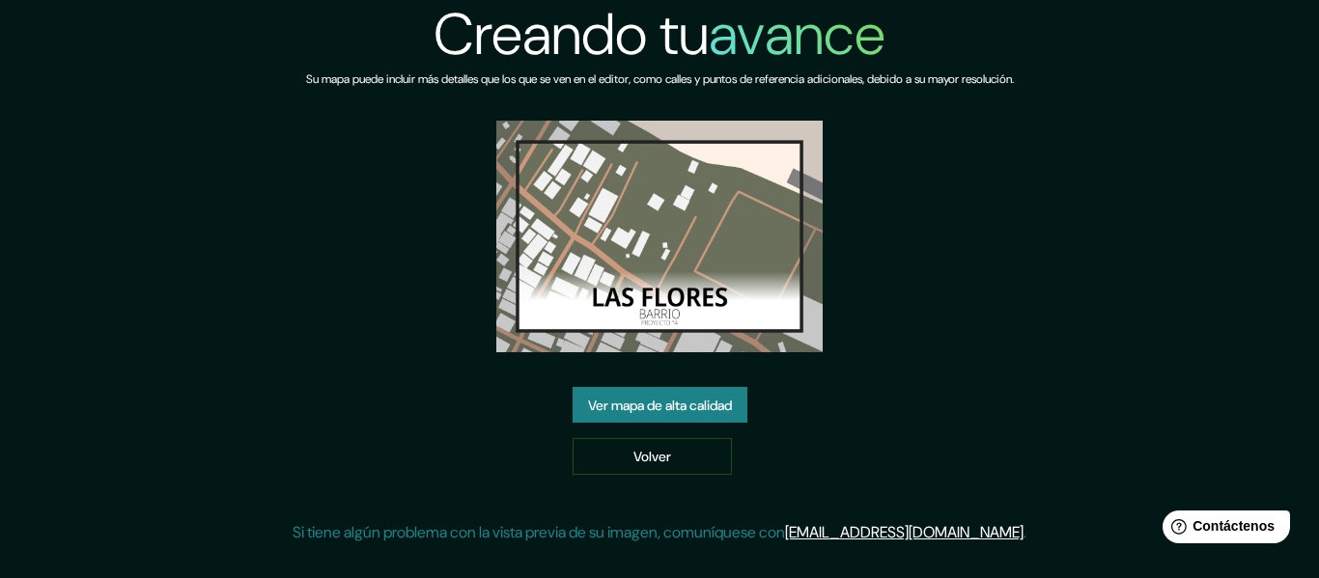
click at [670, 412] on font "Ver mapa de alta calidad" at bounding box center [660, 405] width 144 height 17
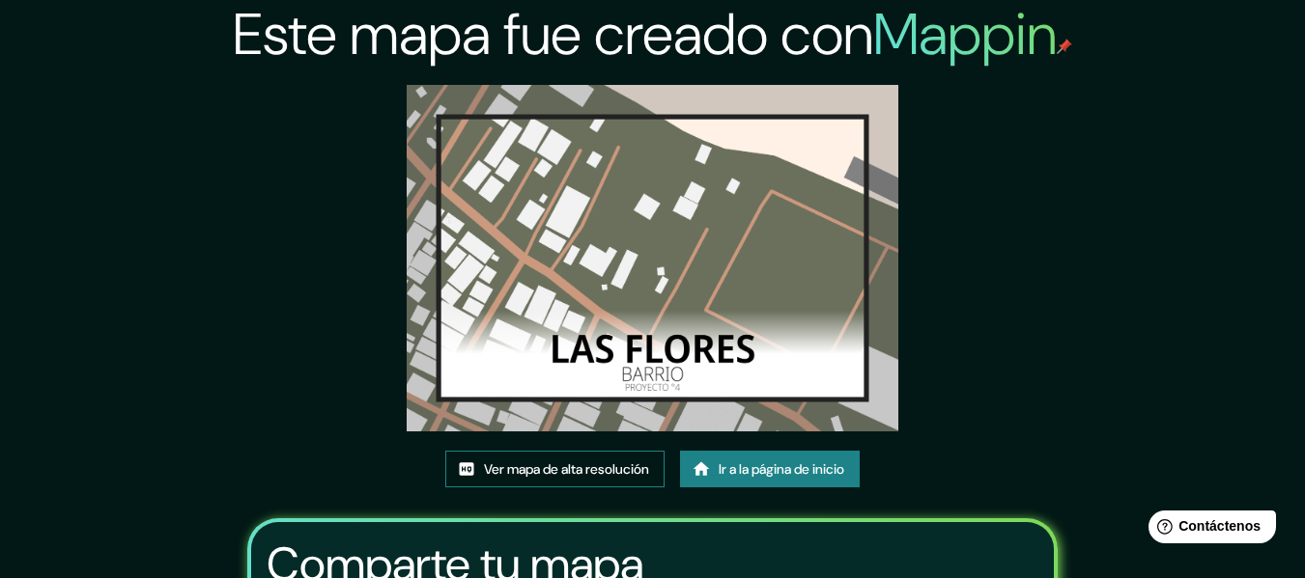
click at [624, 475] on font "Ver mapa de alta resolución" at bounding box center [566, 470] width 165 height 17
